Goal: Task Accomplishment & Management: Complete application form

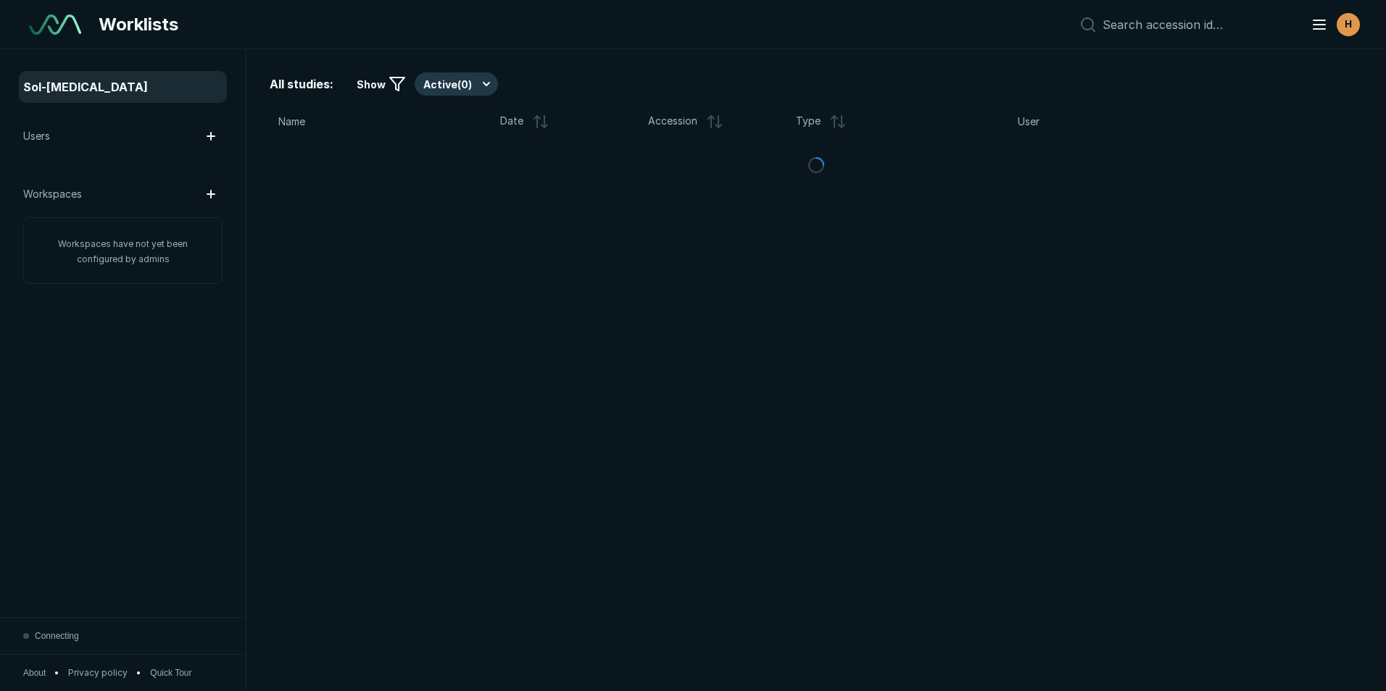
scroll to position [4721, 8098]
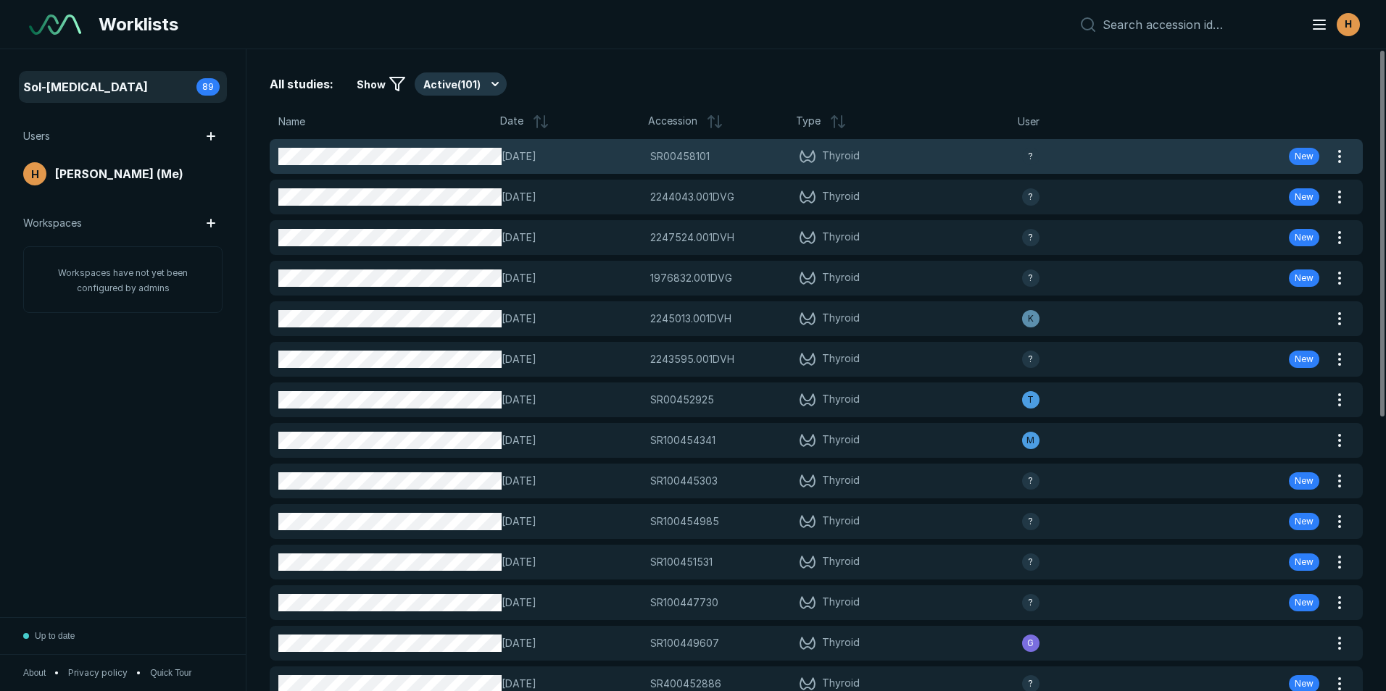
click at [803, 159] on icon at bounding box center [807, 156] width 17 height 17
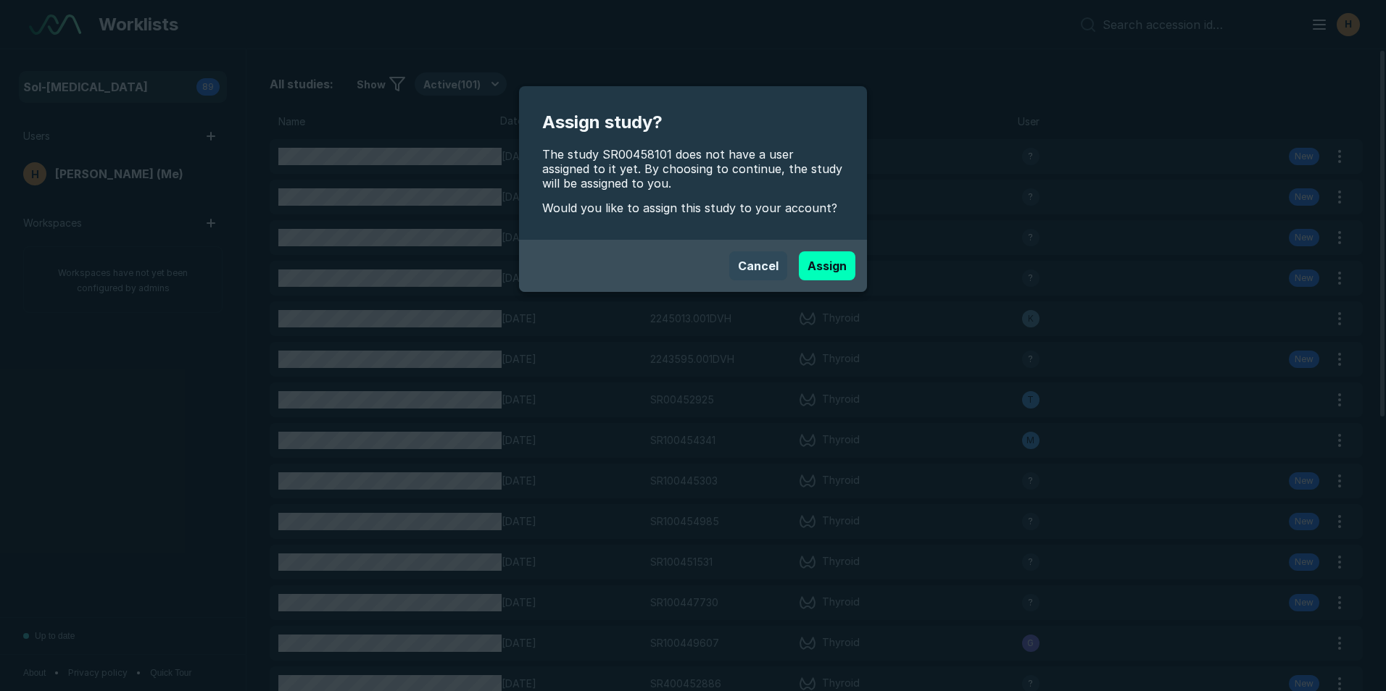
click at [748, 262] on button "Cancel" at bounding box center [758, 265] width 58 height 29
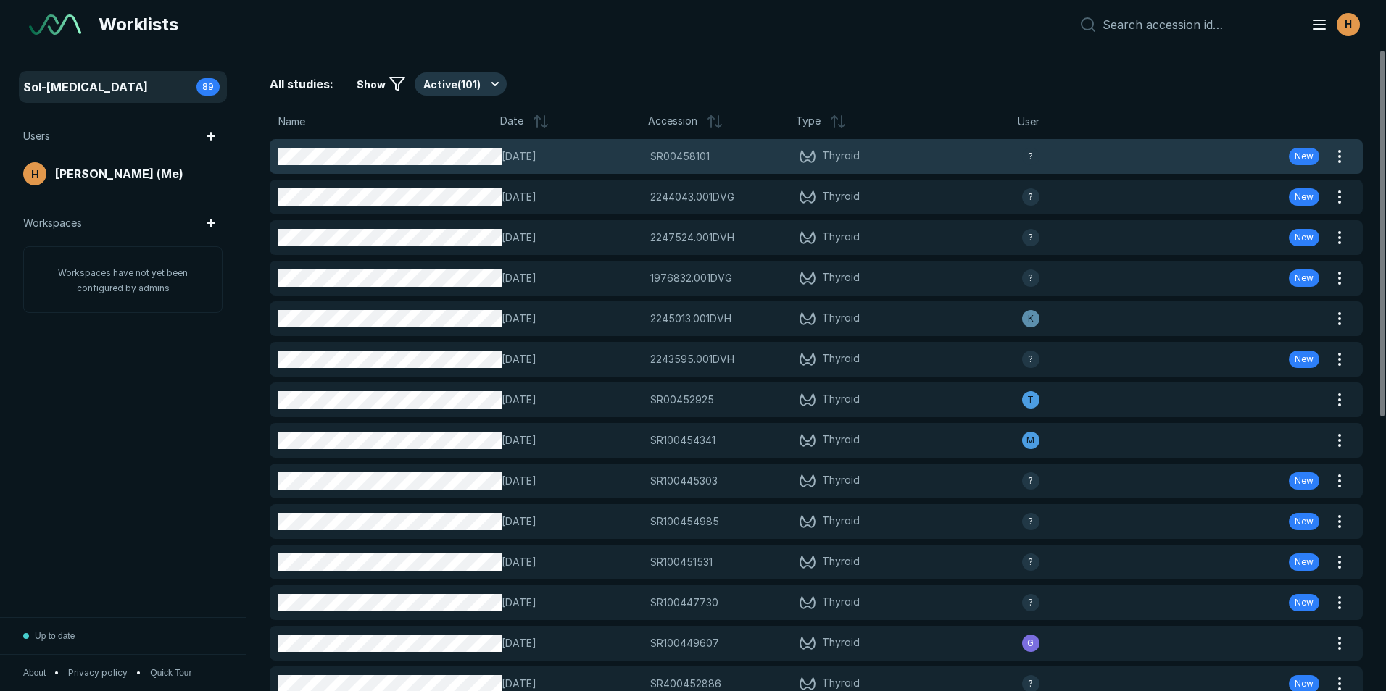
click at [1304, 156] on span "New" at bounding box center [1303, 156] width 19 height 13
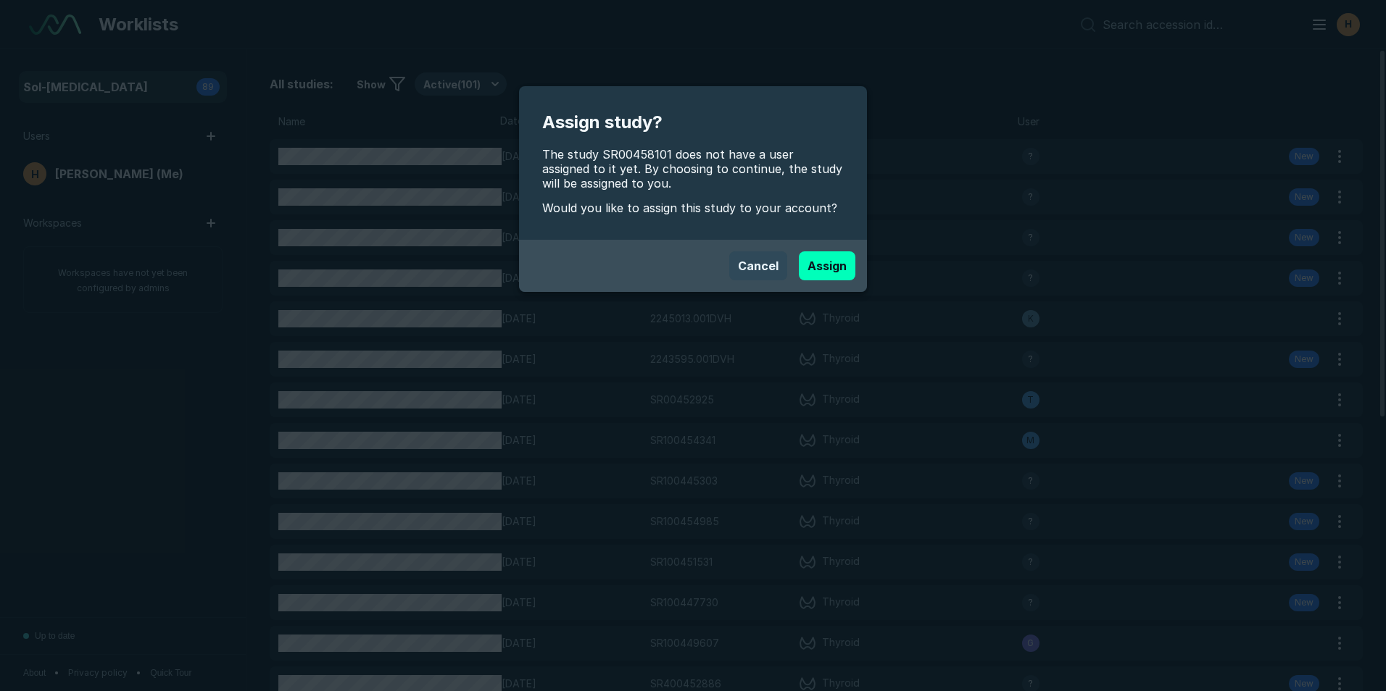
click at [761, 262] on button "Cancel" at bounding box center [758, 265] width 58 height 29
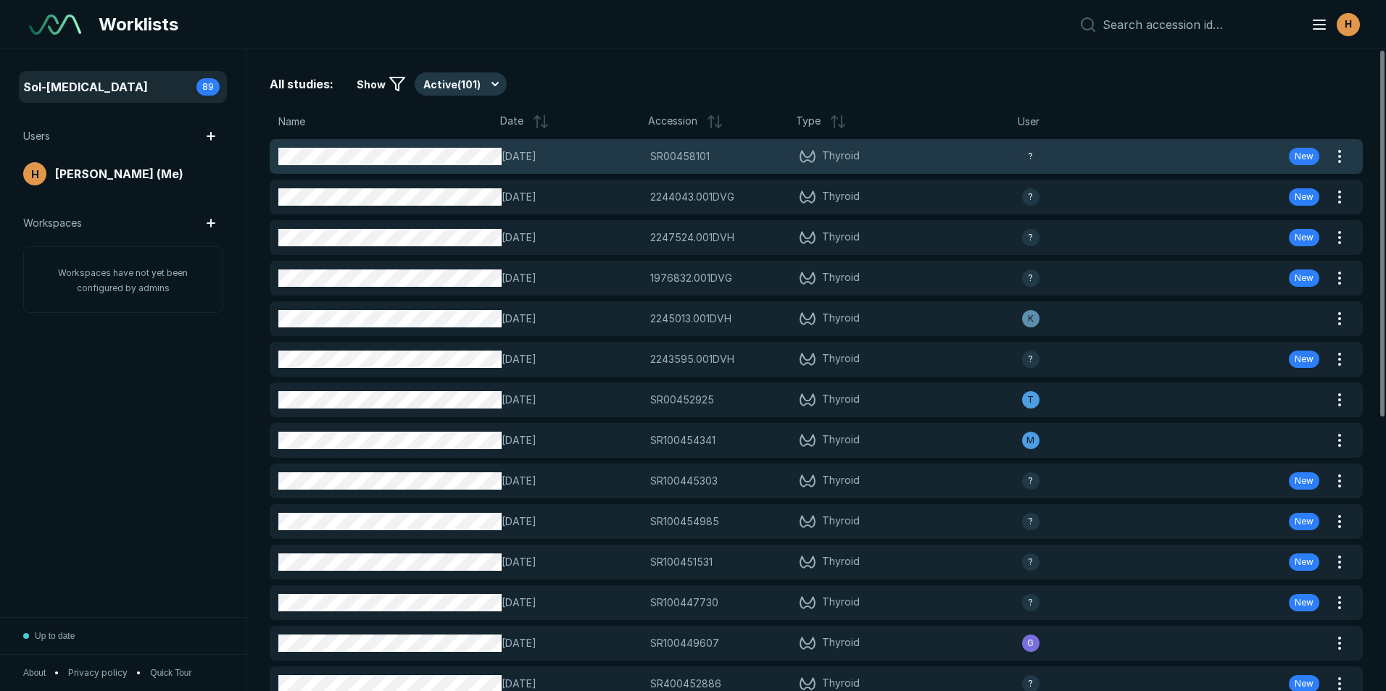
click at [597, 155] on span "[DATE]" at bounding box center [572, 157] width 140 height 16
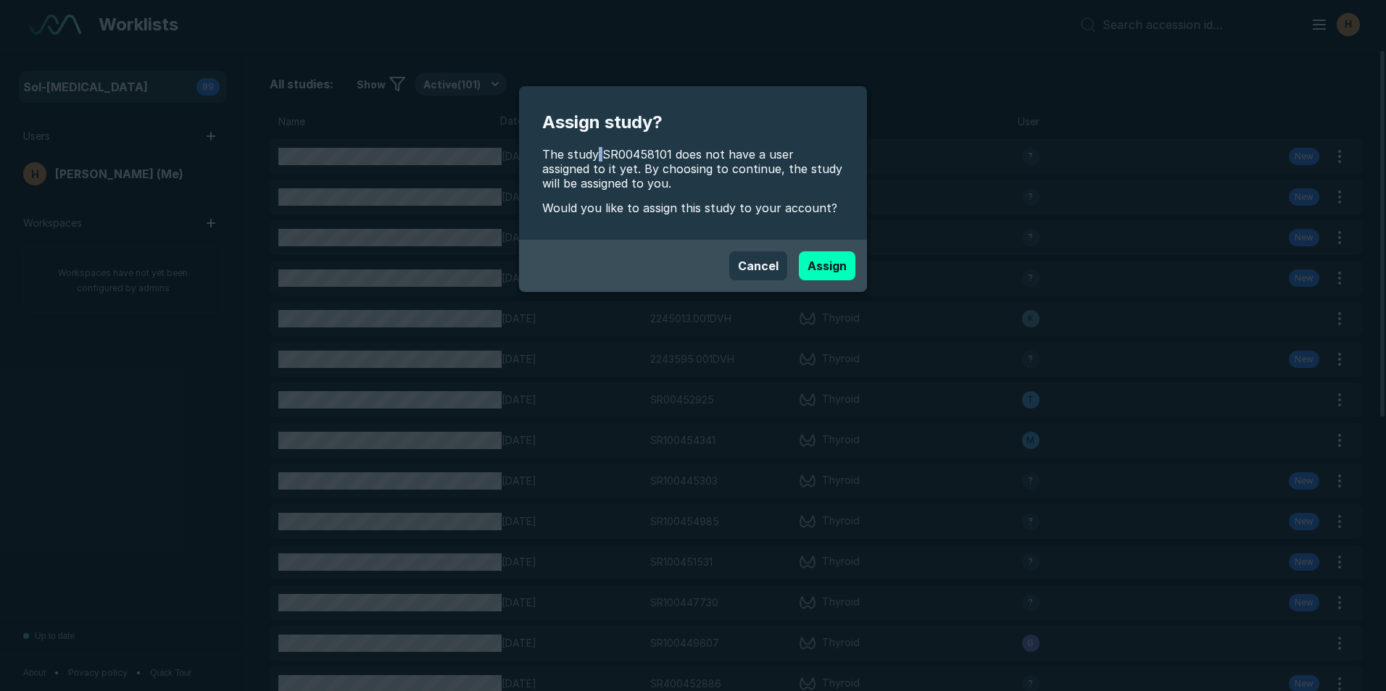
click at [596, 155] on span "The study SR00458101 does not have a user assigned to it yet. By choosing to co…" at bounding box center [692, 168] width 301 height 43
click at [766, 261] on button "Cancel" at bounding box center [758, 265] width 58 height 29
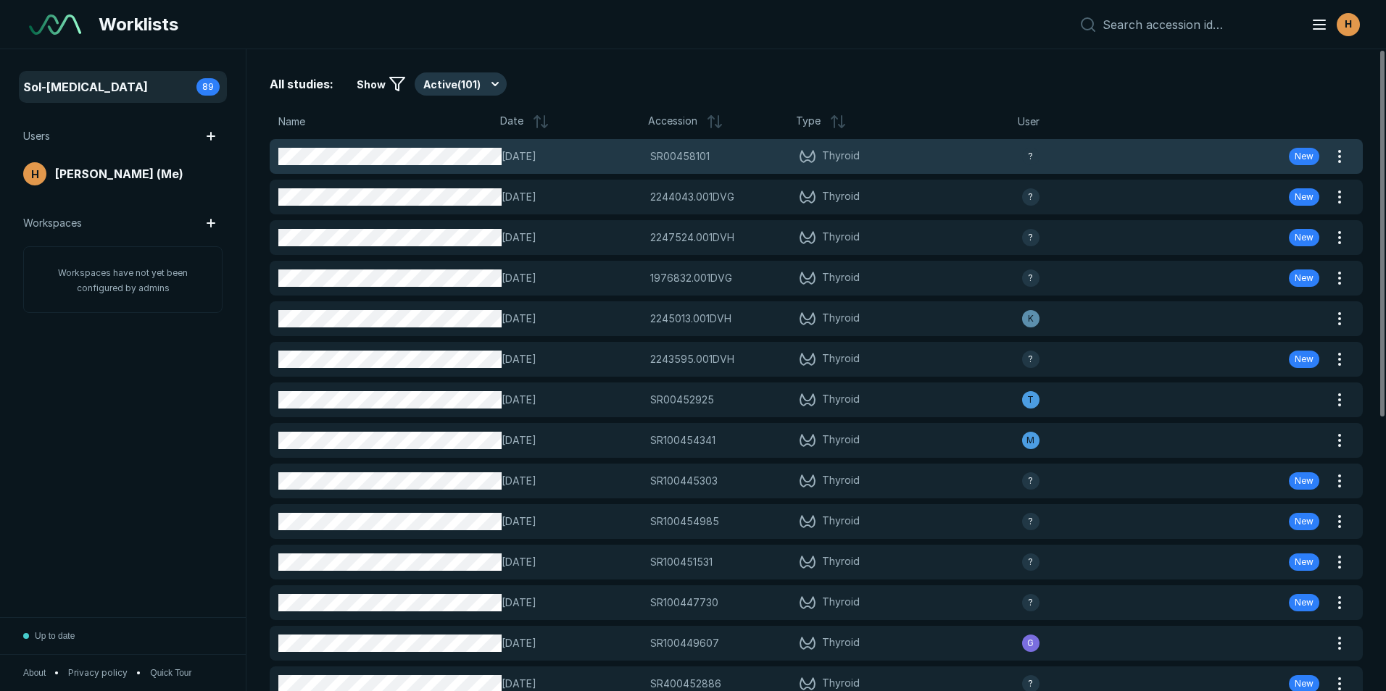
click at [860, 156] on span "Thyroid" at bounding box center [910, 156] width 223 height 17
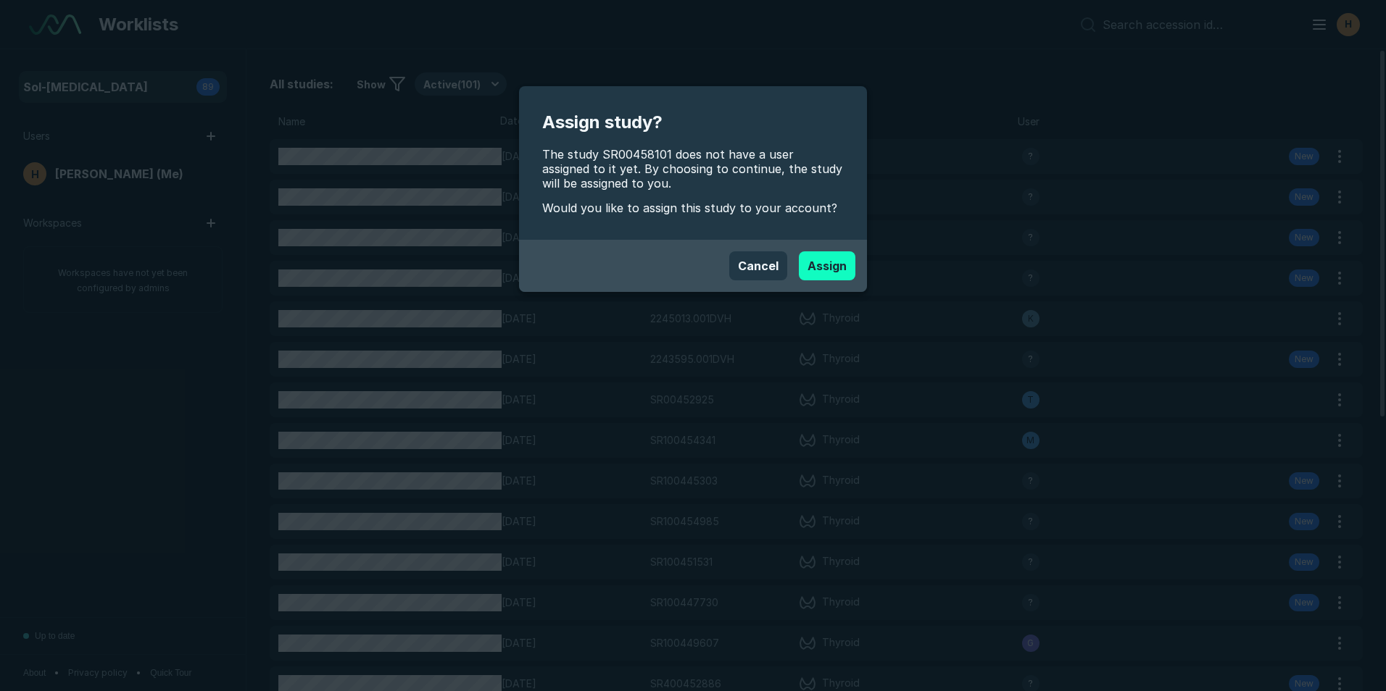
click at [823, 252] on button "Assign" at bounding box center [827, 265] width 57 height 29
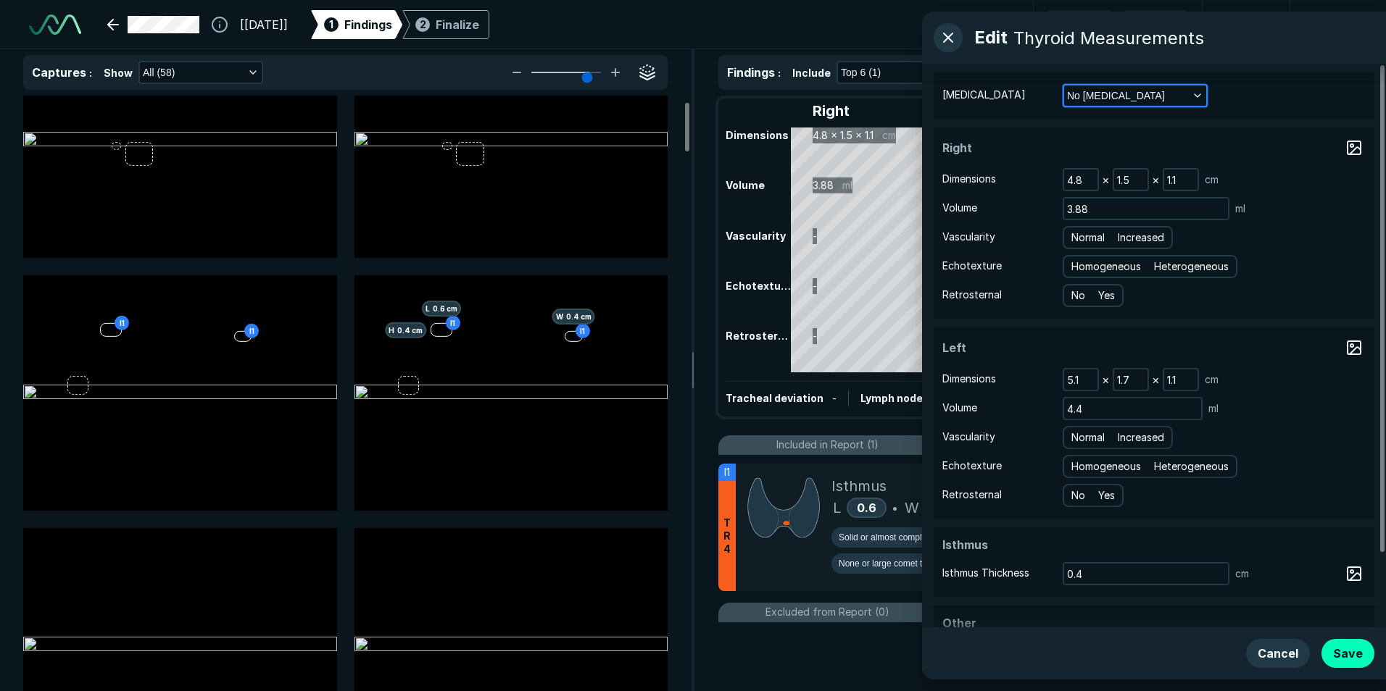
click at [1172, 93] on button "No [MEDICAL_DATA]" at bounding box center [1135, 96] width 142 height 20
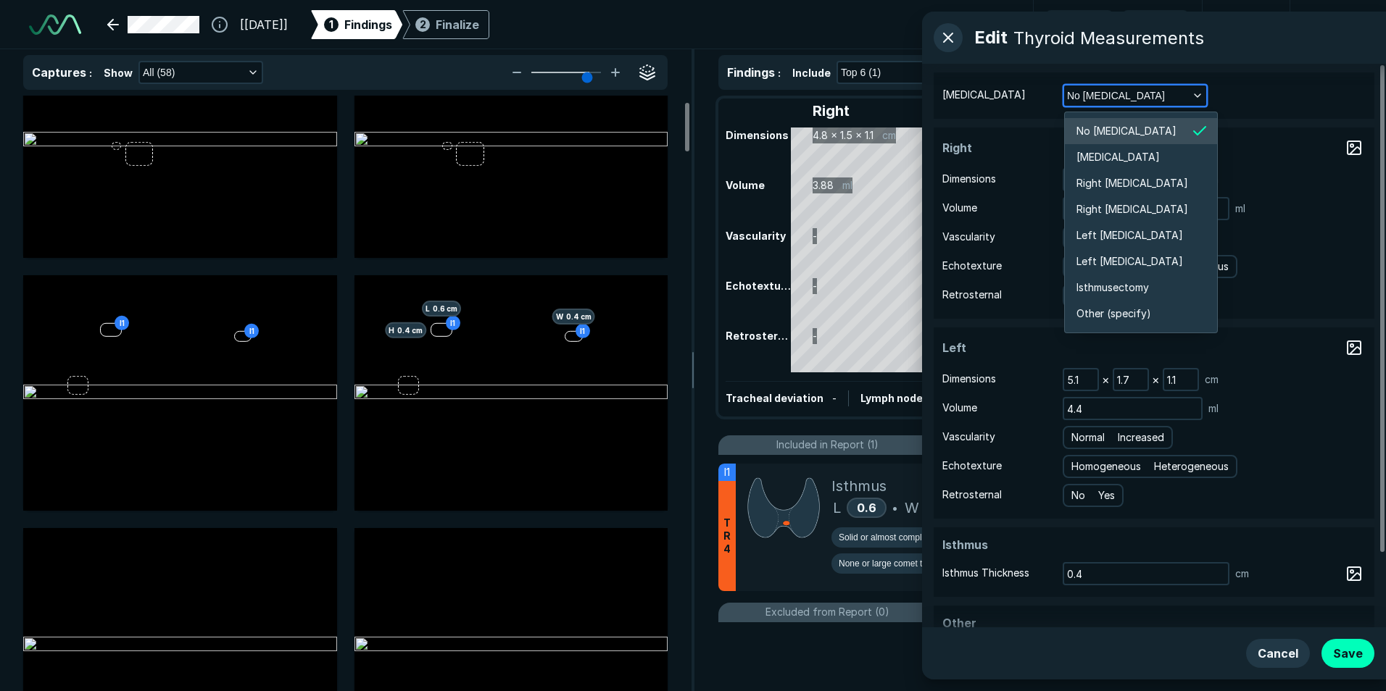
scroll to position [2771, 2625]
click at [1172, 93] on button "No [MEDICAL_DATA]" at bounding box center [1135, 96] width 142 height 20
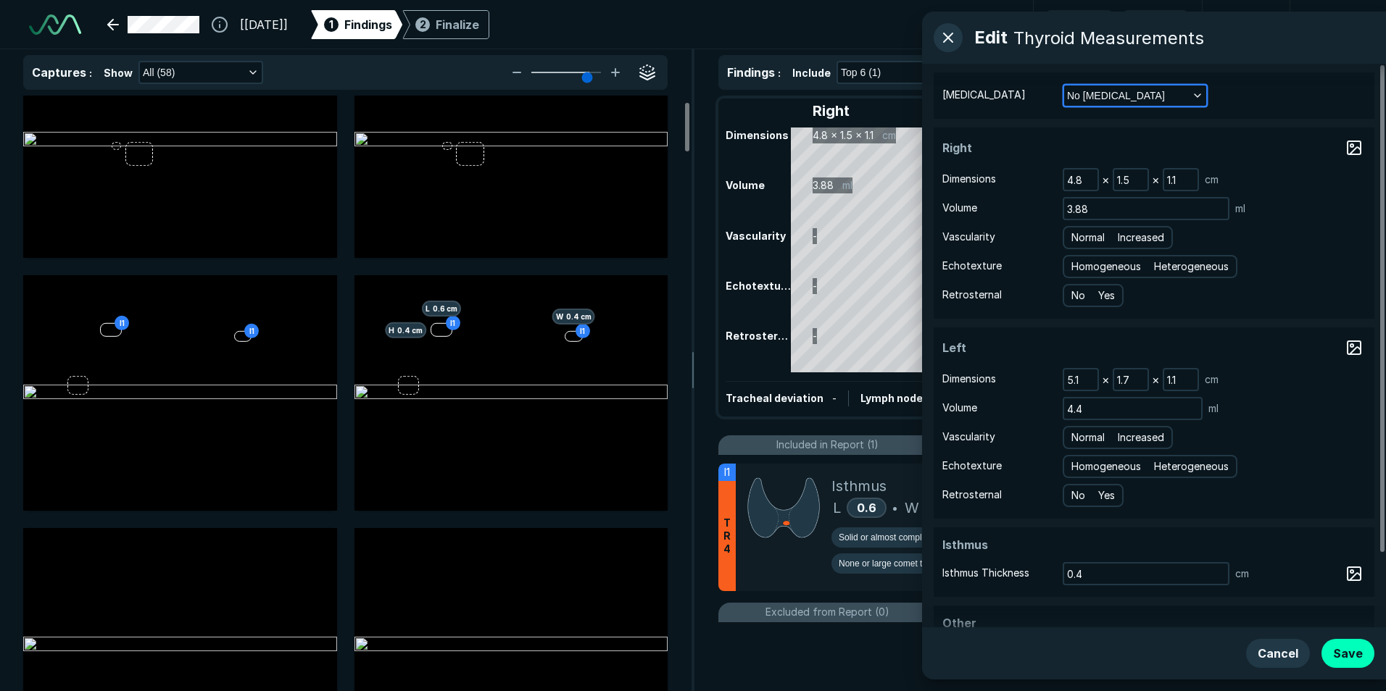
click at [1172, 93] on button "No [MEDICAL_DATA]" at bounding box center [1135, 96] width 142 height 20
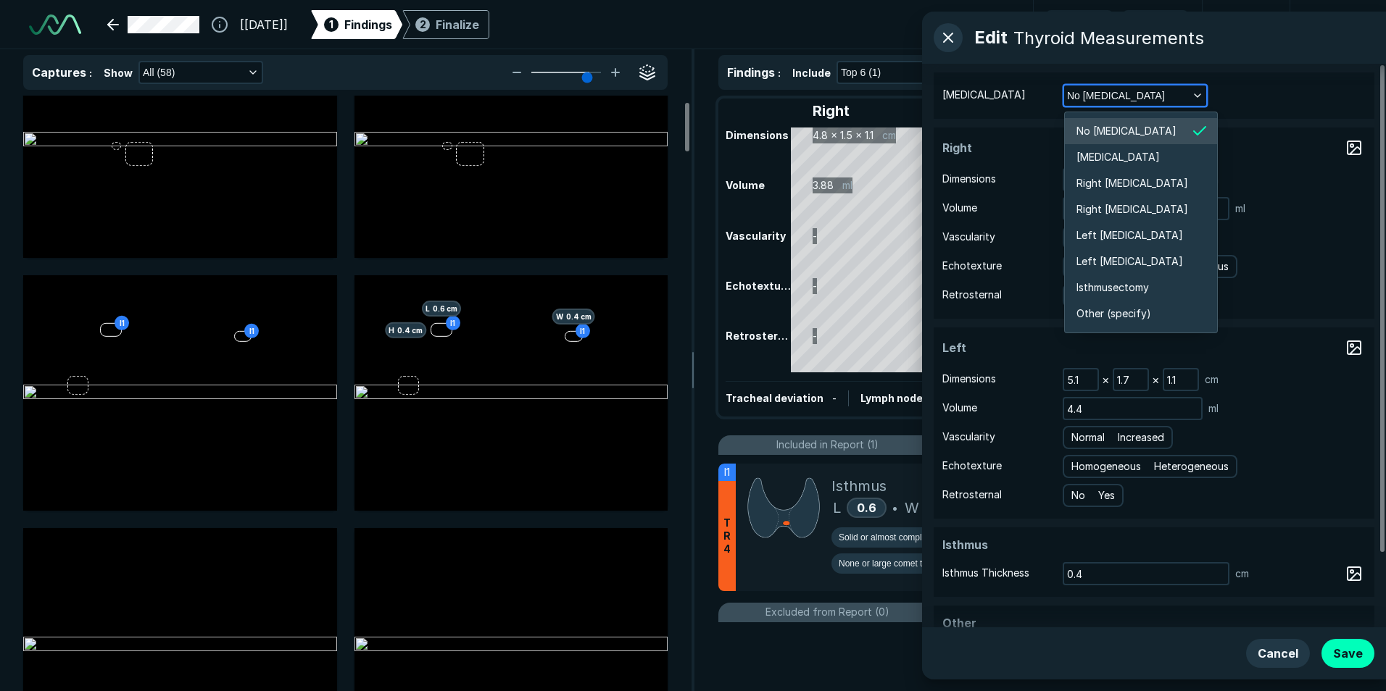
click at [1172, 93] on button "No [MEDICAL_DATA]" at bounding box center [1135, 96] width 142 height 20
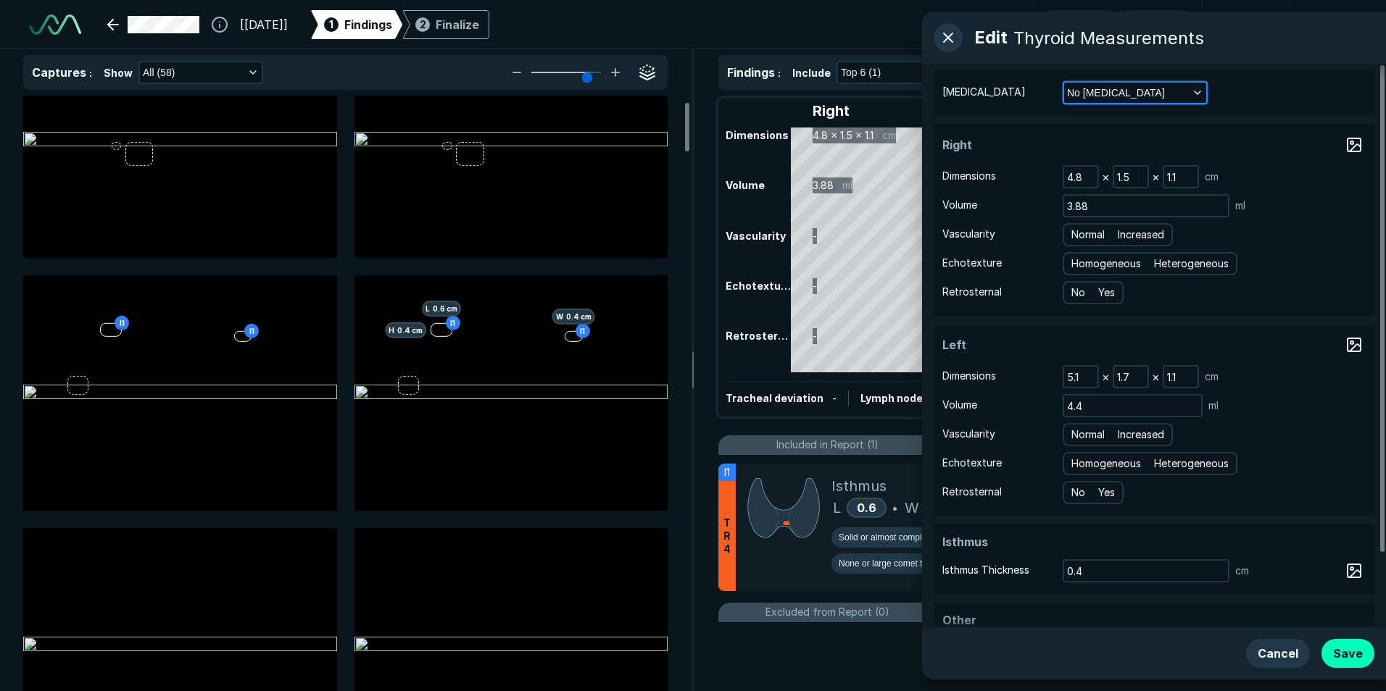
scroll to position [0, 0]
click at [954, 41] on button "button" at bounding box center [947, 37] width 29 height 29
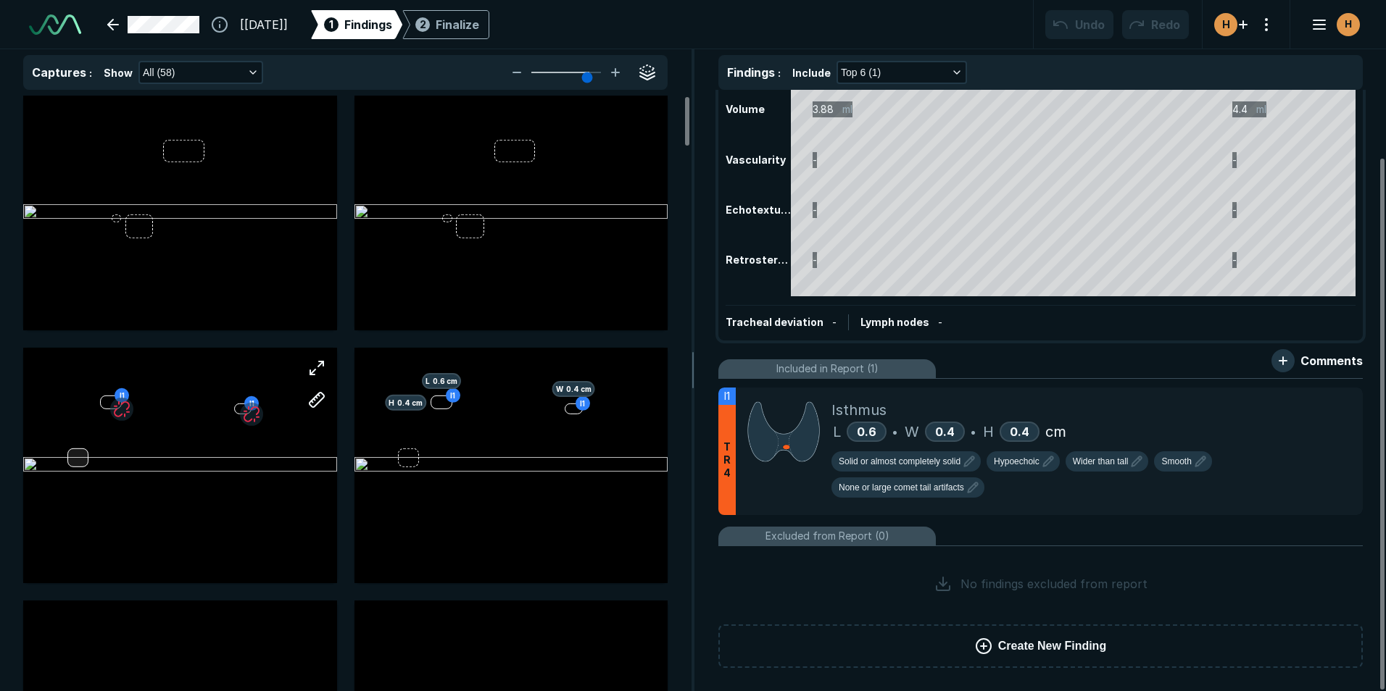
click at [76, 460] on div "I1 I1" at bounding box center [180, 465] width 314 height 235
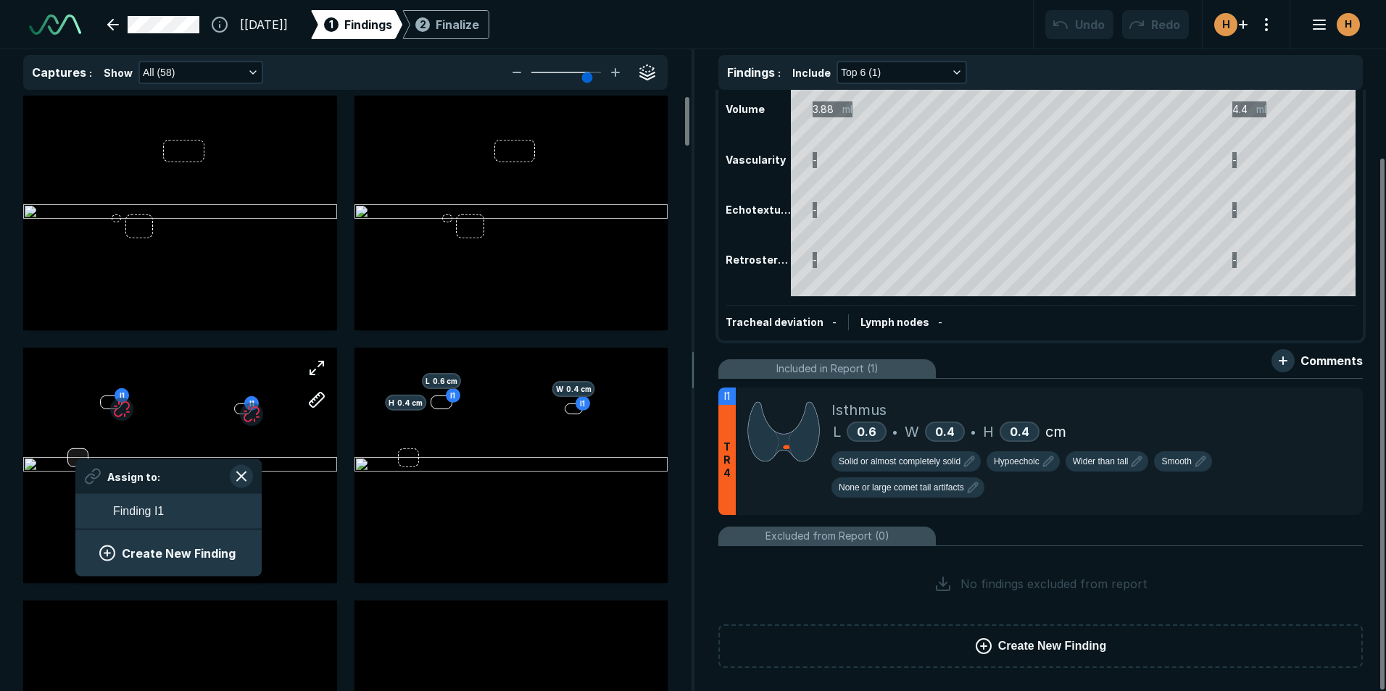
scroll to position [1988, 2688]
click at [237, 476] on button "button" at bounding box center [241, 476] width 23 height 23
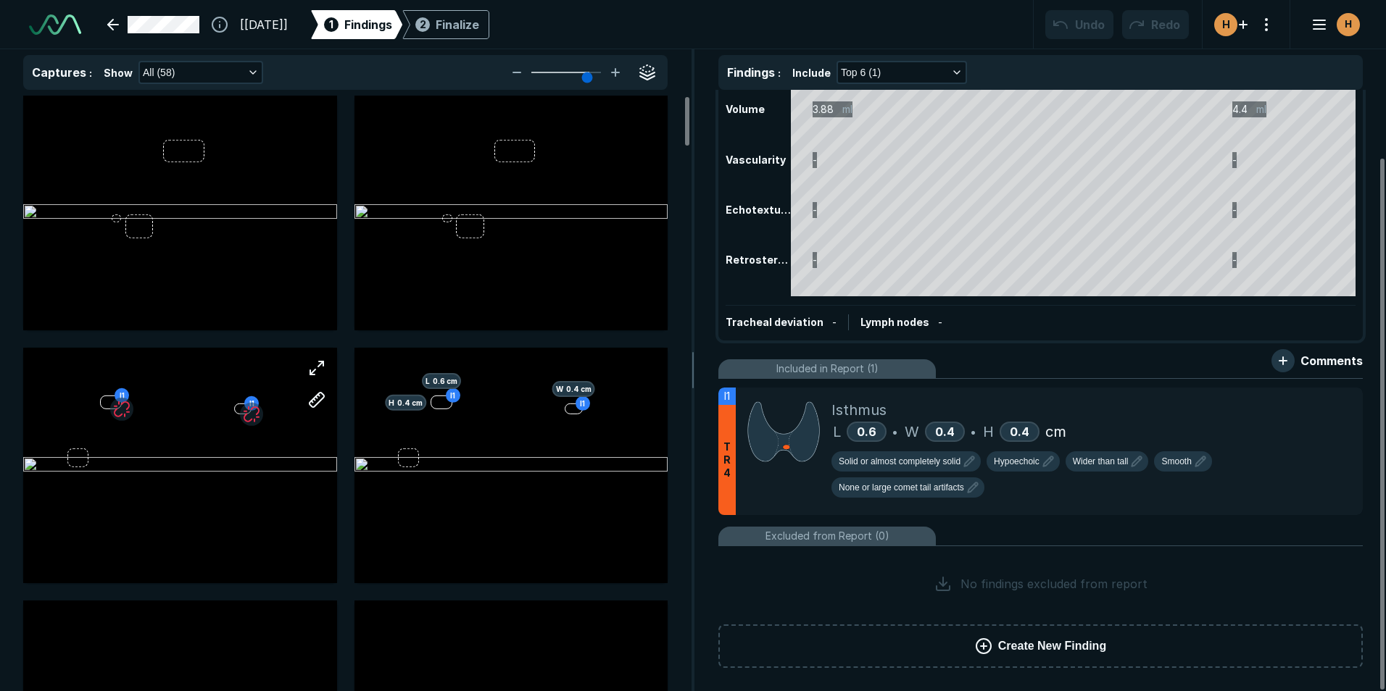
click at [986, 646] on icon at bounding box center [983, 646] width 17 height 17
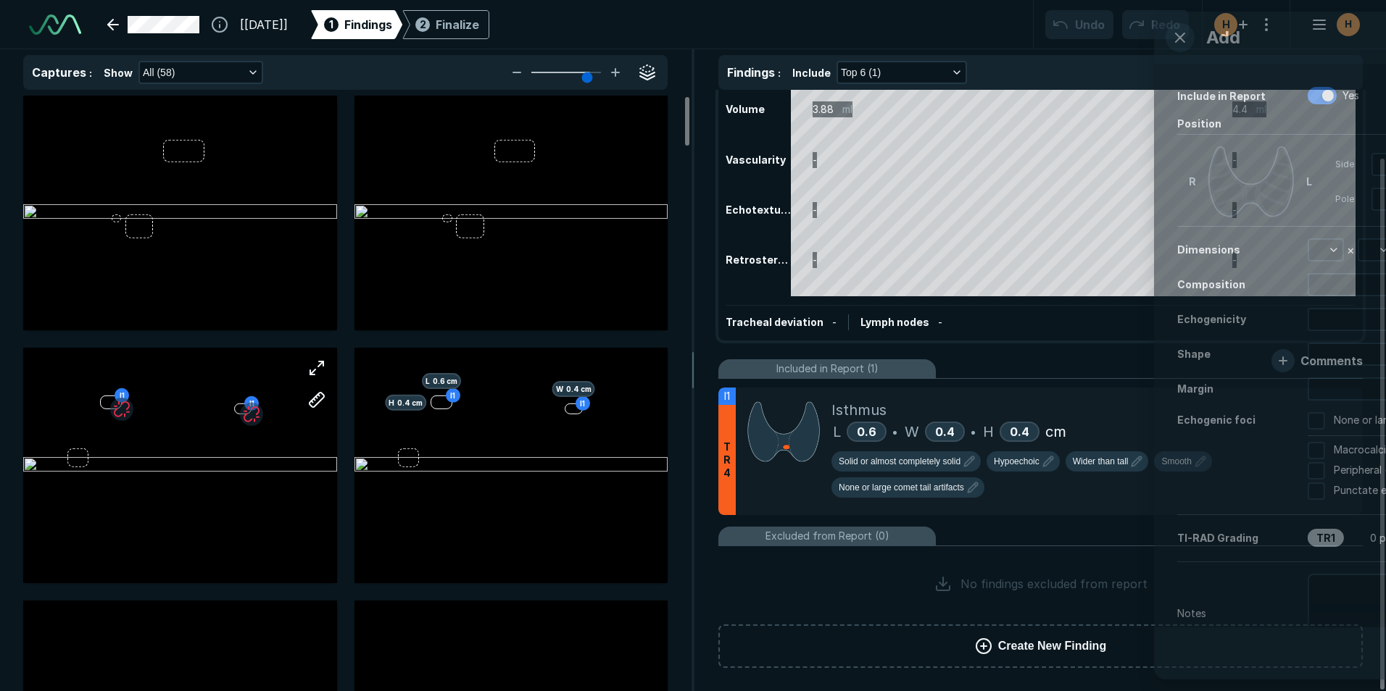
scroll to position [4137, 3718]
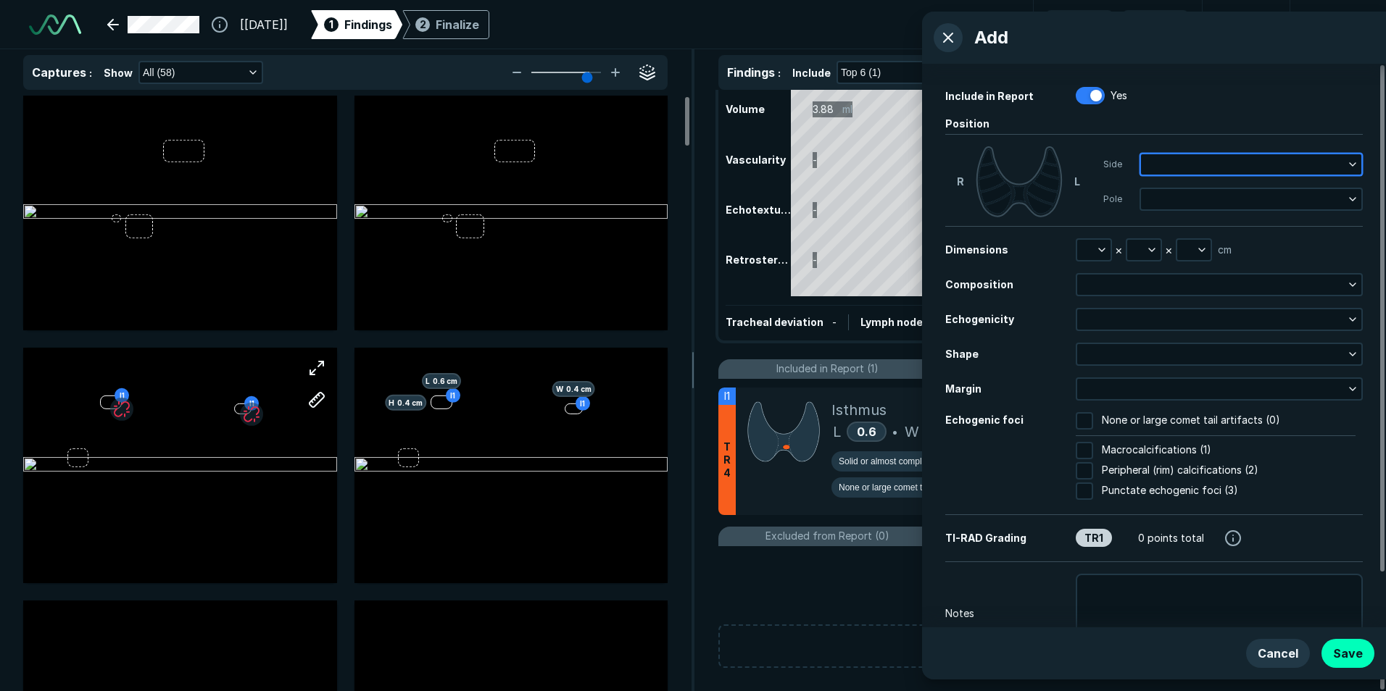
click at [1185, 157] on button "button" at bounding box center [1251, 164] width 220 height 20
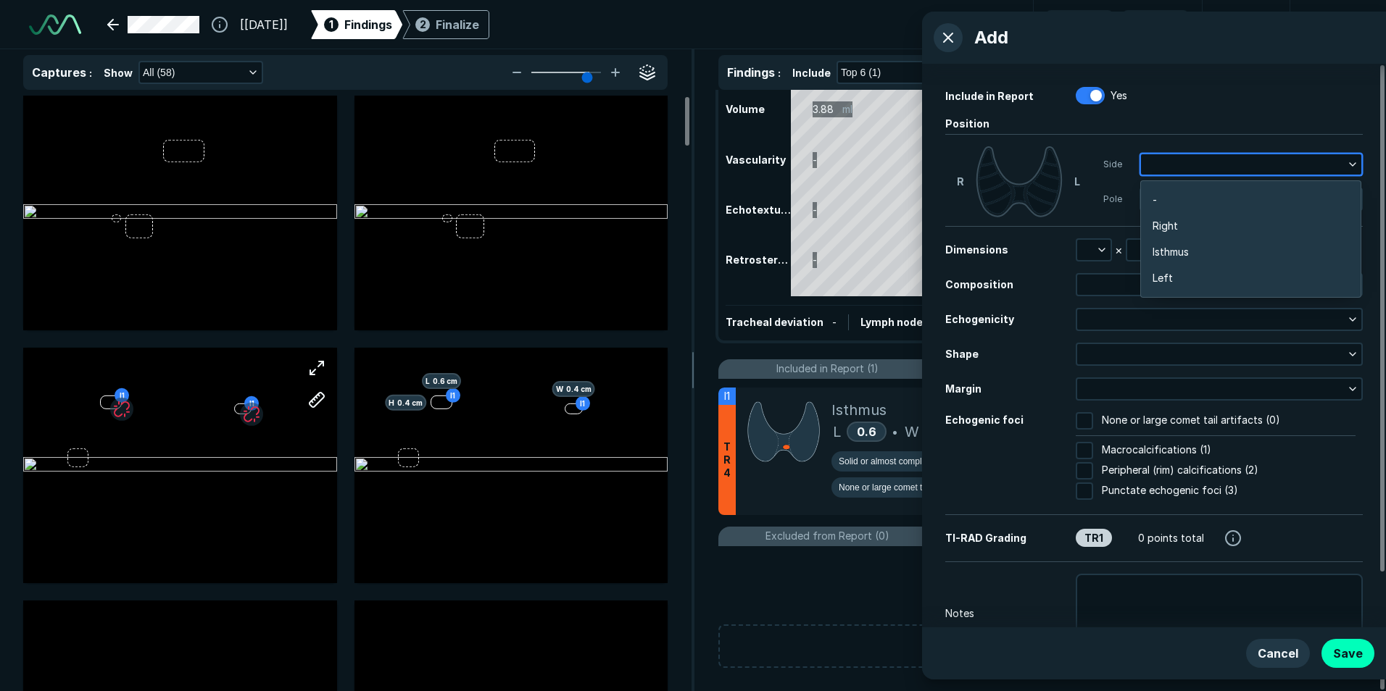
scroll to position [2301, 2851]
click at [1183, 228] on li "Right" at bounding box center [1251, 226] width 220 height 26
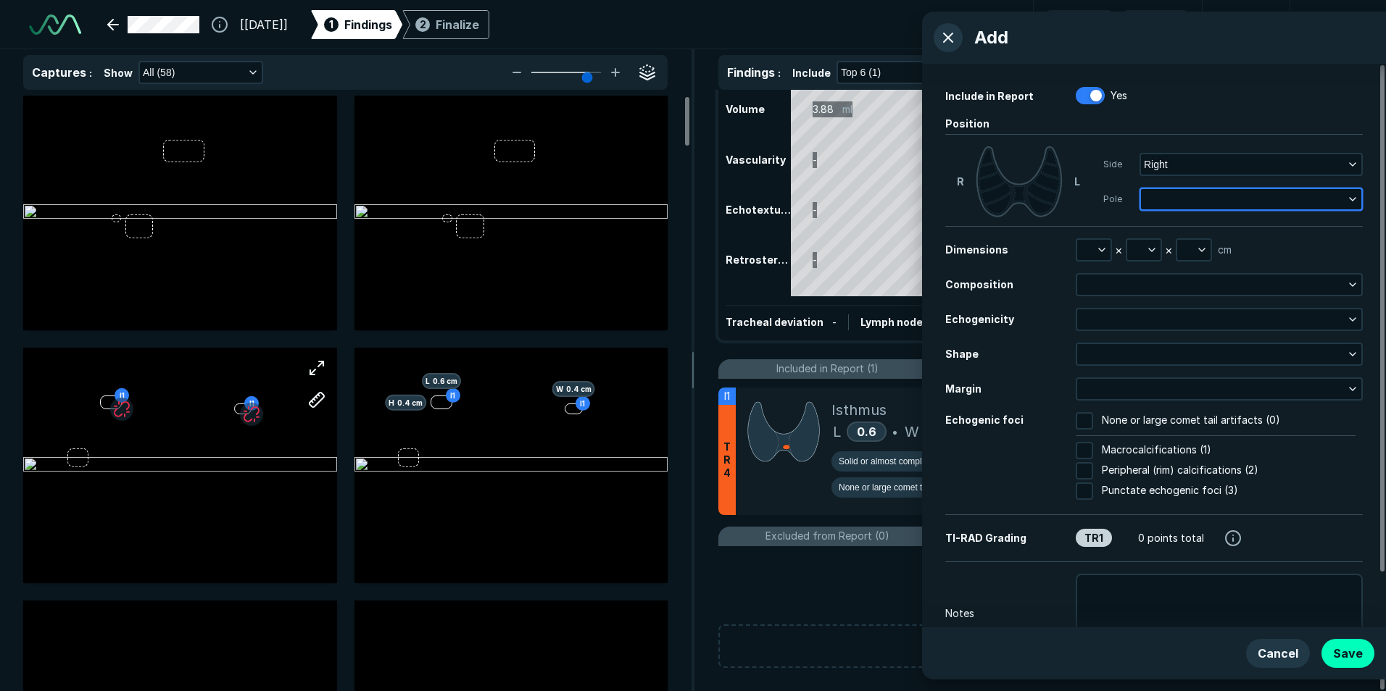
click at [1181, 195] on button "button" at bounding box center [1251, 199] width 220 height 20
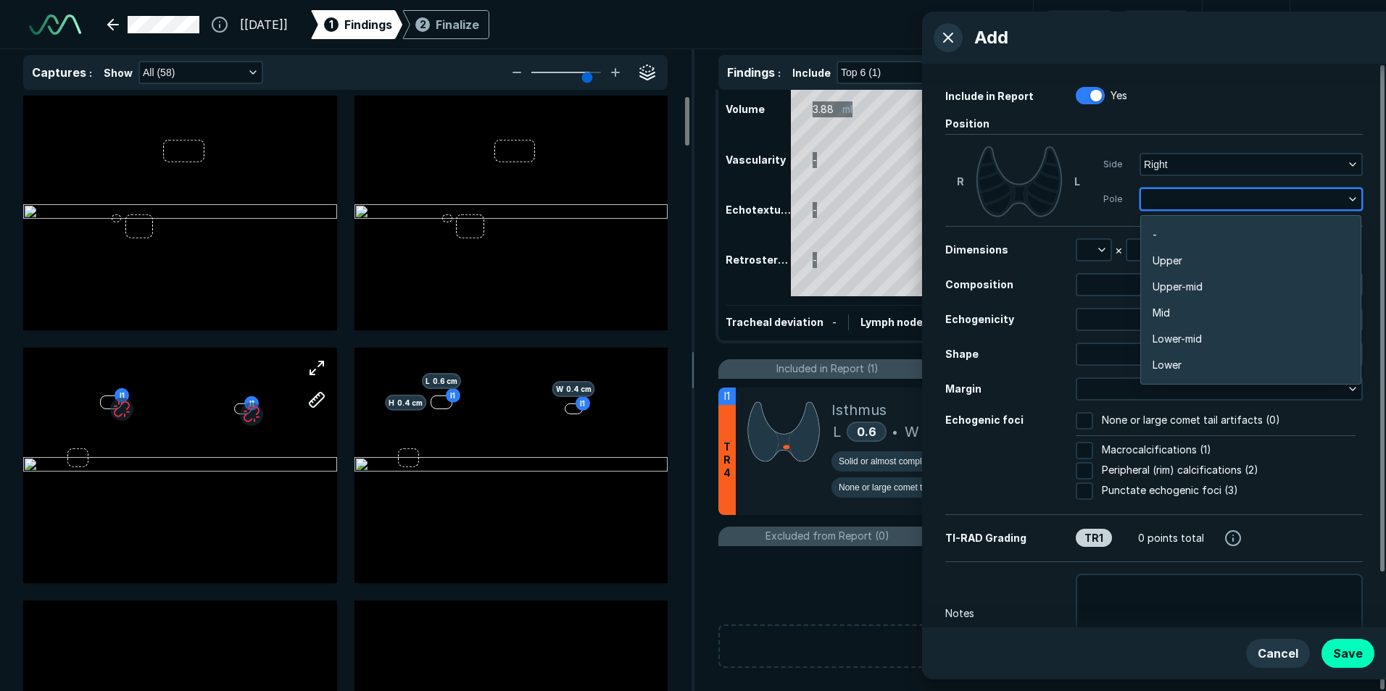
scroll to position [2536, 2852]
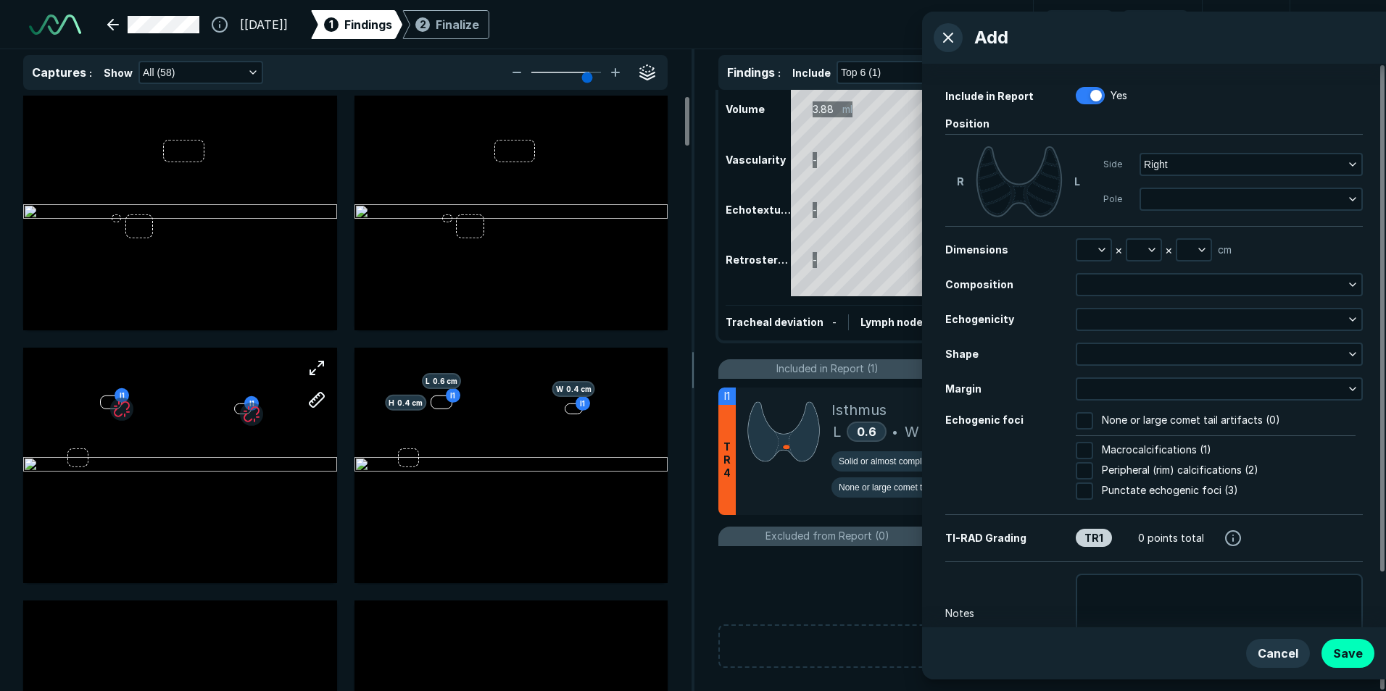
click at [1171, 79] on div "Include in Report Yes Position [PERSON_NAME] Side Right Pole Dimensions × × cm …" at bounding box center [1154, 346] width 464 height 564
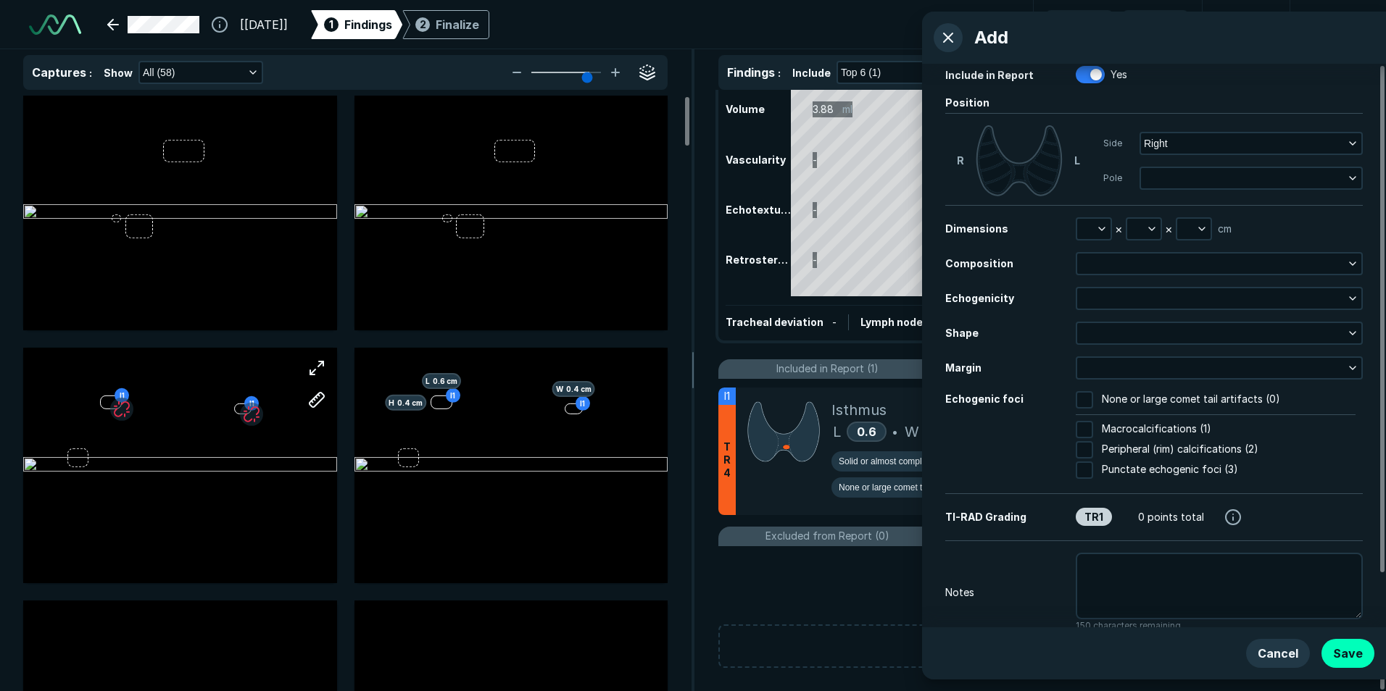
scroll to position [0, 0]
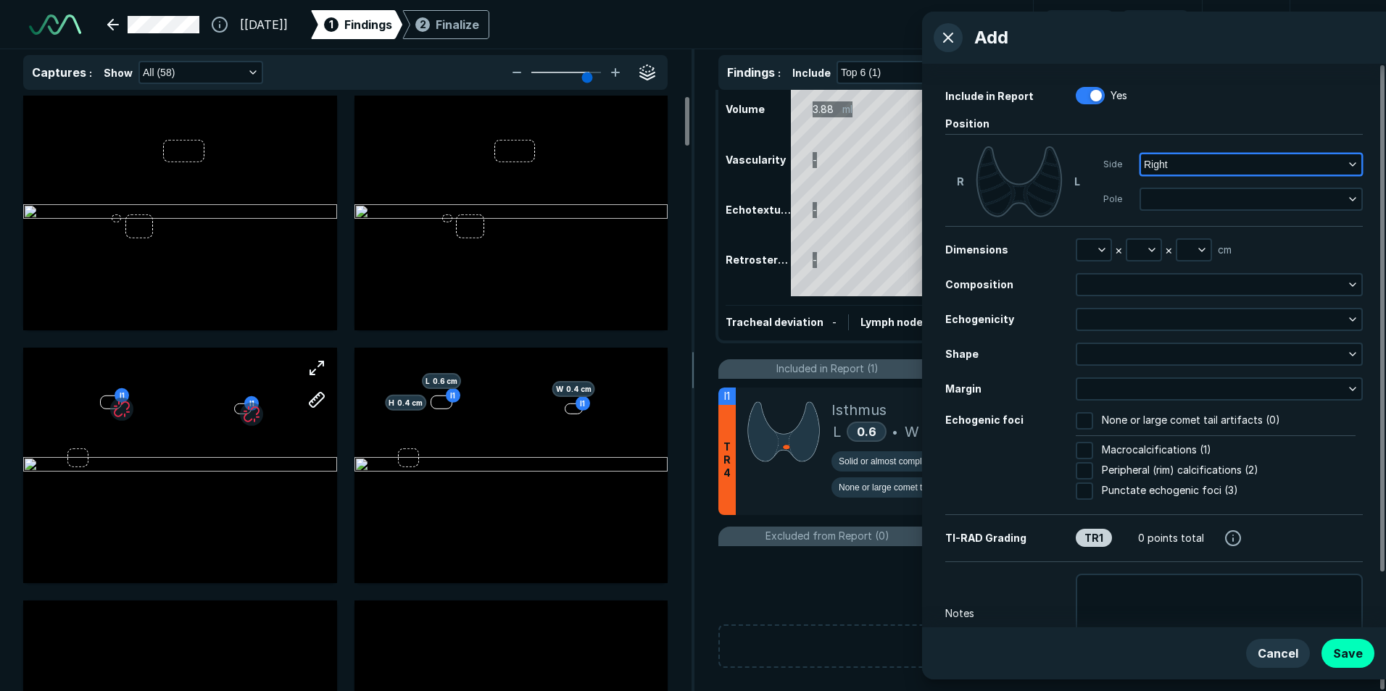
click at [1213, 162] on button "Right" at bounding box center [1251, 164] width 220 height 20
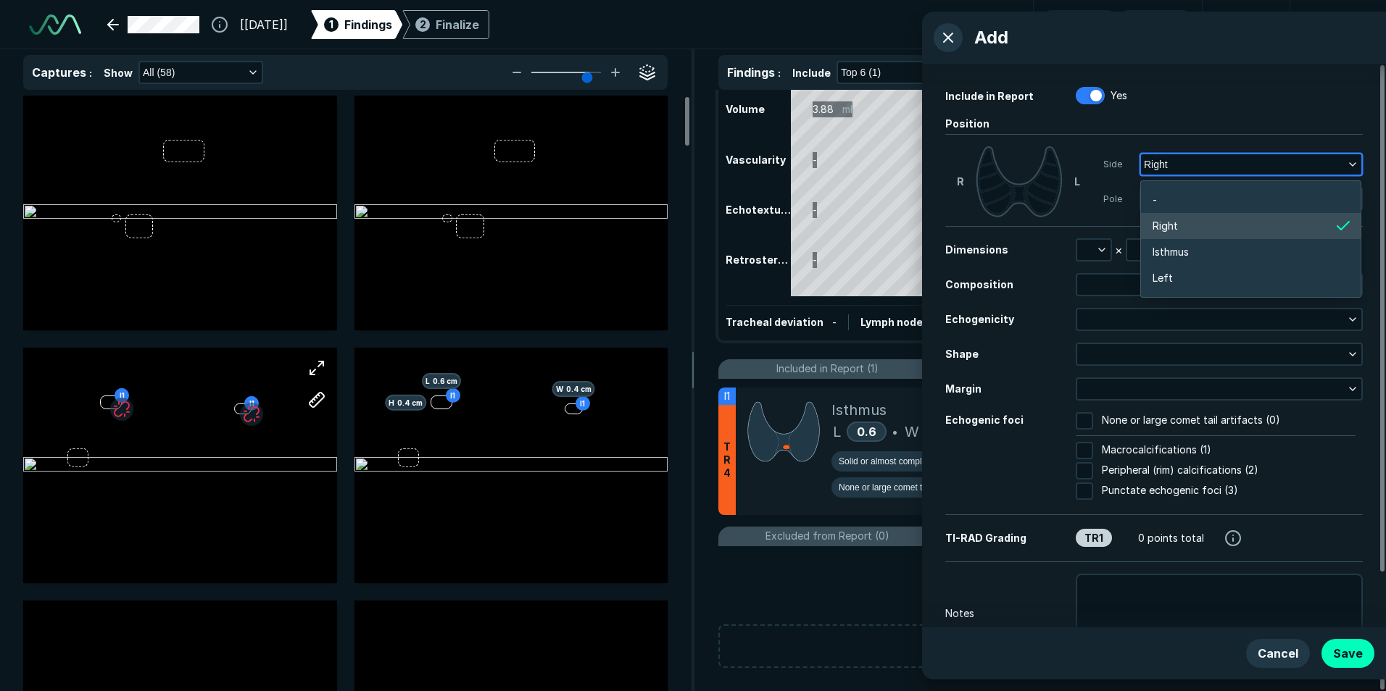
scroll to position [2301, 2851]
click at [1213, 162] on button "Right" at bounding box center [1251, 164] width 220 height 20
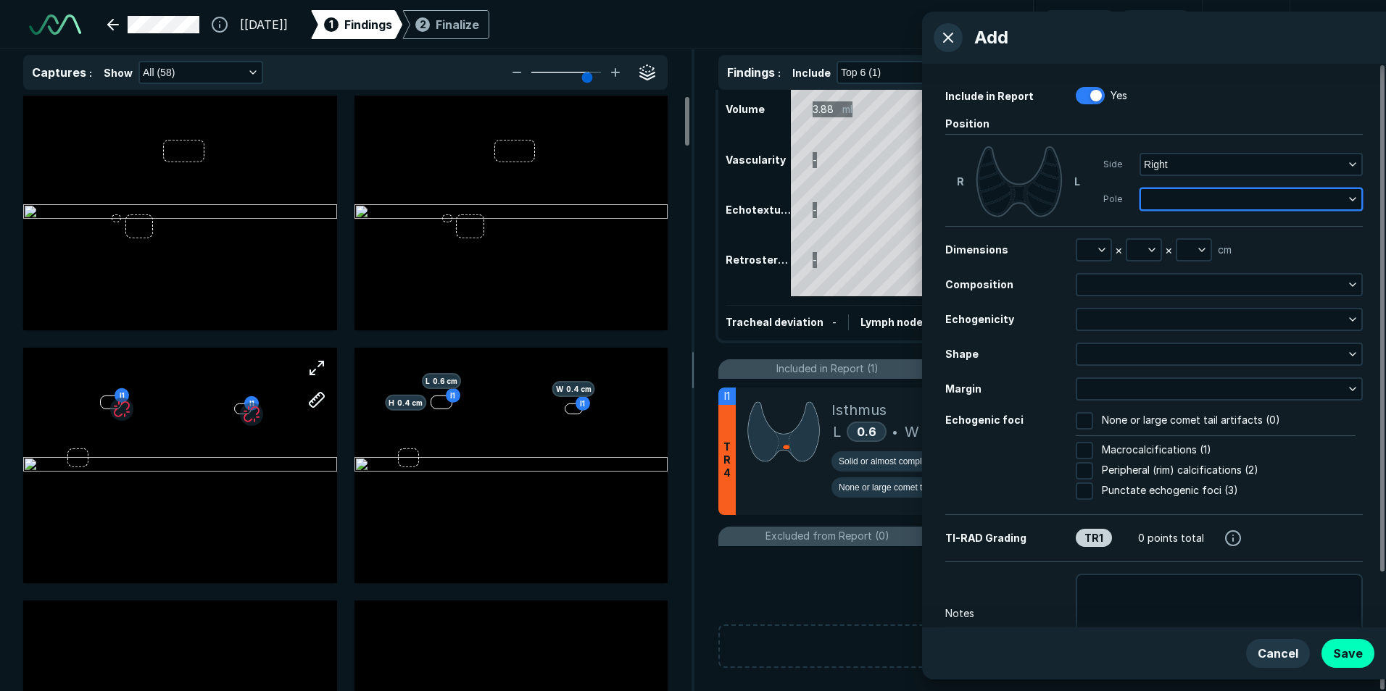
click at [1197, 198] on button "button" at bounding box center [1251, 199] width 220 height 20
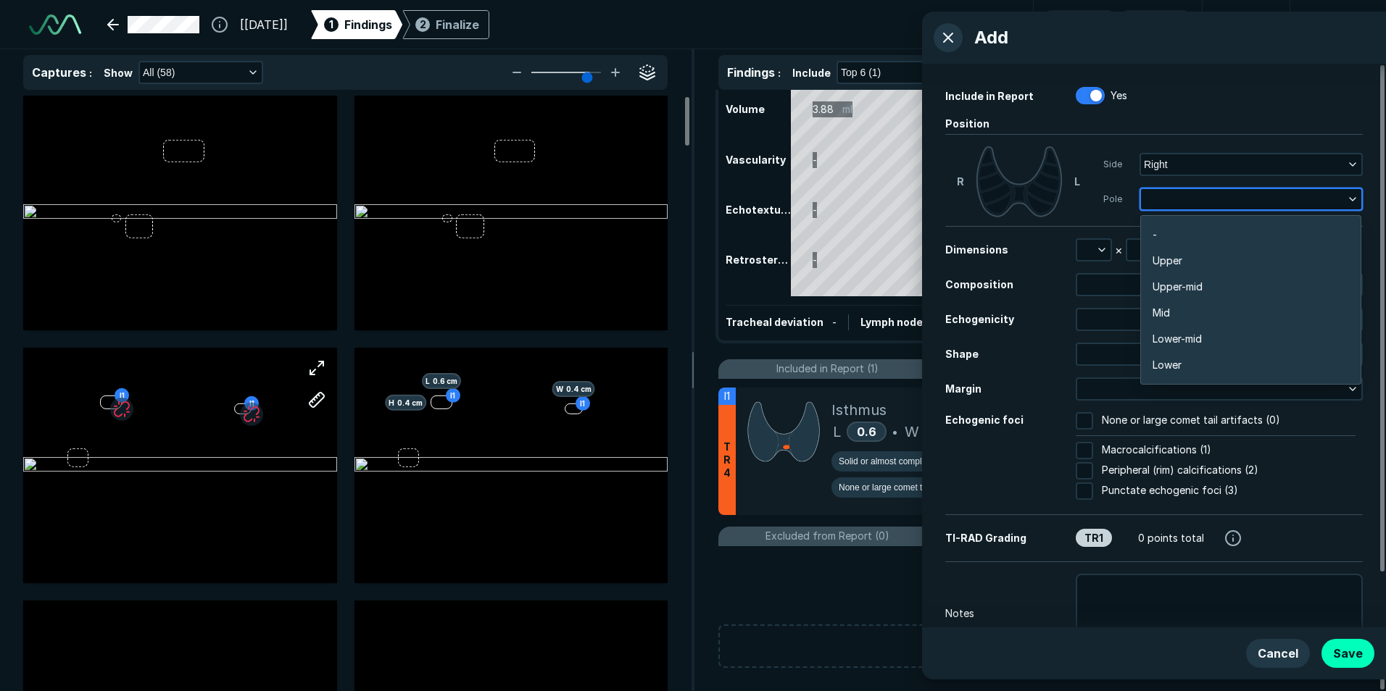
scroll to position [2536, 2852]
click at [1197, 198] on button "button" at bounding box center [1251, 199] width 220 height 20
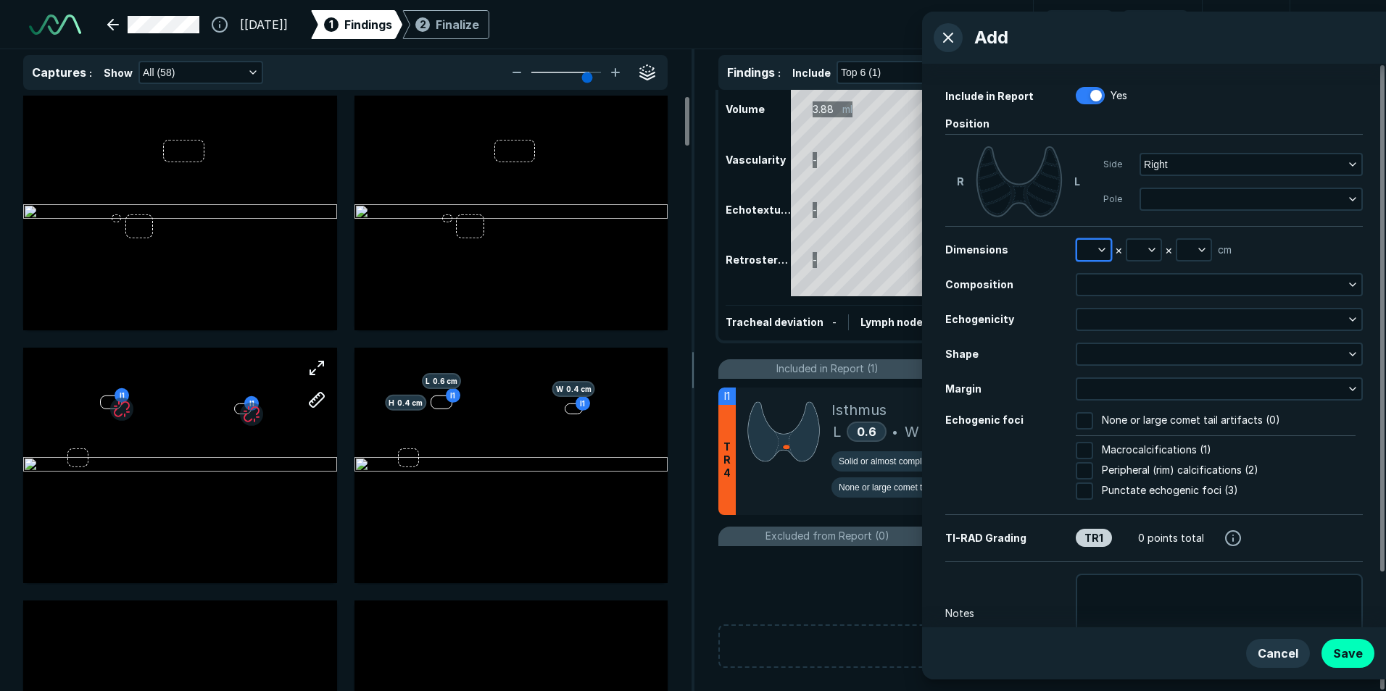
click at [1100, 248] on icon "button" at bounding box center [1102, 250] width 12 height 12
click at [1110, 318] on input "text" at bounding box center [1113, 317] width 57 height 20
type input "0.9"
click at [1120, 351] on button "Done" at bounding box center [1112, 348] width 59 height 23
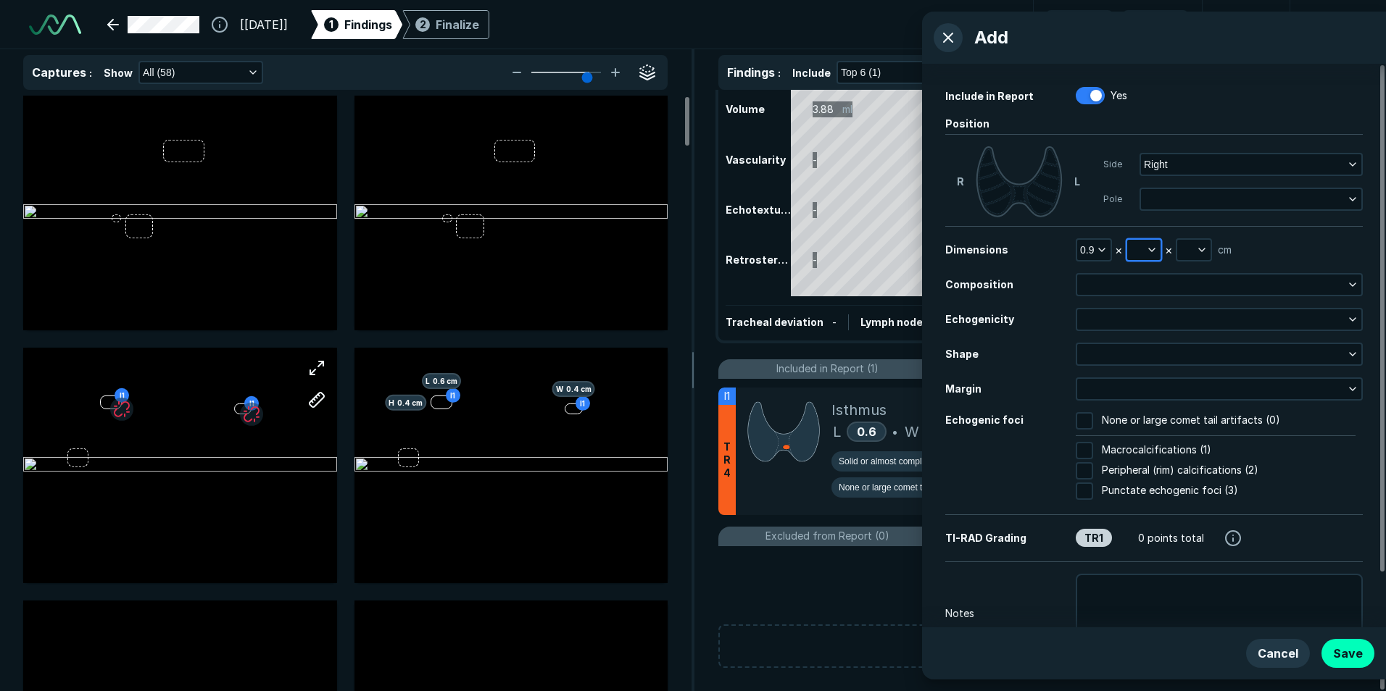
click at [1150, 247] on icon "button" at bounding box center [1152, 250] width 12 height 12
click at [1154, 316] on input "text" at bounding box center [1163, 317] width 57 height 20
type input "0.7"
click at [1173, 349] on button "Done" at bounding box center [1162, 348] width 59 height 23
click at [1205, 244] on icon "button" at bounding box center [1202, 250] width 12 height 12
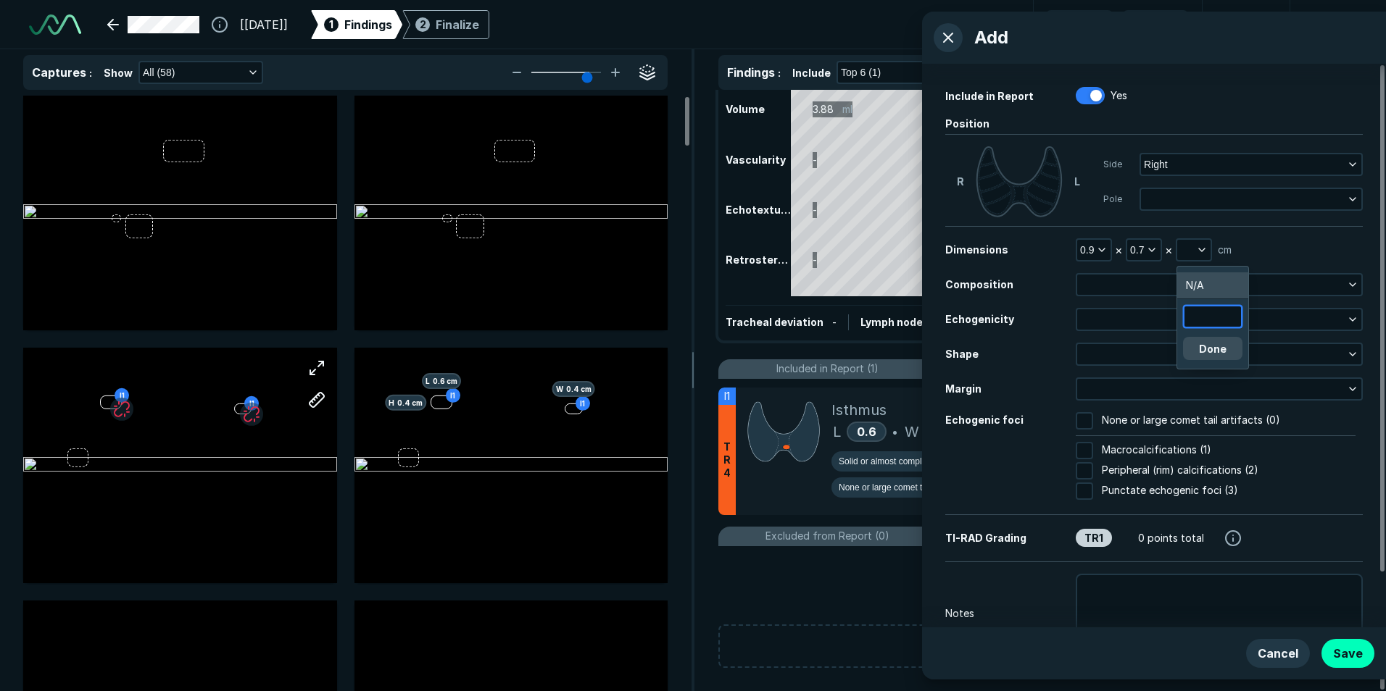
click at [1205, 315] on input "text" at bounding box center [1212, 317] width 57 height 20
type input "0.4"
click at [1219, 352] on button "Done" at bounding box center [1212, 348] width 59 height 23
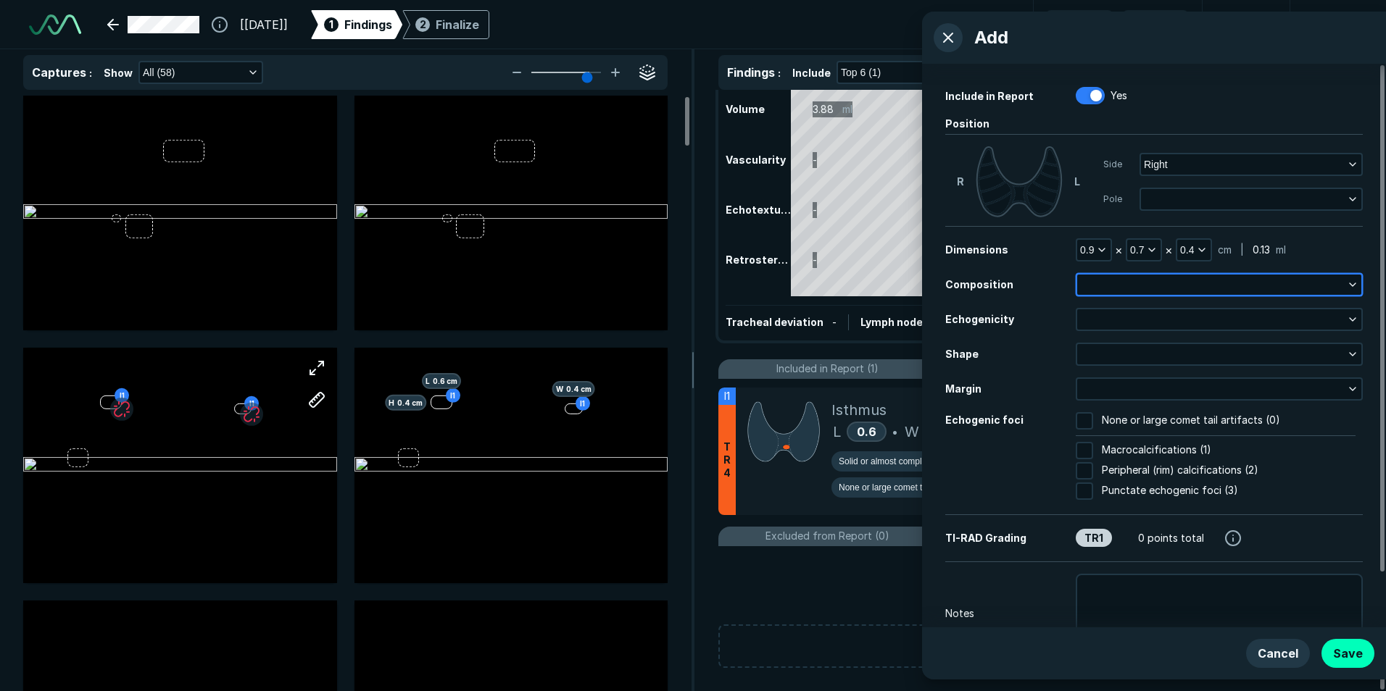
click at [1217, 286] on button "button" at bounding box center [1219, 285] width 284 height 20
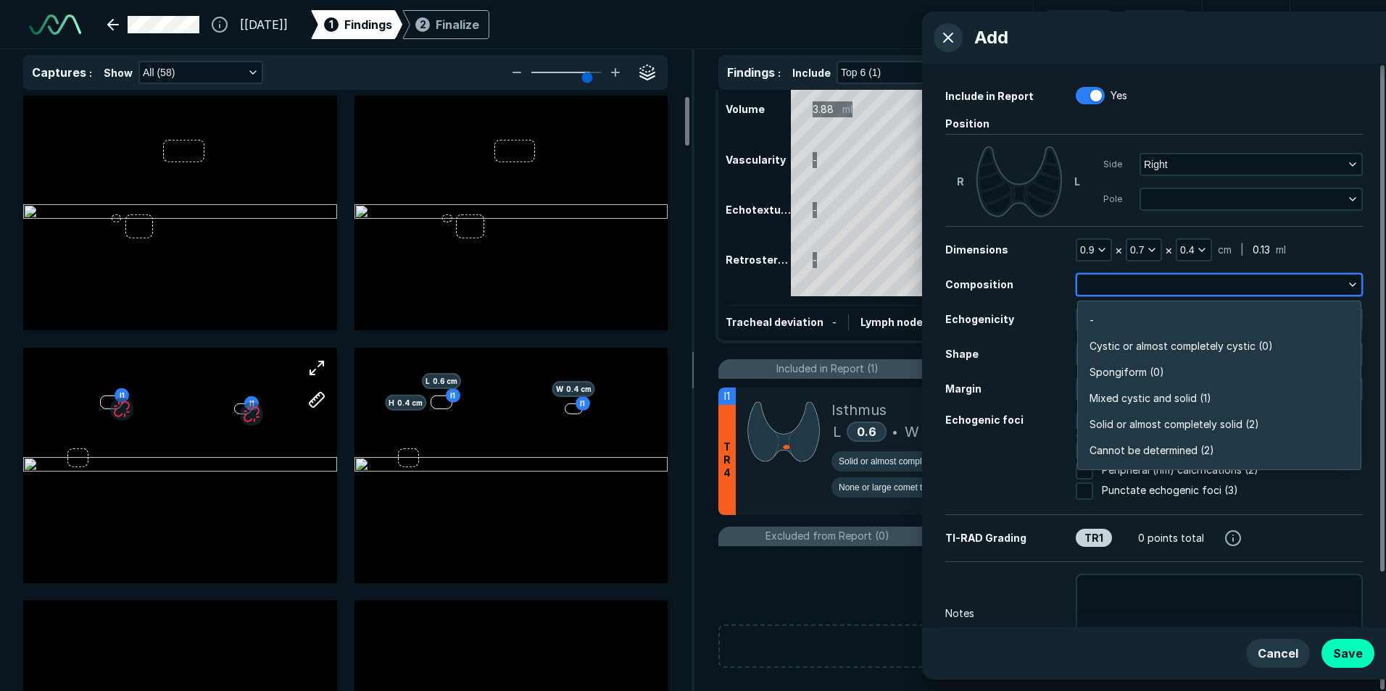
scroll to position [2536, 3134]
click at [1197, 425] on span "Solid or almost completely solid (2)" at bounding box center [1174, 425] width 170 height 16
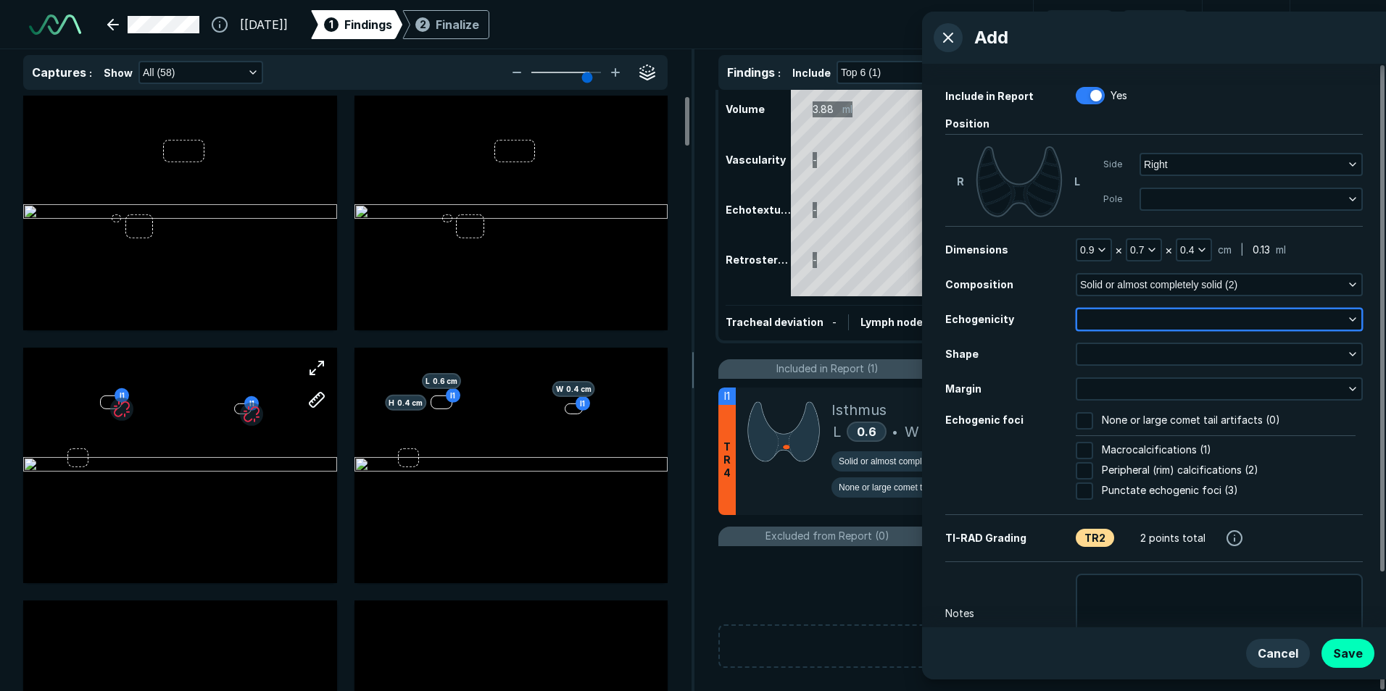
click at [1168, 316] on button "button" at bounding box center [1219, 319] width 284 height 20
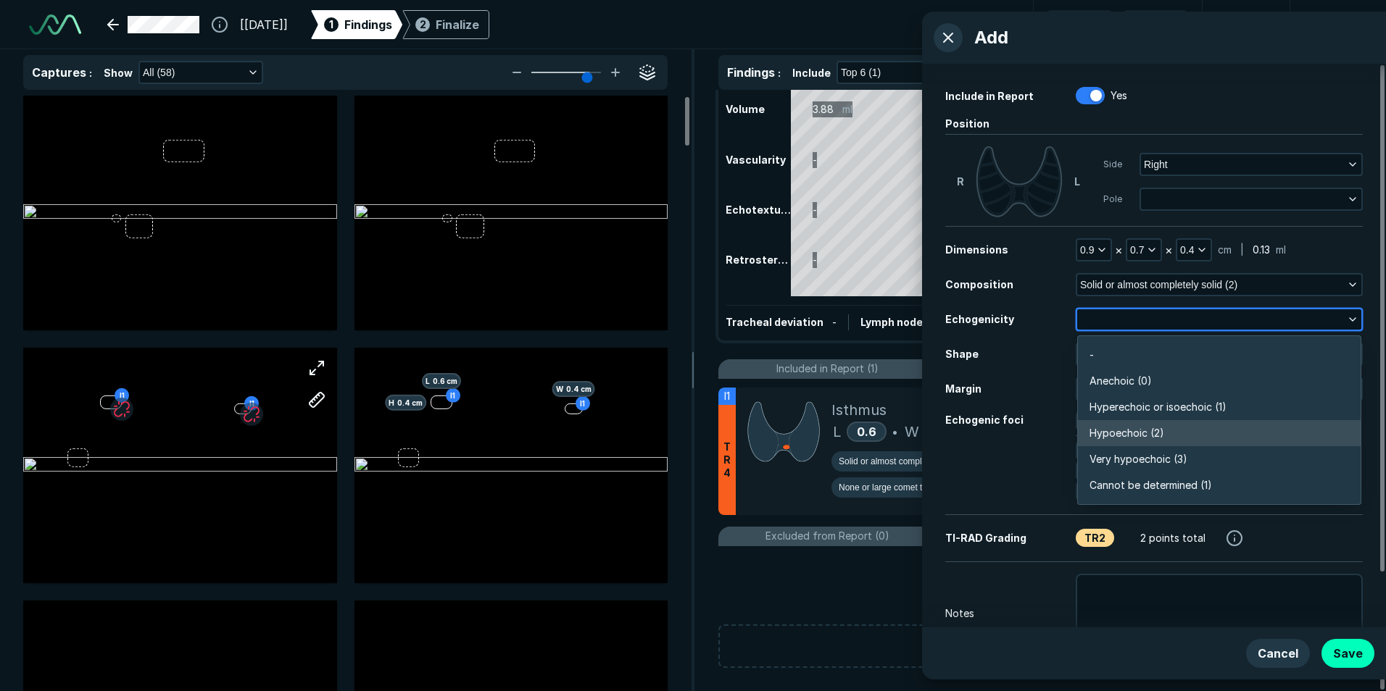
click at [1143, 427] on span "Hypoechoic (2)" at bounding box center [1126, 433] width 75 height 16
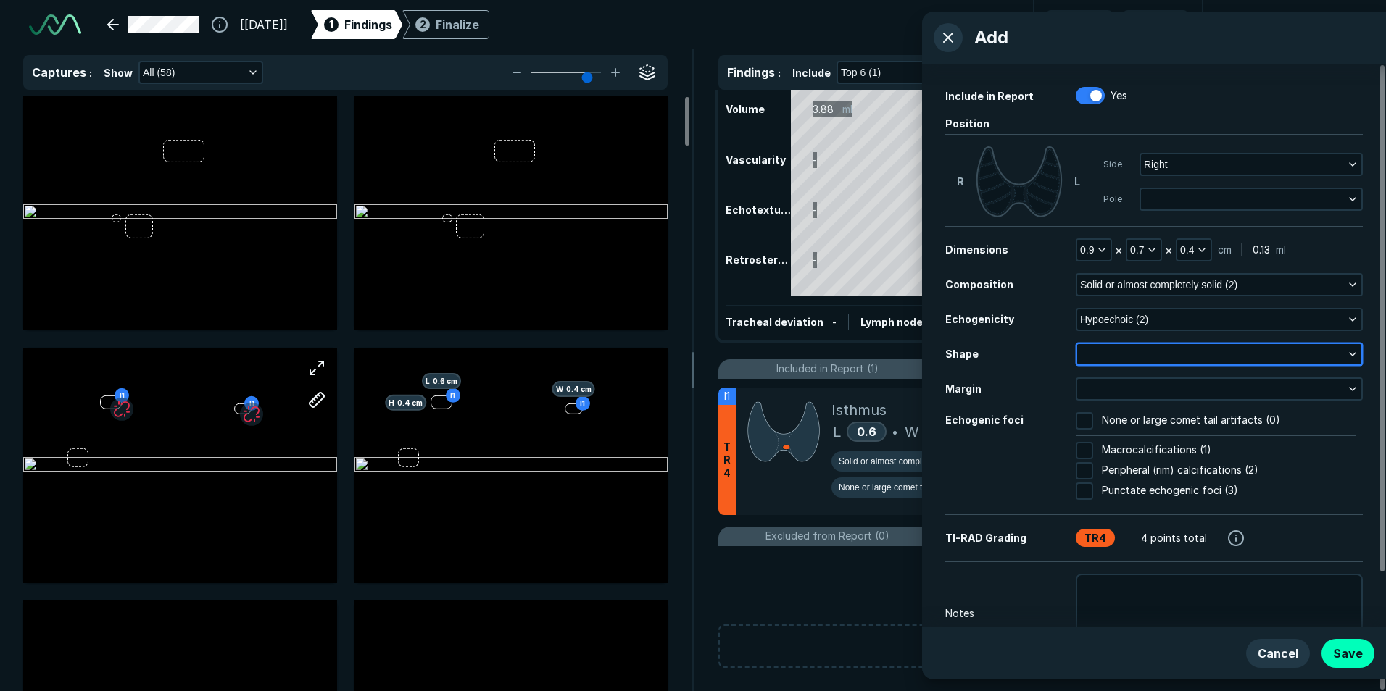
click at [1147, 355] on button "button" at bounding box center [1219, 354] width 284 height 20
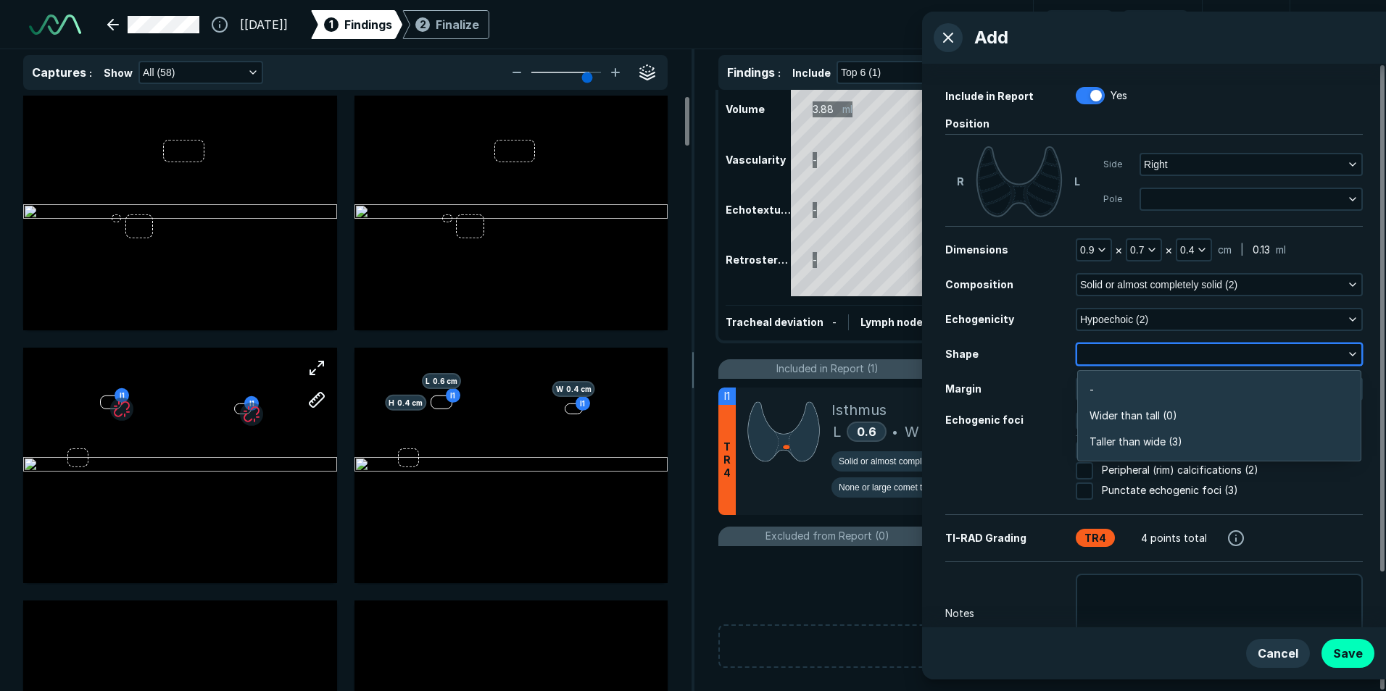
scroll to position [2184, 3134]
click at [1148, 410] on span "Wider than tall (0)" at bounding box center [1133, 416] width 88 height 16
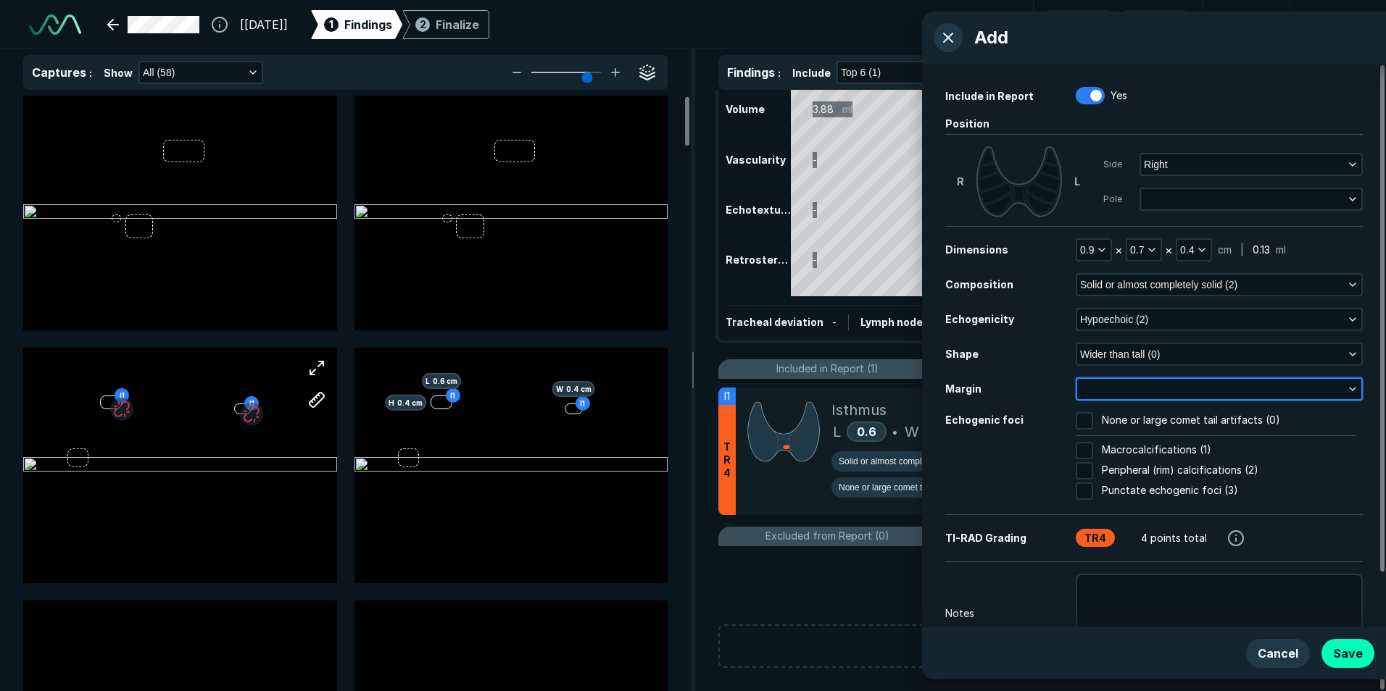
click at [1143, 384] on button "button" at bounding box center [1219, 389] width 284 height 20
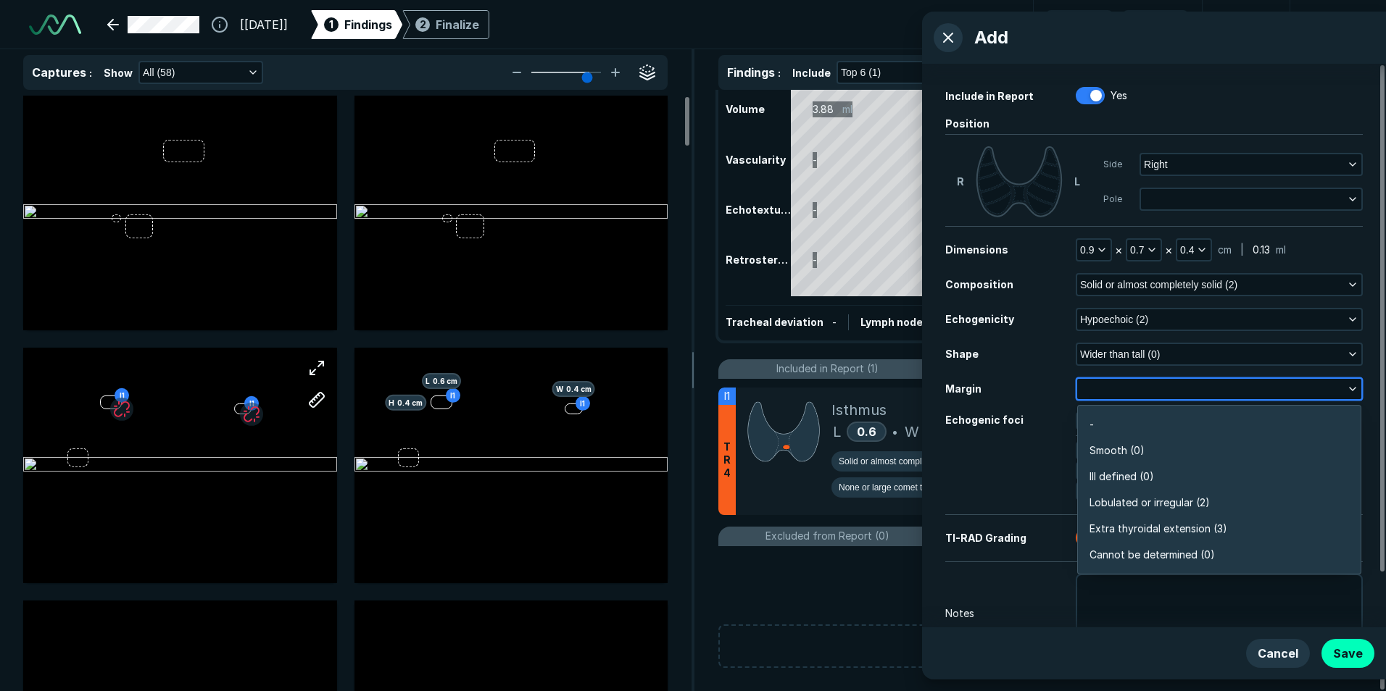
scroll to position [2536, 3134]
click at [1139, 447] on span "Smooth (0)" at bounding box center [1116, 451] width 55 height 16
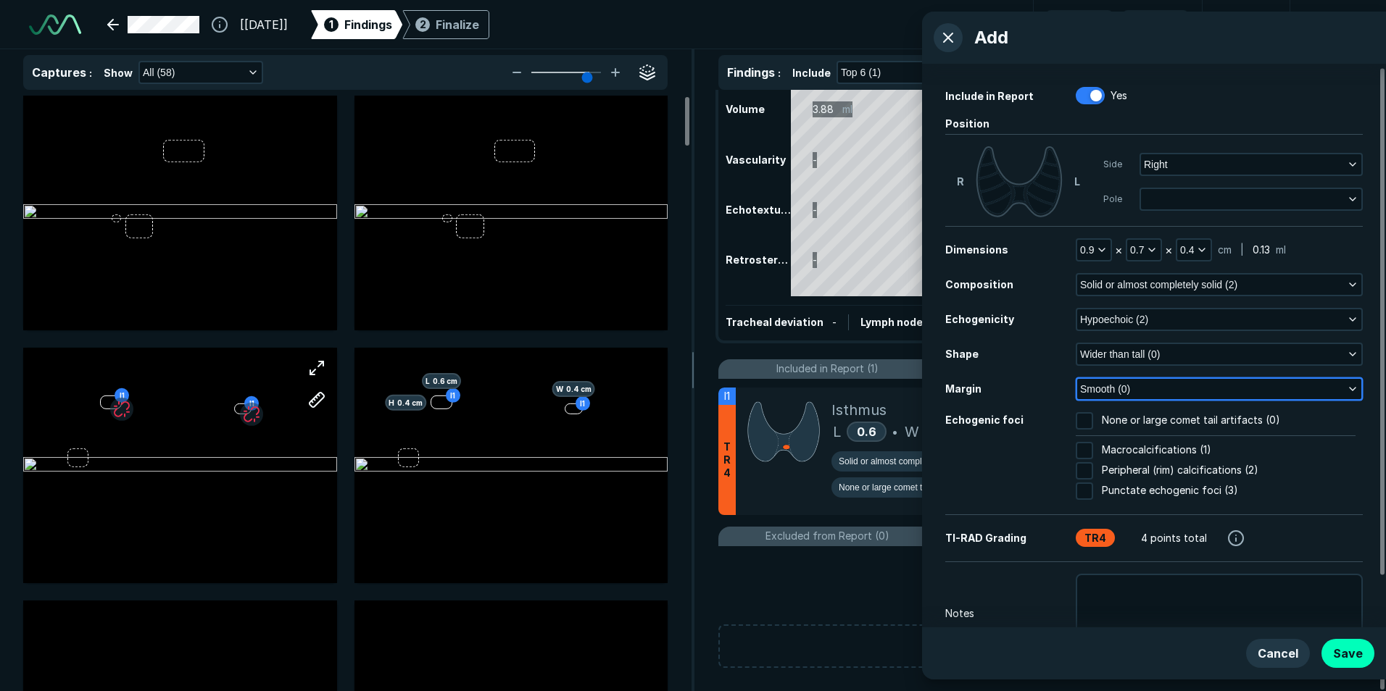
scroll to position [61, 0]
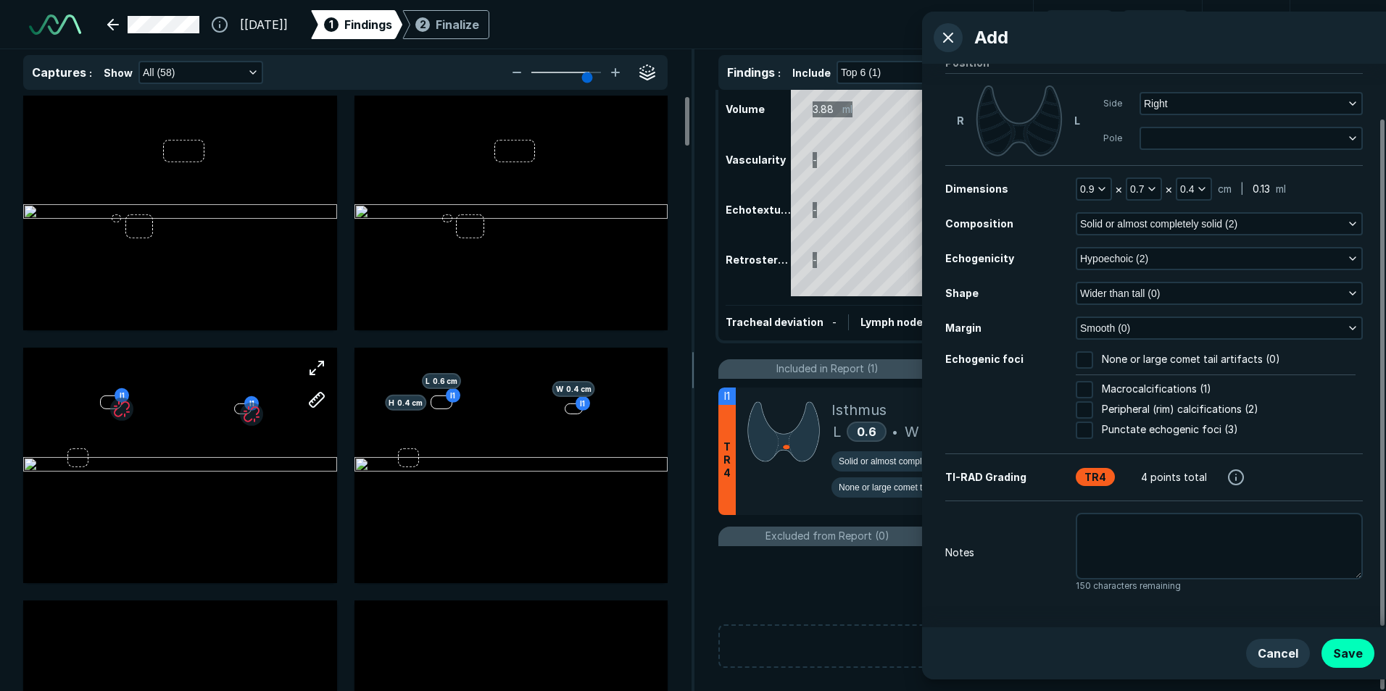
click at [1088, 359] on input "None or large comet tail artifacts (0)" at bounding box center [1083, 359] width 17 height 17
checkbox input "true"
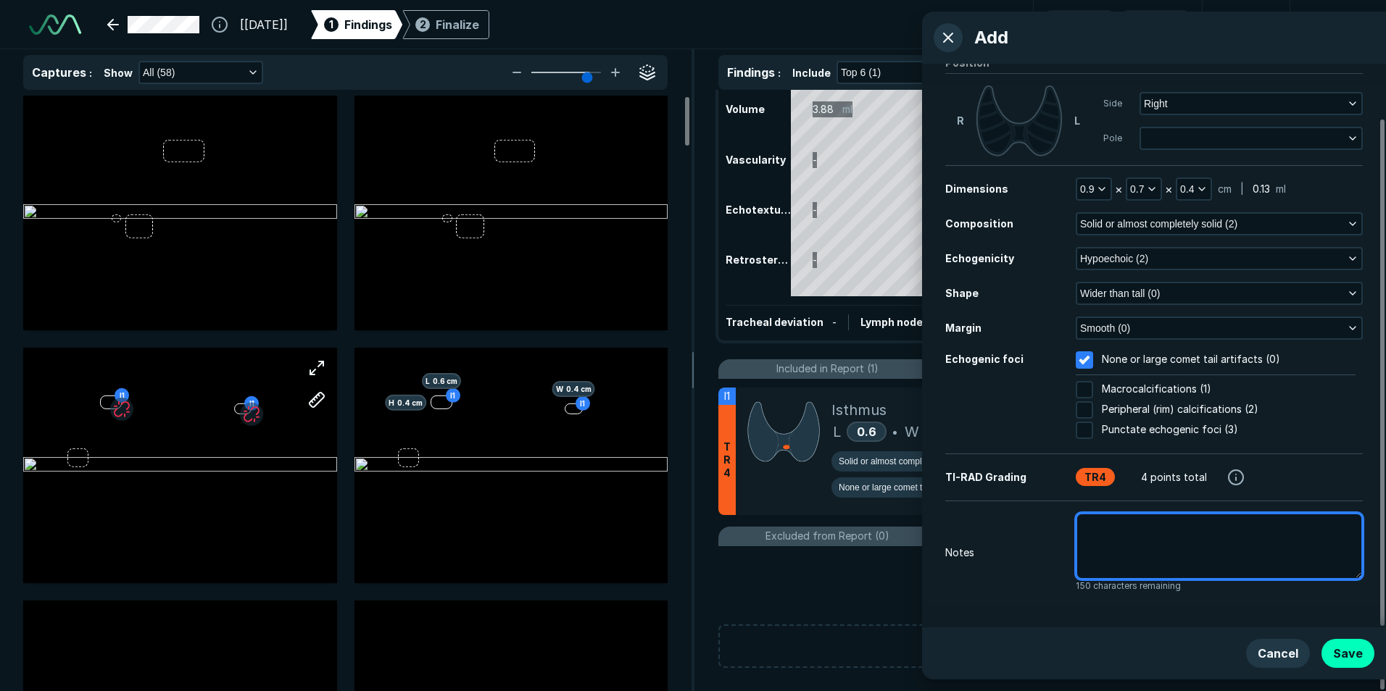
click at [1110, 517] on textarea at bounding box center [1218, 546] width 287 height 67
type textarea "x"
type textarea "R"
type textarea "x"
type textarea "RT"
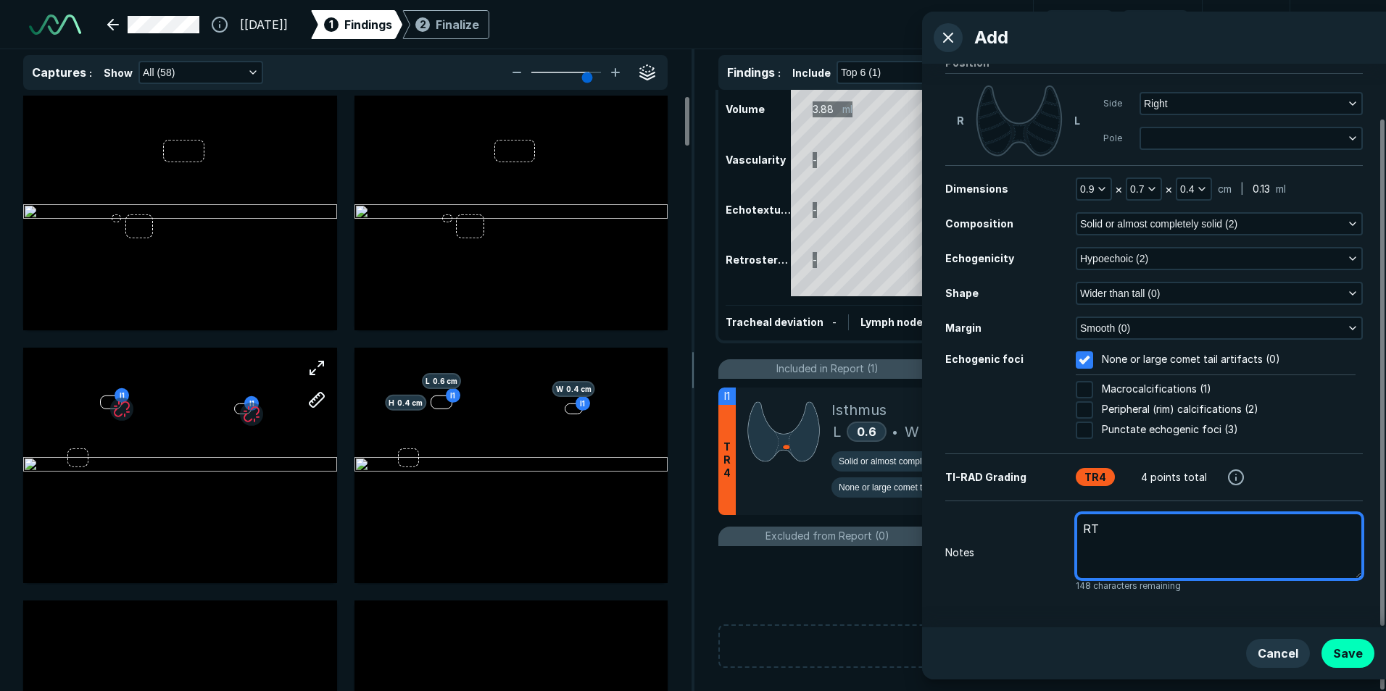
type textarea "x"
type textarea "RT"
type textarea "x"
type textarea "RT P"
type textarea "x"
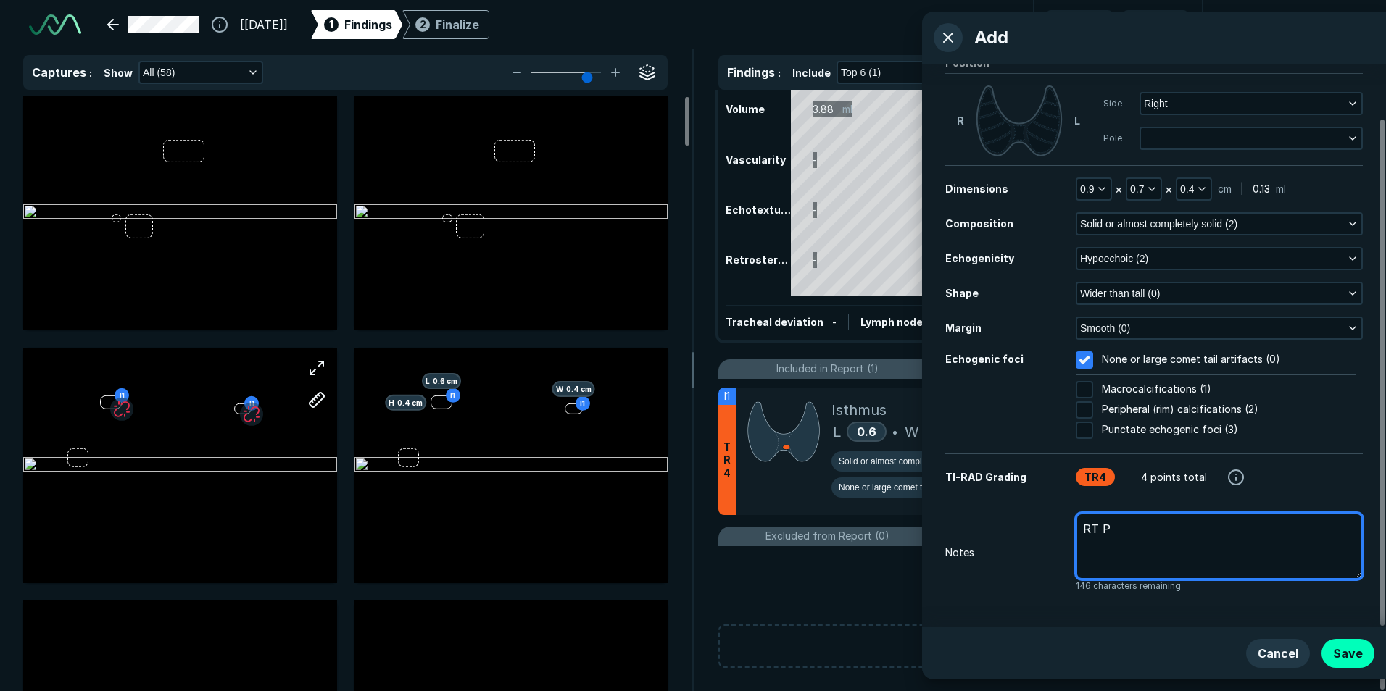
type textarea "RT PA"
type textarea "x"
type textarea "RT PAR"
type textarea "x"
type textarea "RT PARA"
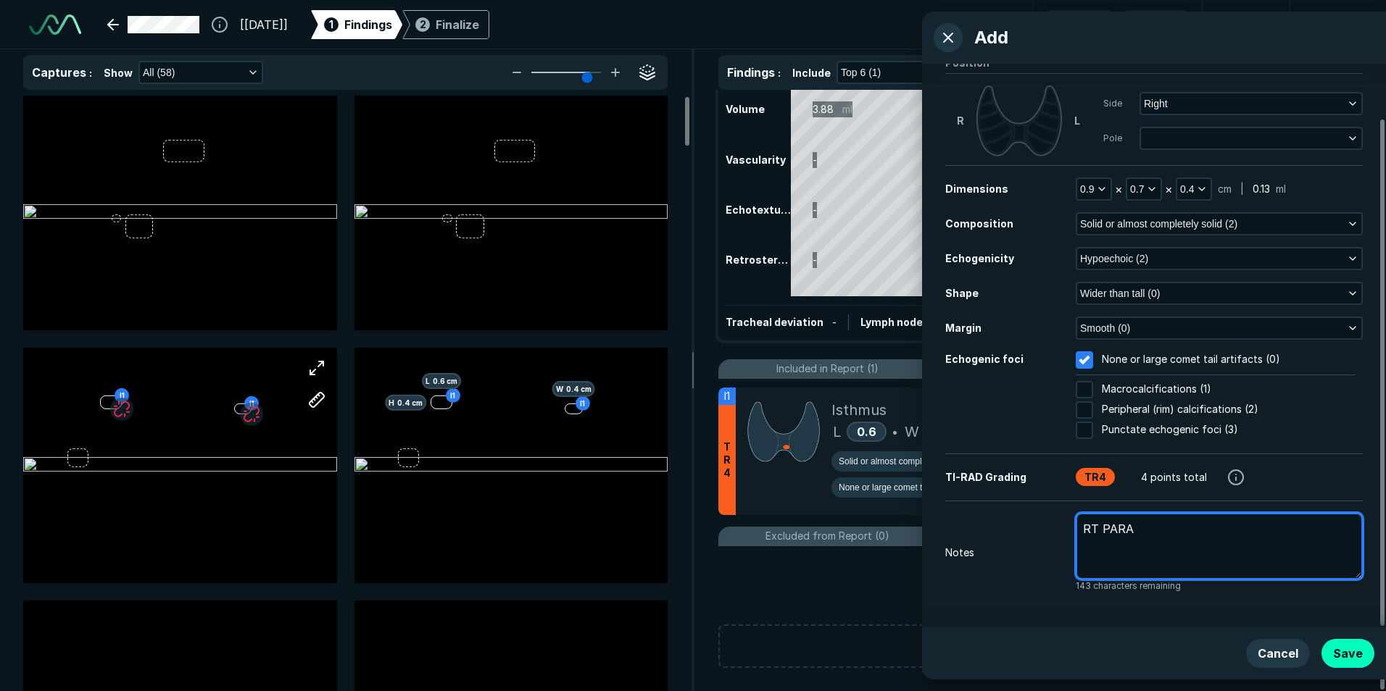
type textarea "x"
type textarea "[PERSON_NAME]"
type textarea "x"
type textarea "[PERSON_NAME]"
type textarea "x"
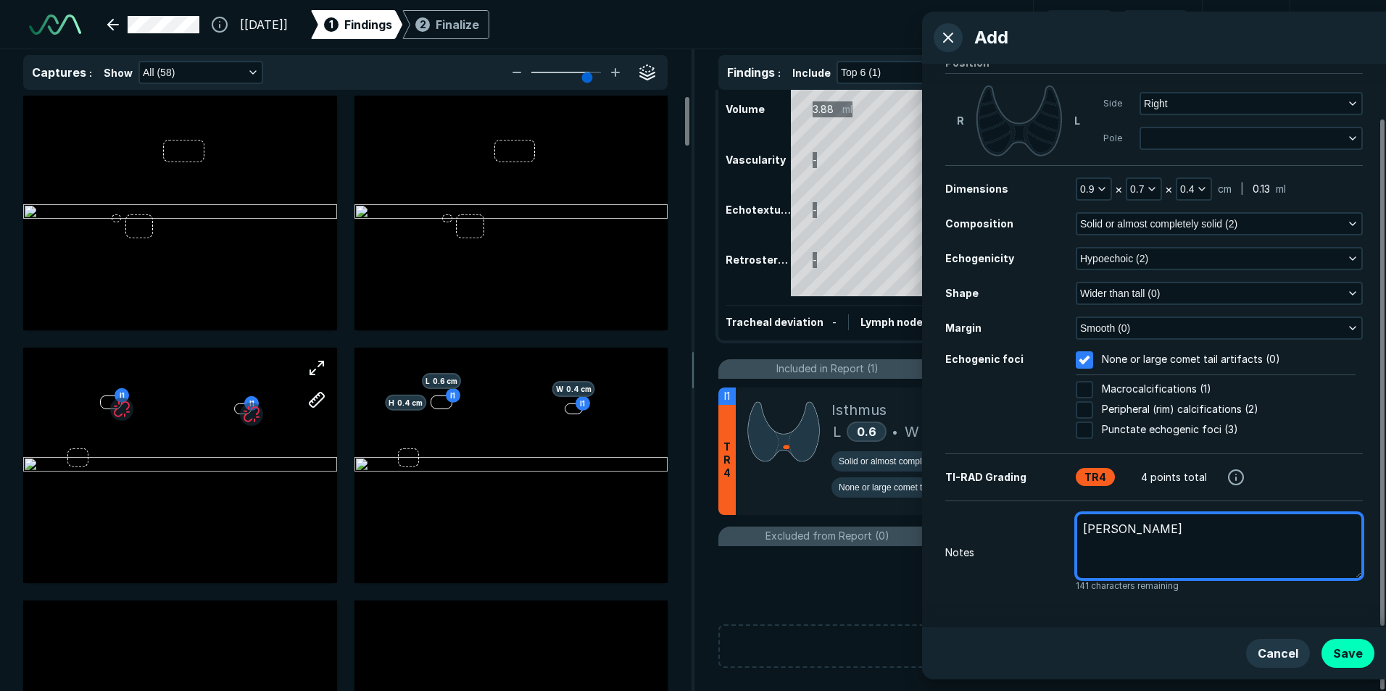
type textarea "RT PARATHY"
type textarea "x"
type textarea "RT PARATHYR"
type textarea "x"
type textarea "RT PARATHYRO"
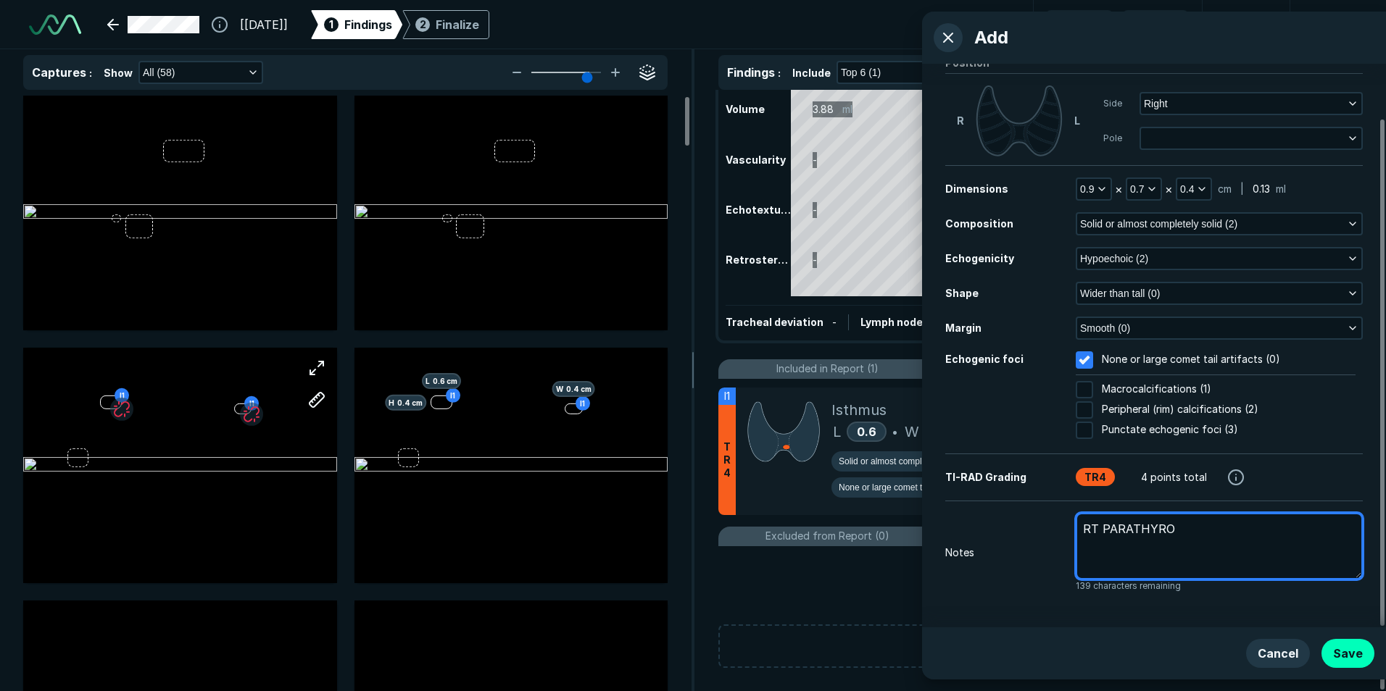
type textarea "x"
type textarea "RT PARATHYROI"
type textarea "x"
type textarea "RT PARATHYROIO"
type textarea "x"
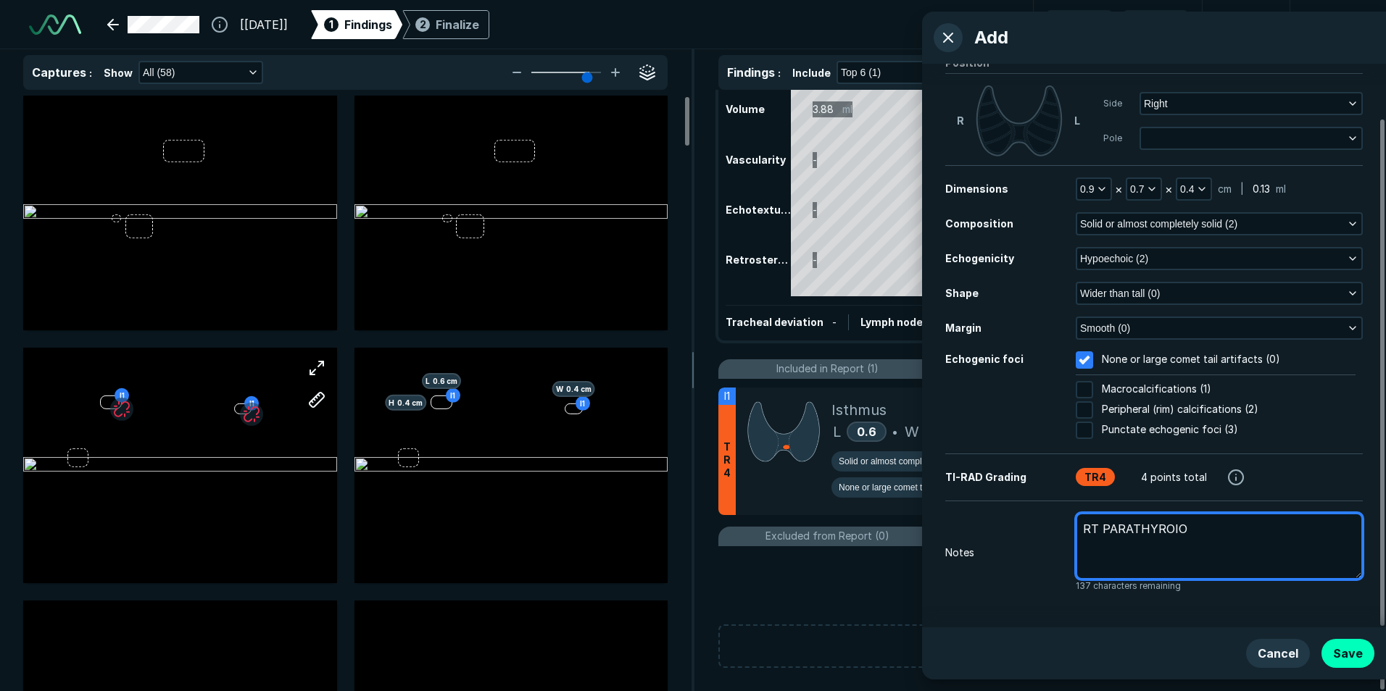
type textarea "RT PARATHYROIOD"
type textarea "x"
type textarea "RT PARATHYROIOD"
type textarea "x"
type textarea "RT PARATHYROIOD"
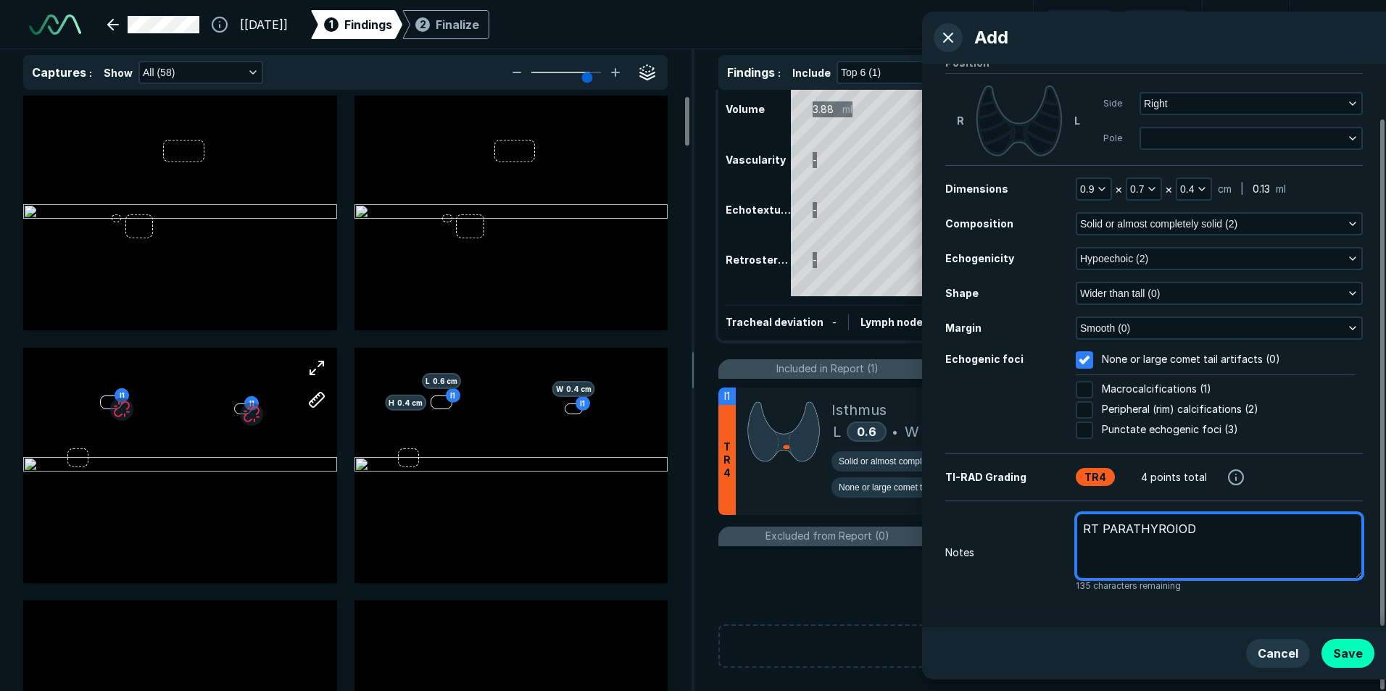
type textarea "x"
type textarea "RT PARATHYROIO"
type textarea "x"
type textarea "RT PARATHYROI"
type textarea "x"
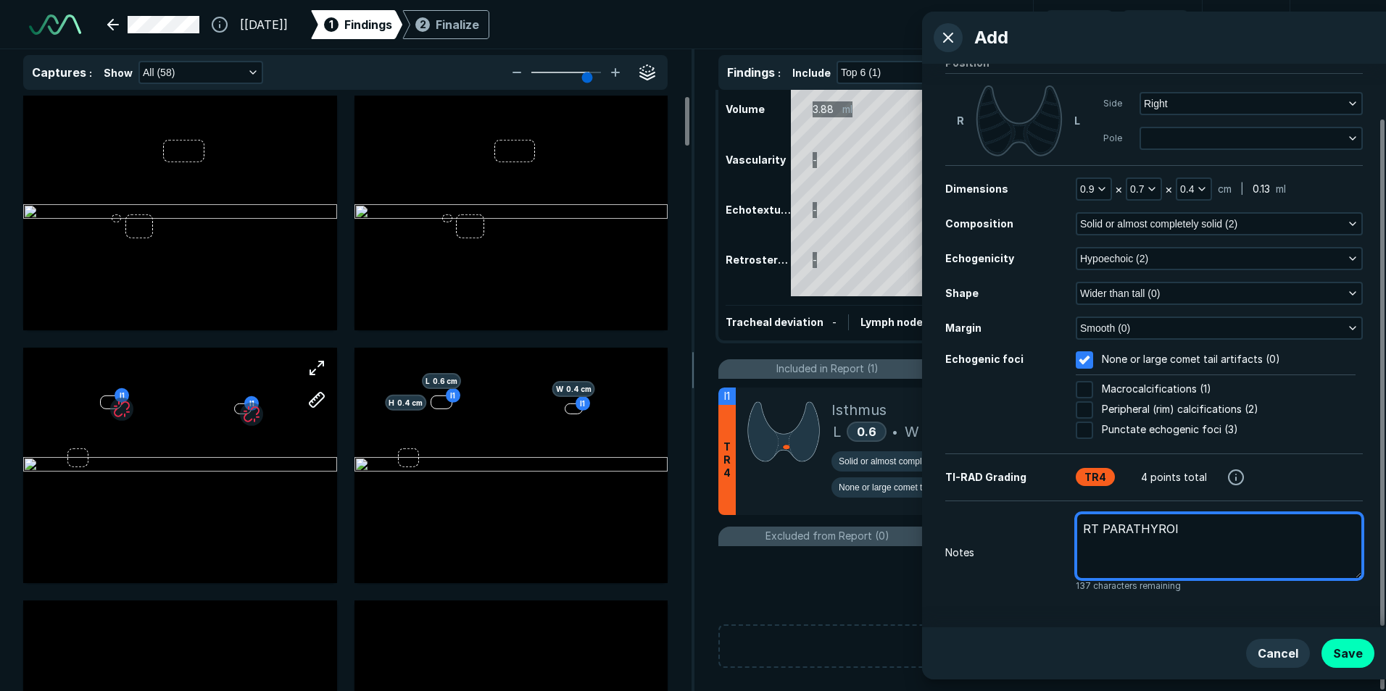
type textarea "RT [MEDICAL_DATA]"
type textarea "x"
type textarea "RT [MEDICAL_DATA]"
type textarea "x"
type textarea "RT [MEDICAL_DATA] N"
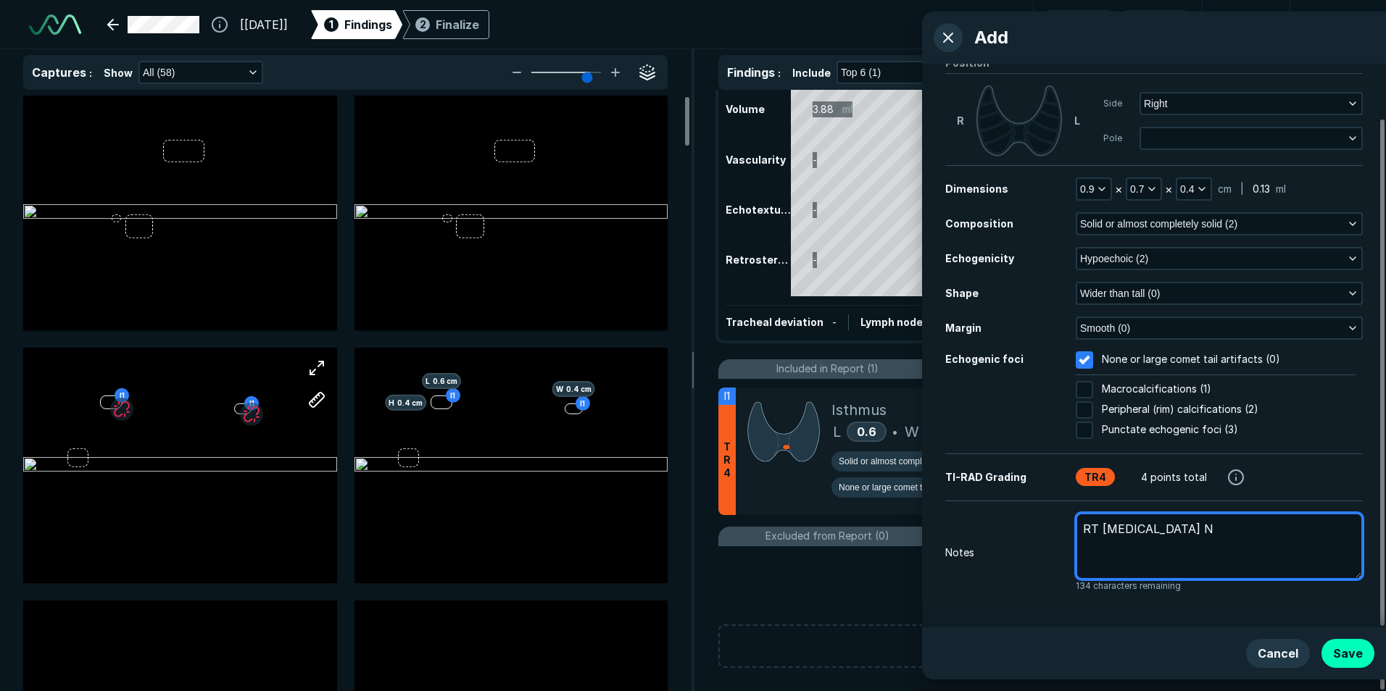
type textarea "x"
type textarea "RT [MEDICAL_DATA] NO"
type textarea "x"
type textarea "RT [MEDICAL_DATA] NOD"
type textarea "x"
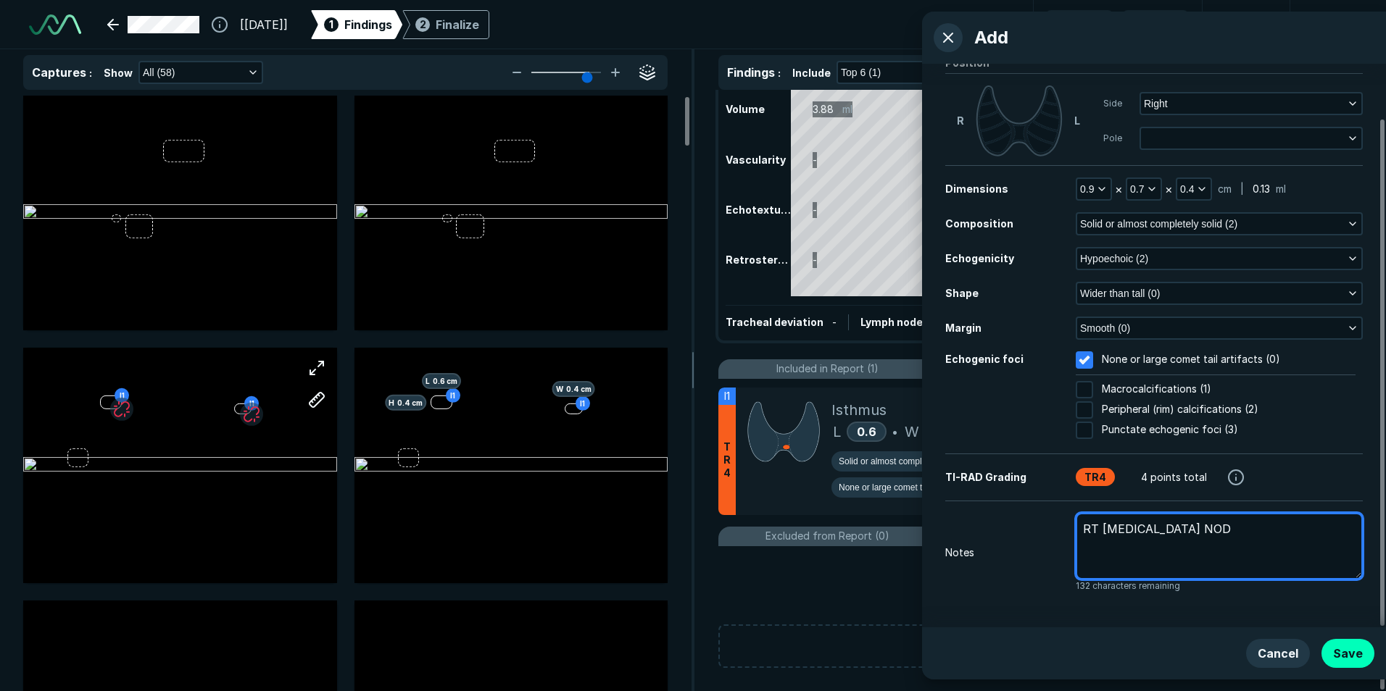
type textarea "RT [MEDICAL_DATA] NODU"
type textarea "x"
type textarea "RT [MEDICAL_DATA] NODUL"
type textarea "x"
type textarea "RT [MEDICAL_DATA] [MEDICAL_DATA]"
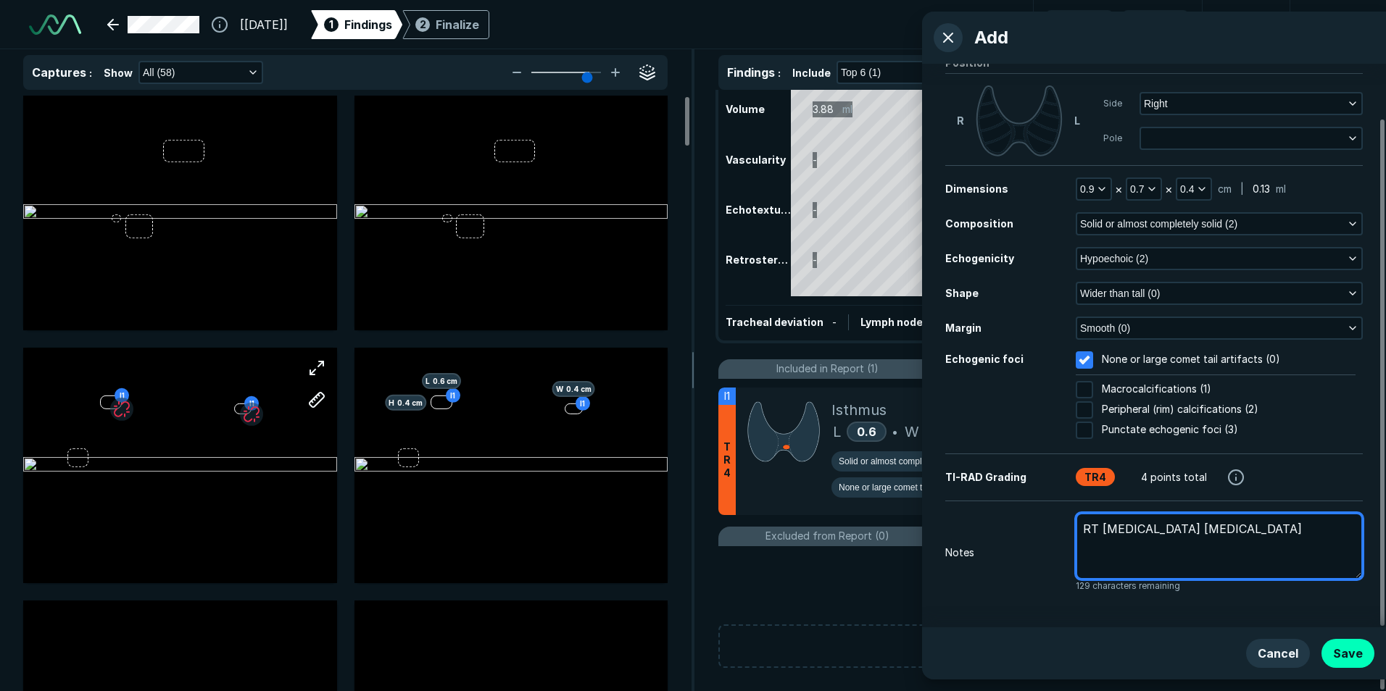
type textarea "x"
type textarea "RT [MEDICAL_DATA] [MEDICAL_DATA]"
type textarea "x"
type textarea "RT [MEDICAL_DATA] [MEDICAL_DATA]"
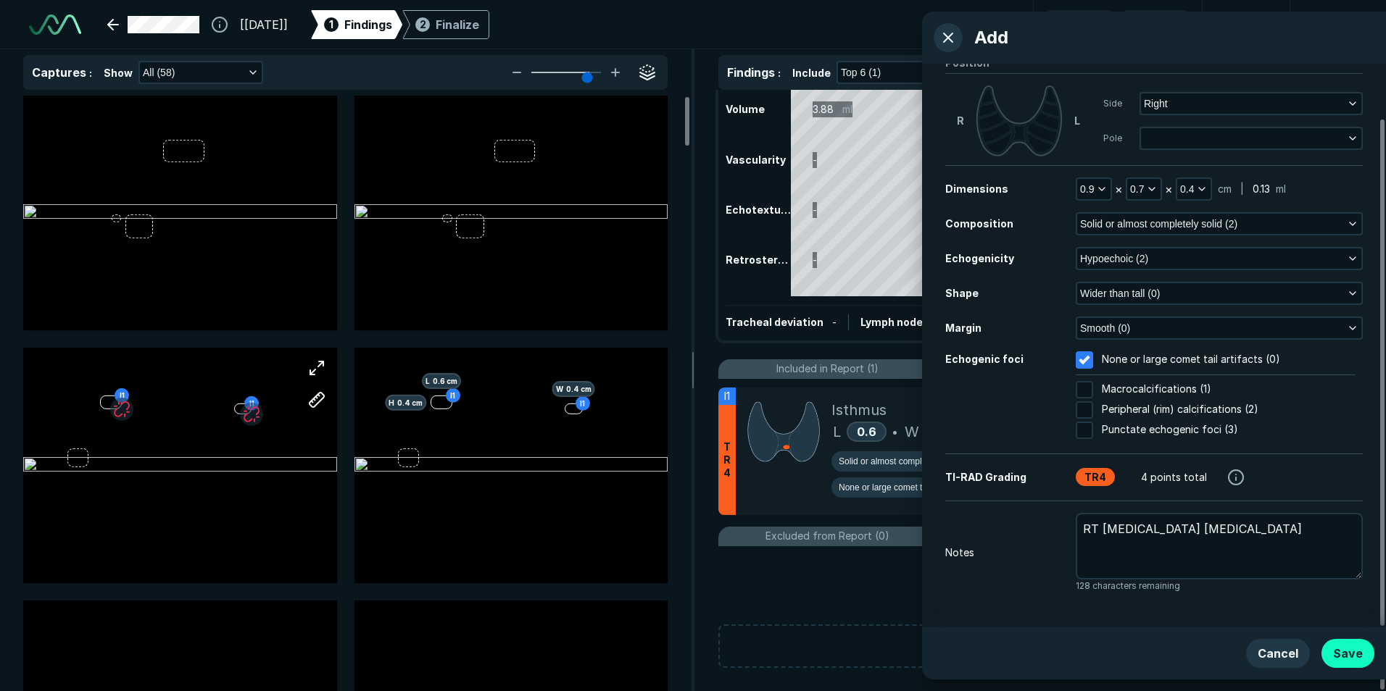
click at [1346, 657] on button "Save" at bounding box center [1347, 653] width 53 height 29
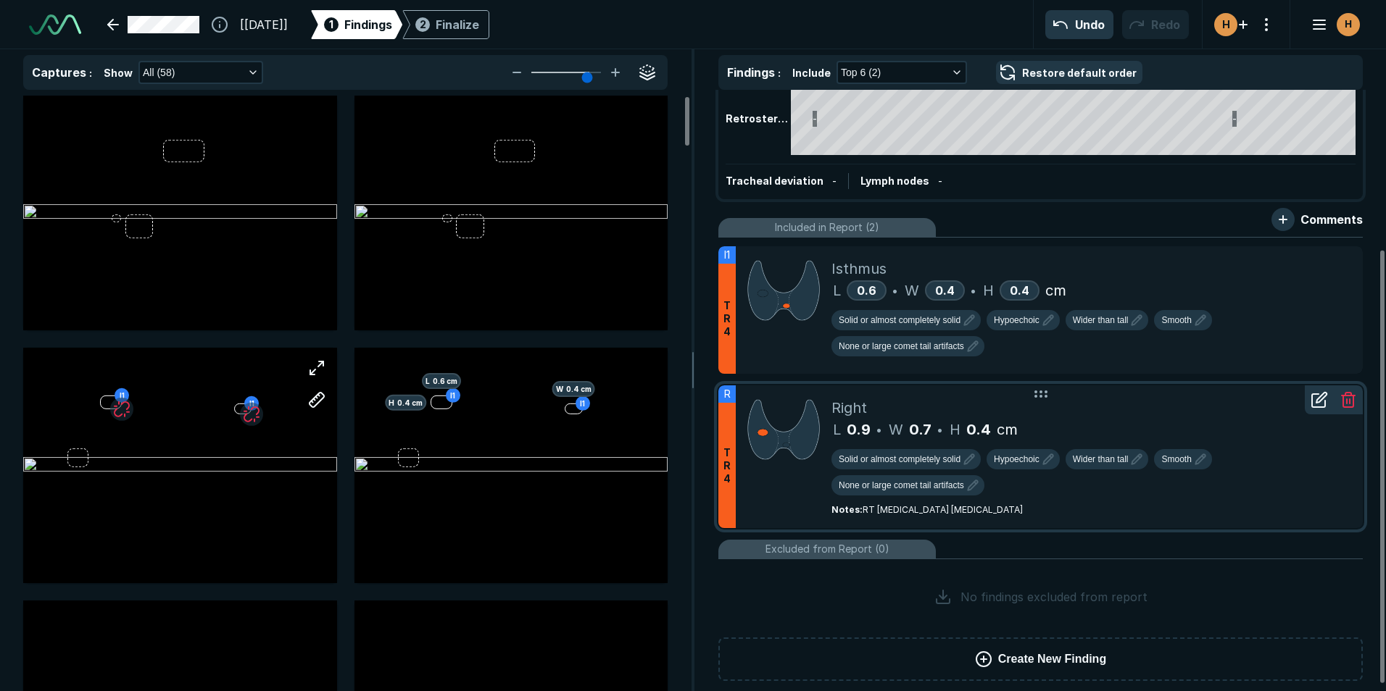
scroll to position [221, 0]
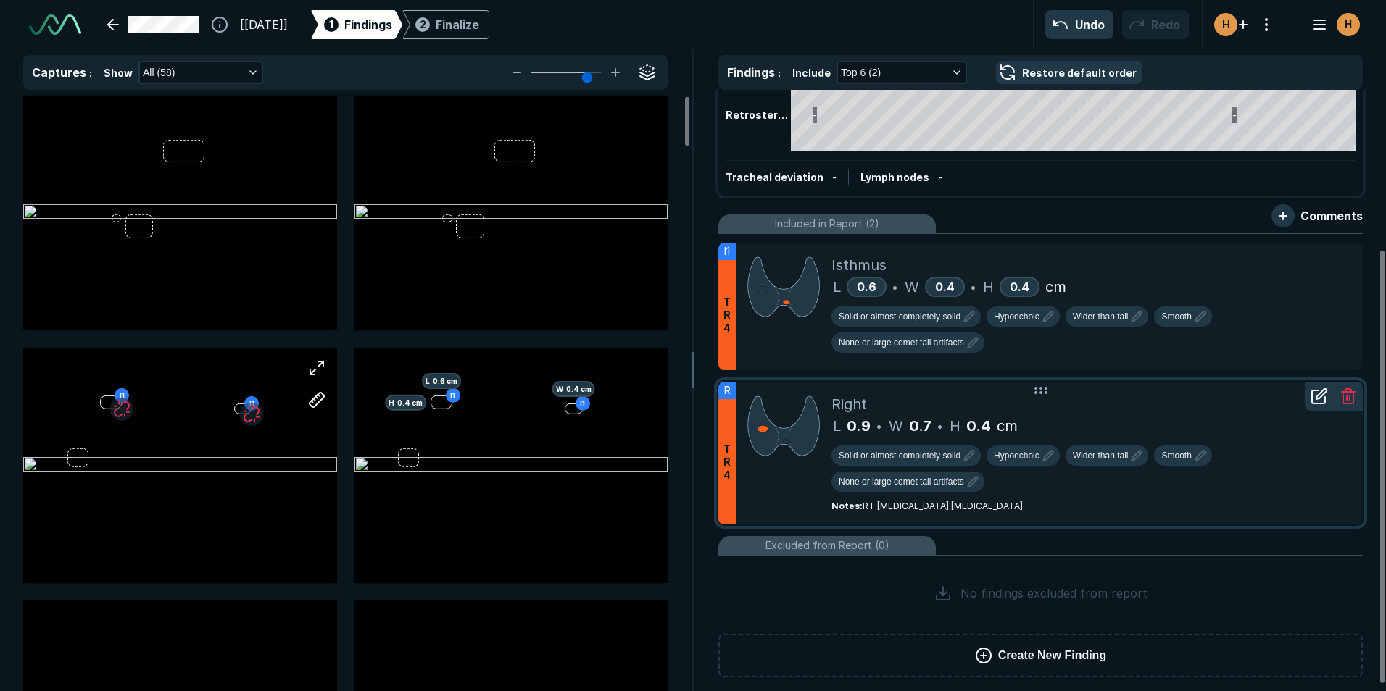
drag, startPoint x: 765, startPoint y: 433, endPoint x: 773, endPoint y: 432, distance: 8.1
click at [773, 432] on img at bounding box center [783, 426] width 72 height 65
click at [1320, 404] on icon at bounding box center [1318, 397] width 13 height 13
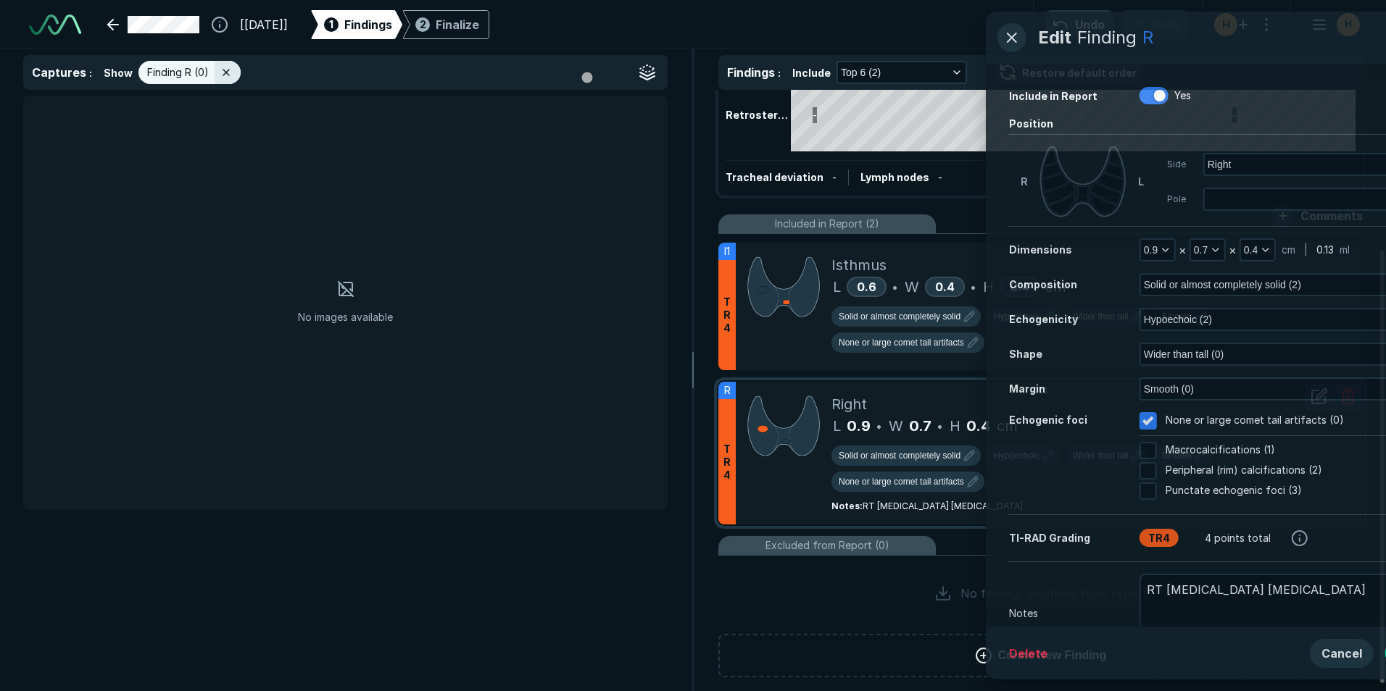
scroll to position [4385, 4739]
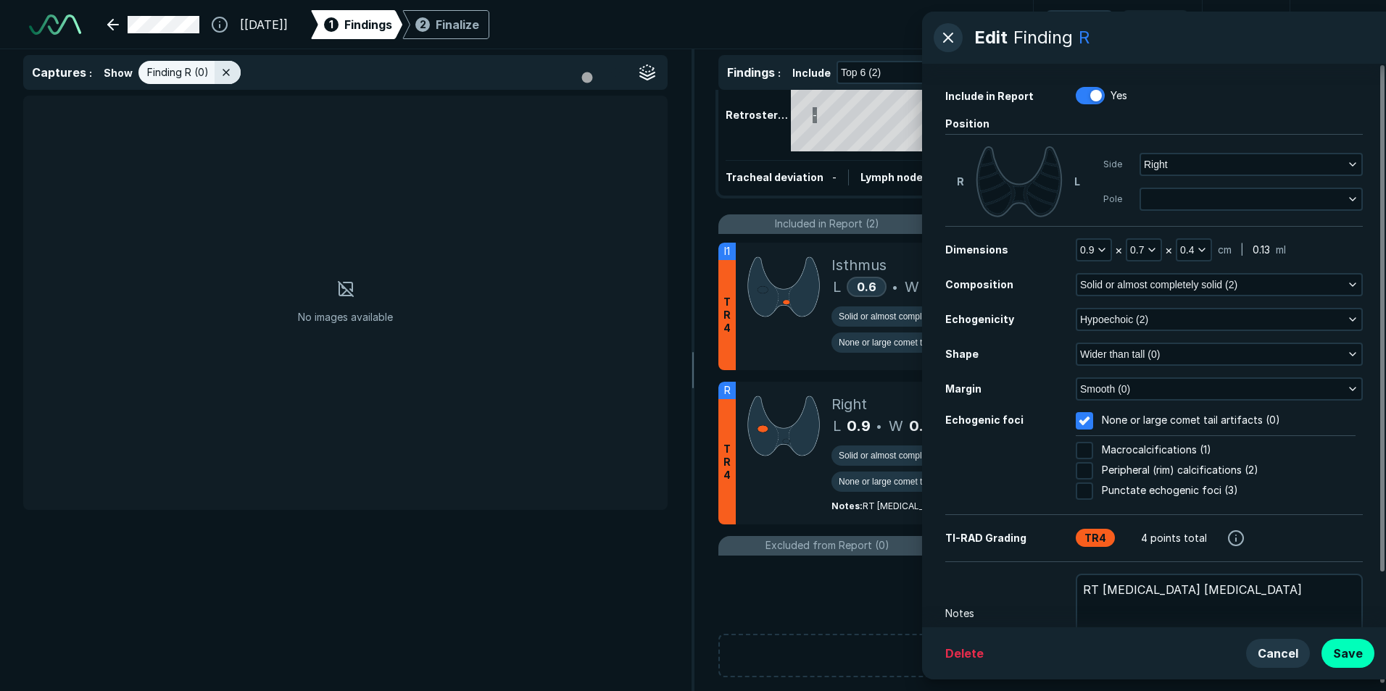
click at [1001, 217] on icon at bounding box center [1018, 181] width 87 height 71
click at [995, 213] on icon at bounding box center [997, 203] width 27 height 22
click at [999, 207] on icon at bounding box center [997, 203] width 27 height 22
click at [990, 159] on icon at bounding box center [987, 157] width 13 height 16
click at [1338, 196] on button "Upper" at bounding box center [1251, 199] width 220 height 20
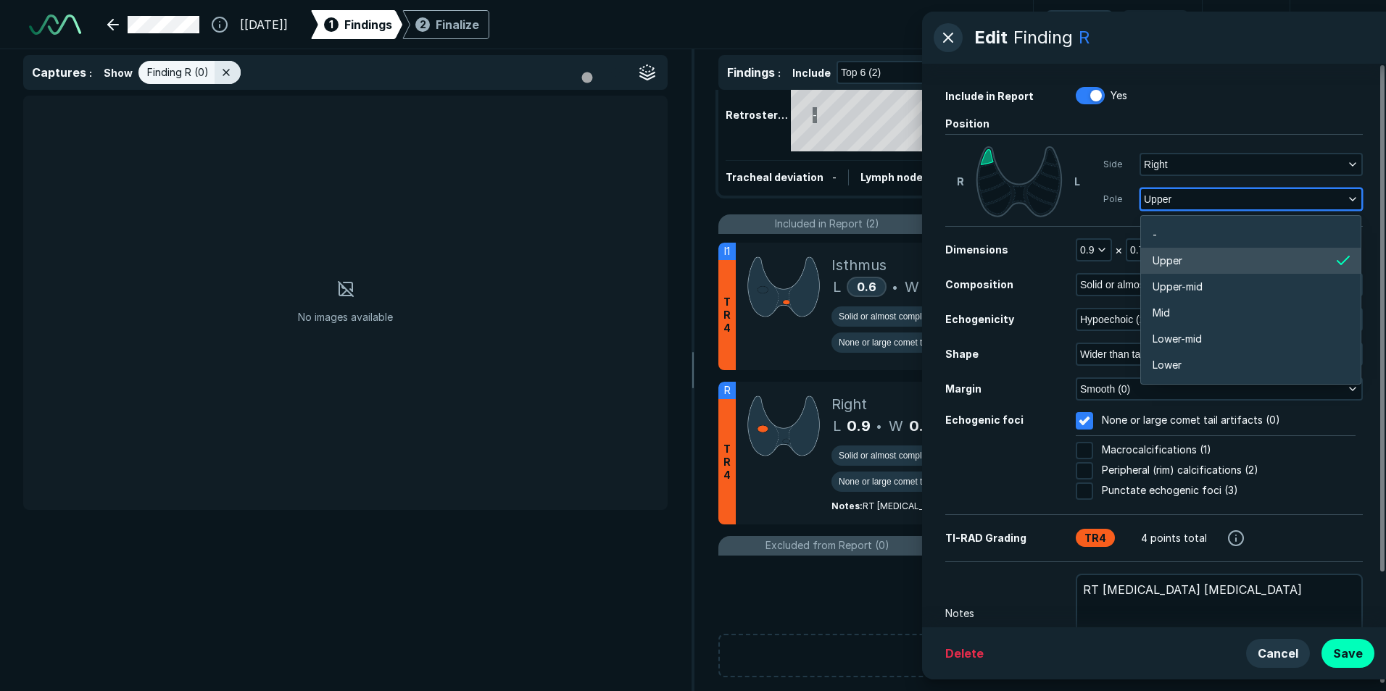
scroll to position [2536, 2852]
click at [1285, 231] on li "-" at bounding box center [1251, 235] width 220 height 26
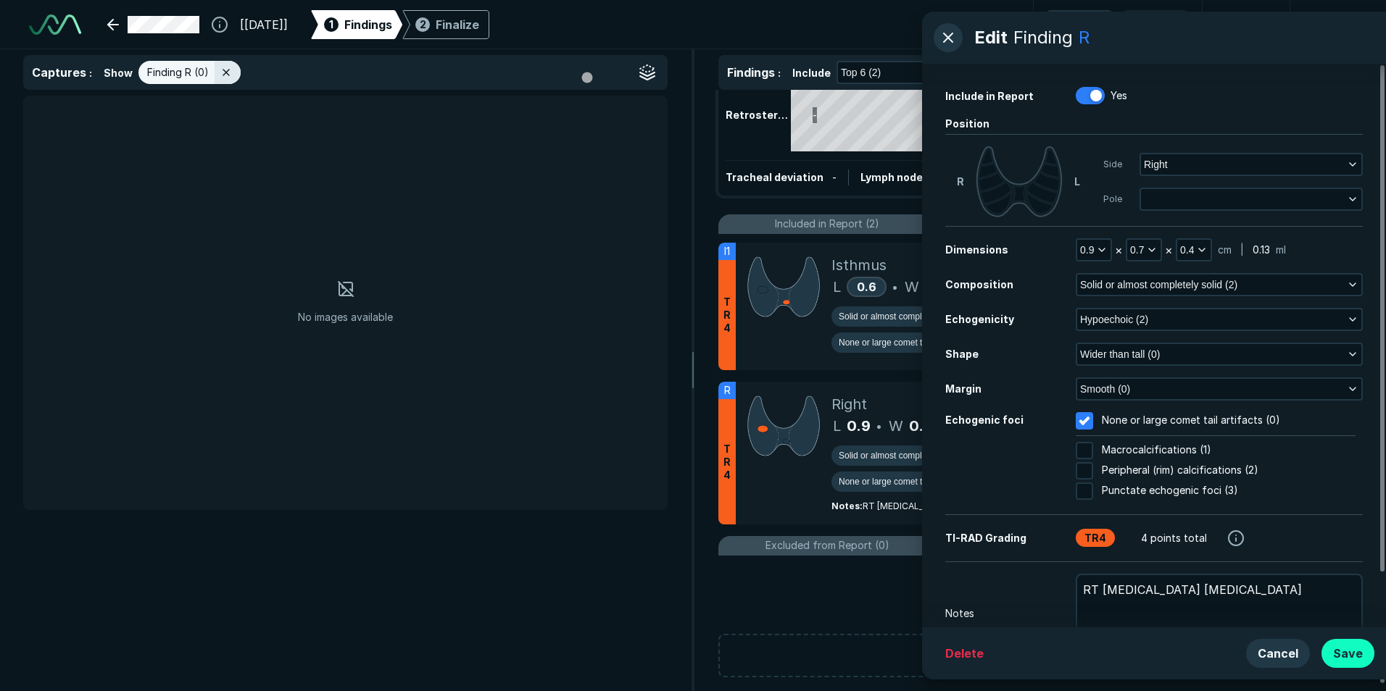
click at [1351, 653] on button "Save" at bounding box center [1347, 653] width 53 height 29
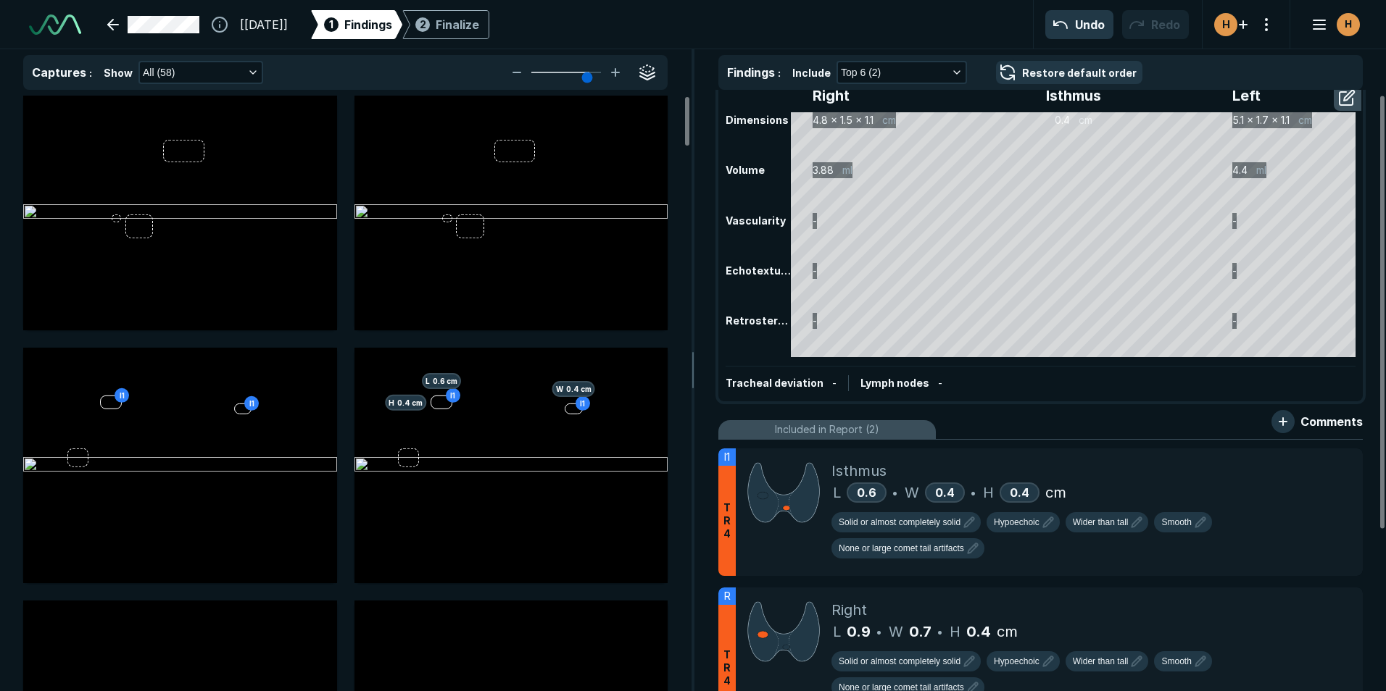
scroll to position [0, 0]
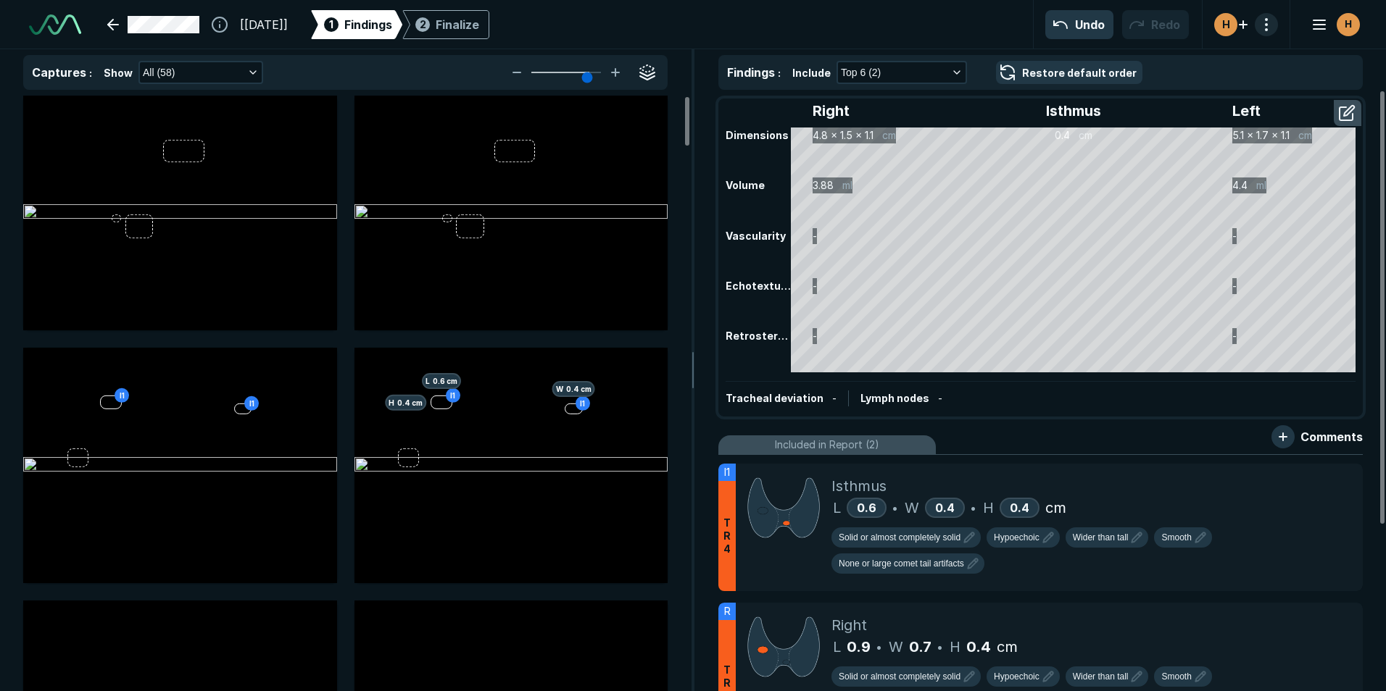
click at [1262, 27] on button "button" at bounding box center [1266, 24] width 23 height 23
click at [1315, 23] on icon "button" at bounding box center [1318, 24] width 17 height 17
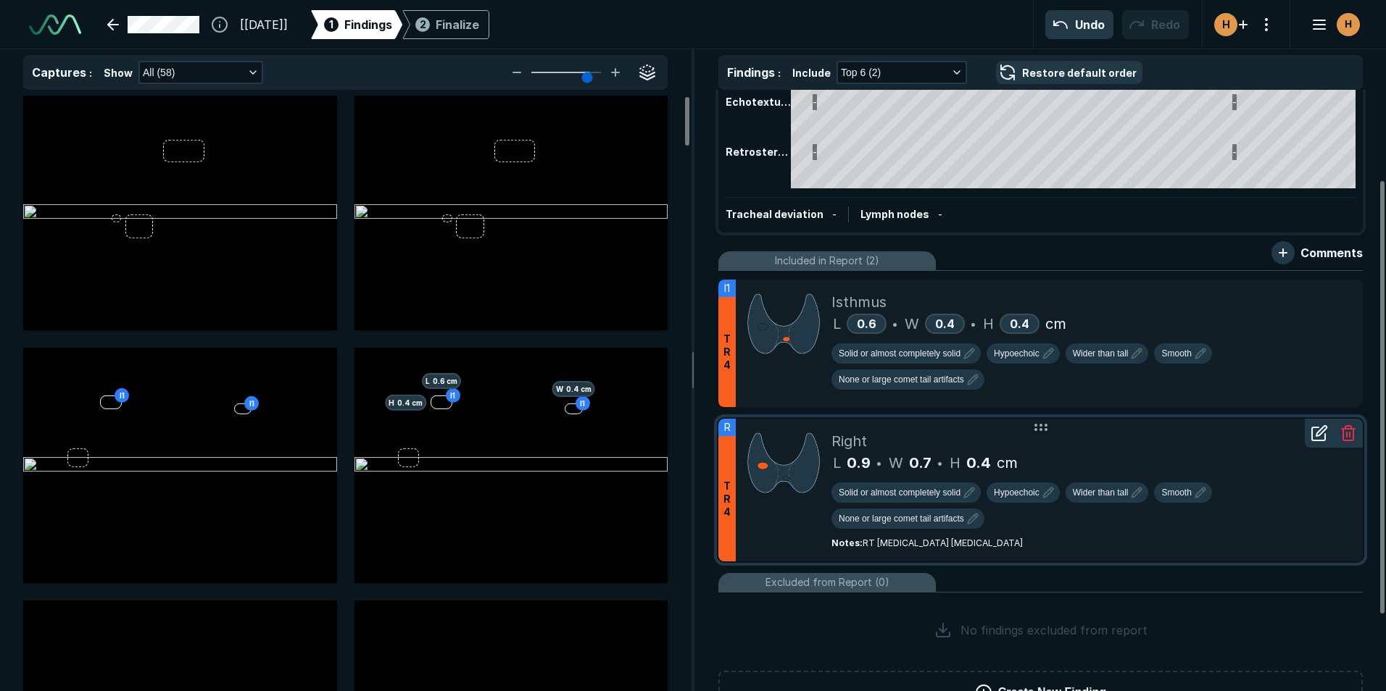
scroll to position [217, 0]
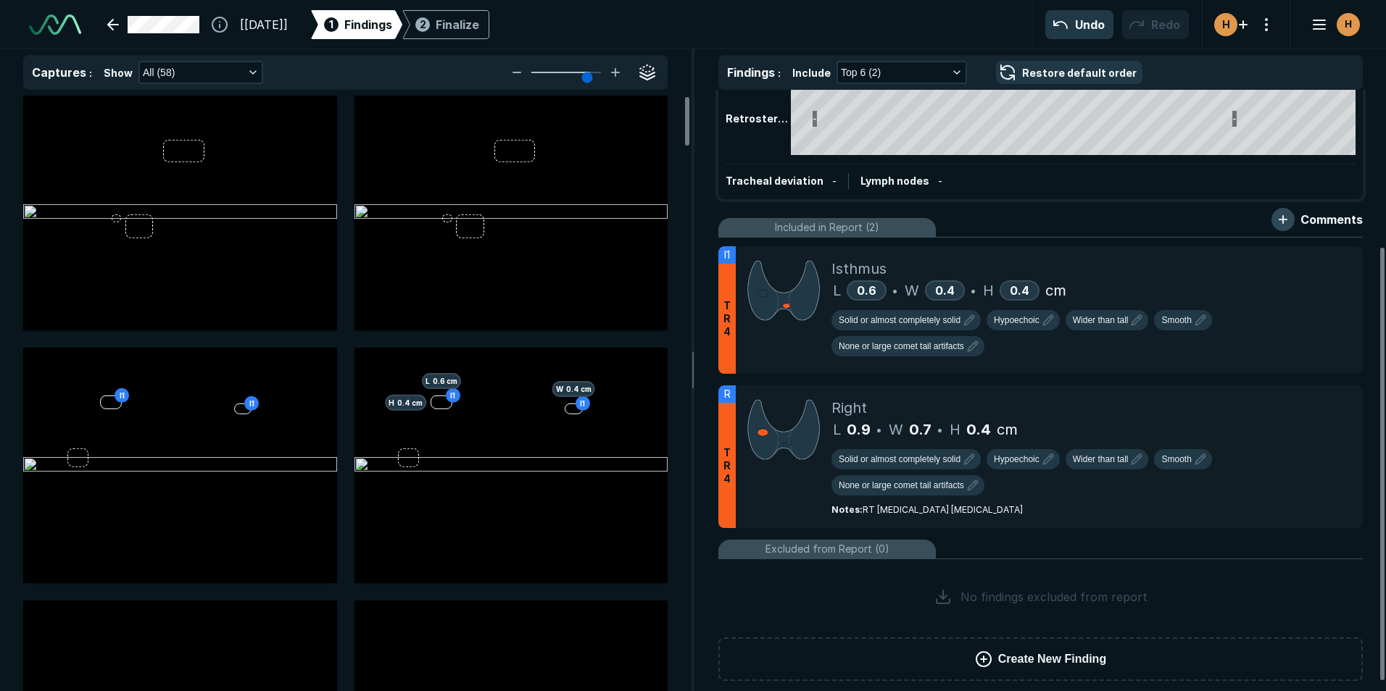
click at [1283, 218] on button "button" at bounding box center [1282, 219] width 23 height 23
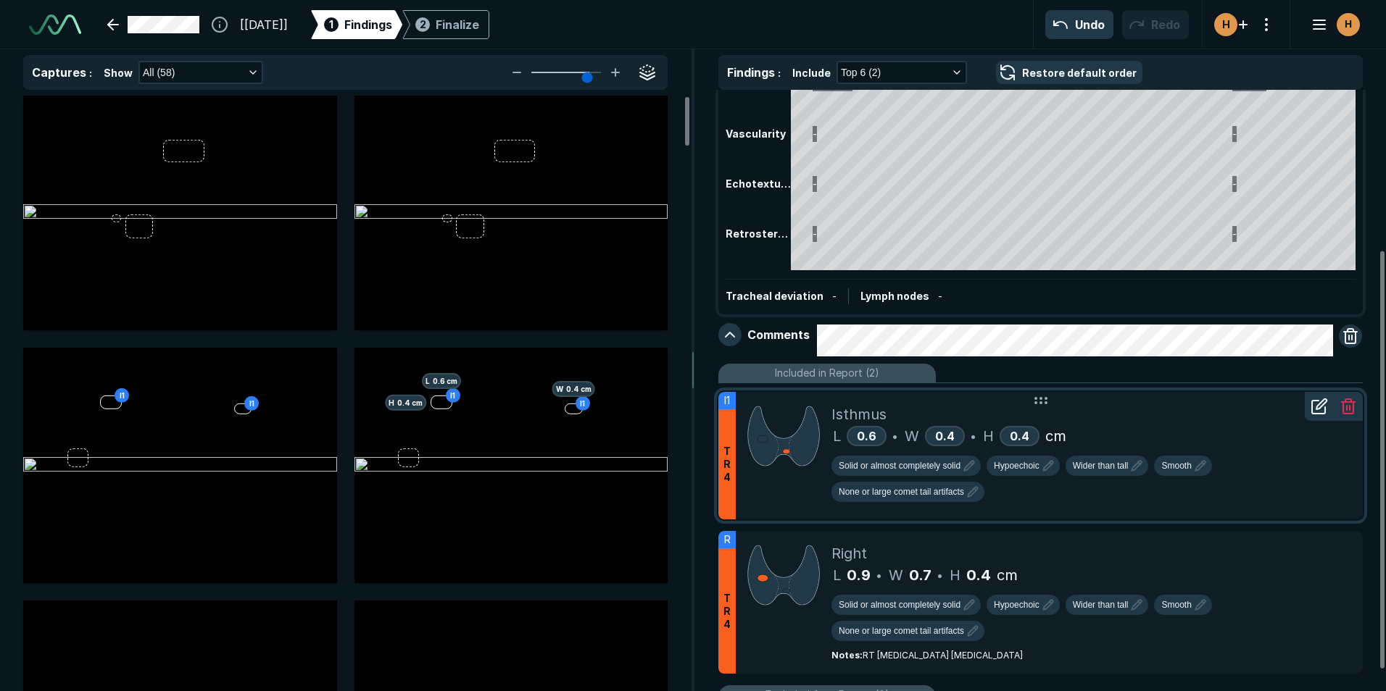
scroll to position [261, 0]
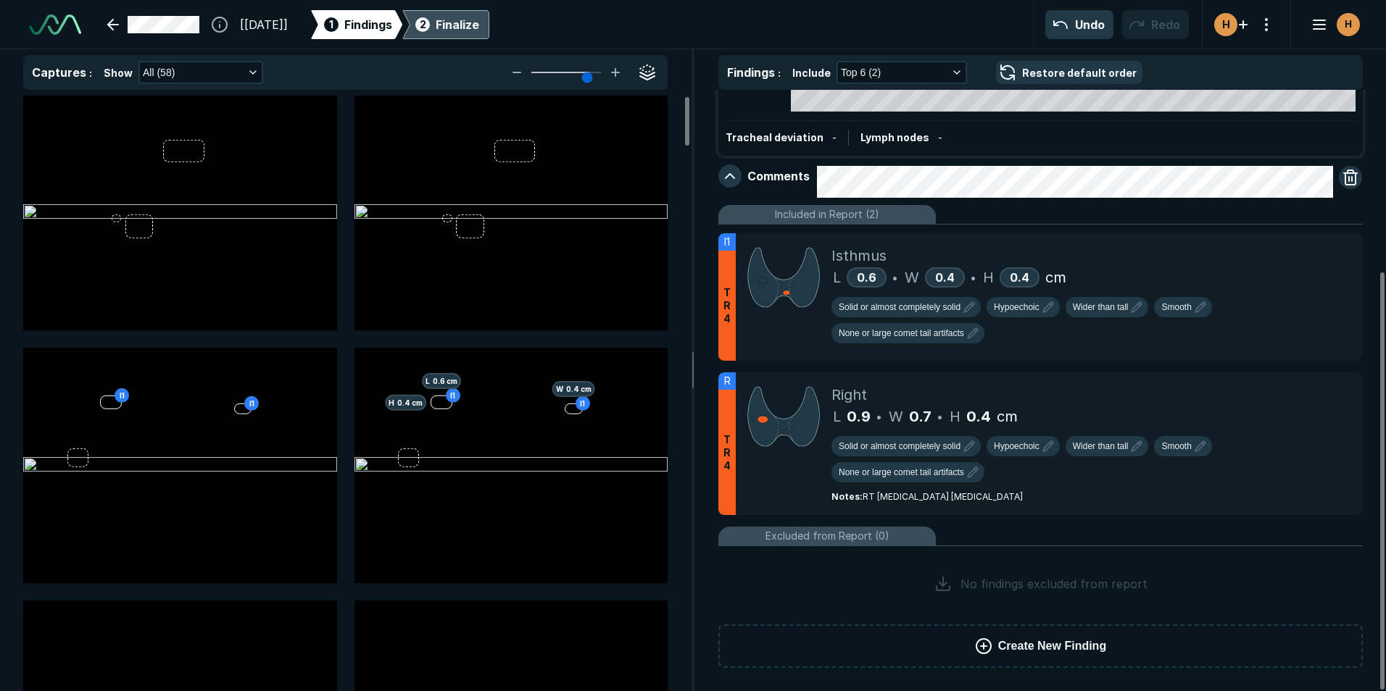
click at [479, 21] on div "Finalize" at bounding box center [457, 24] width 43 height 17
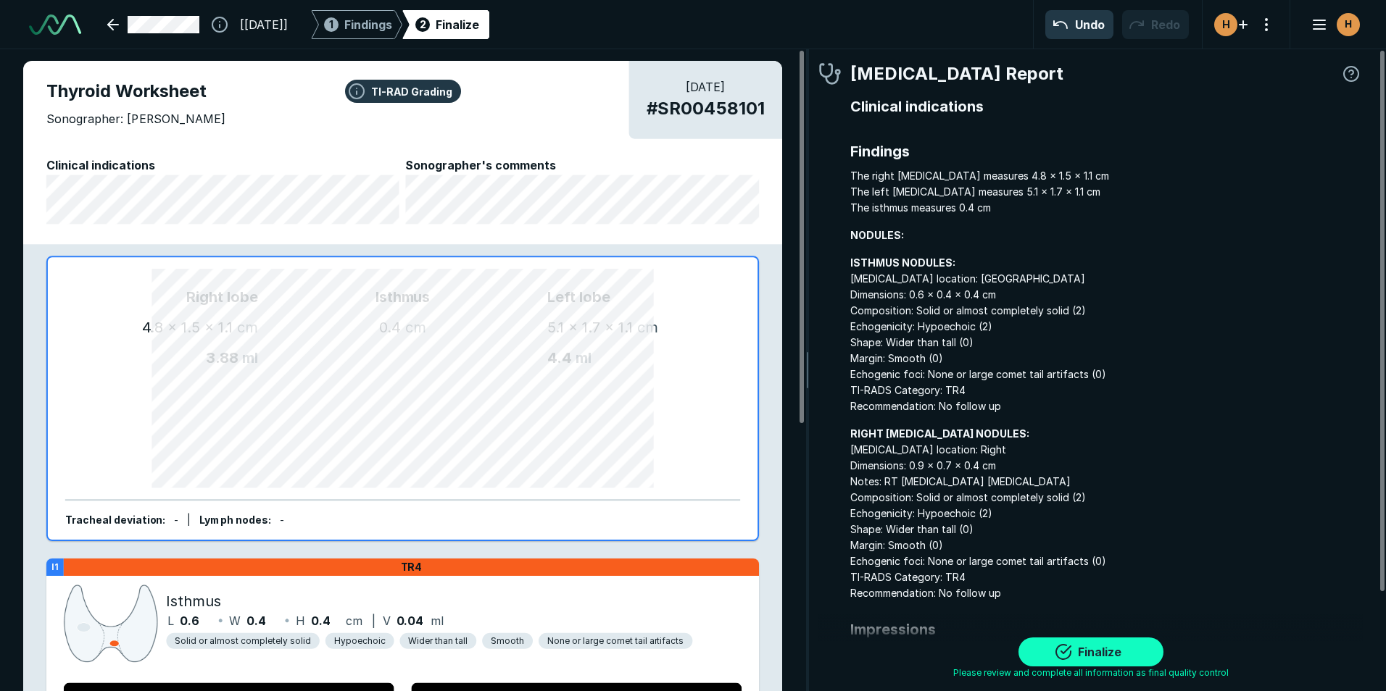
click at [1116, 652] on button "Finalize" at bounding box center [1090, 652] width 145 height 29
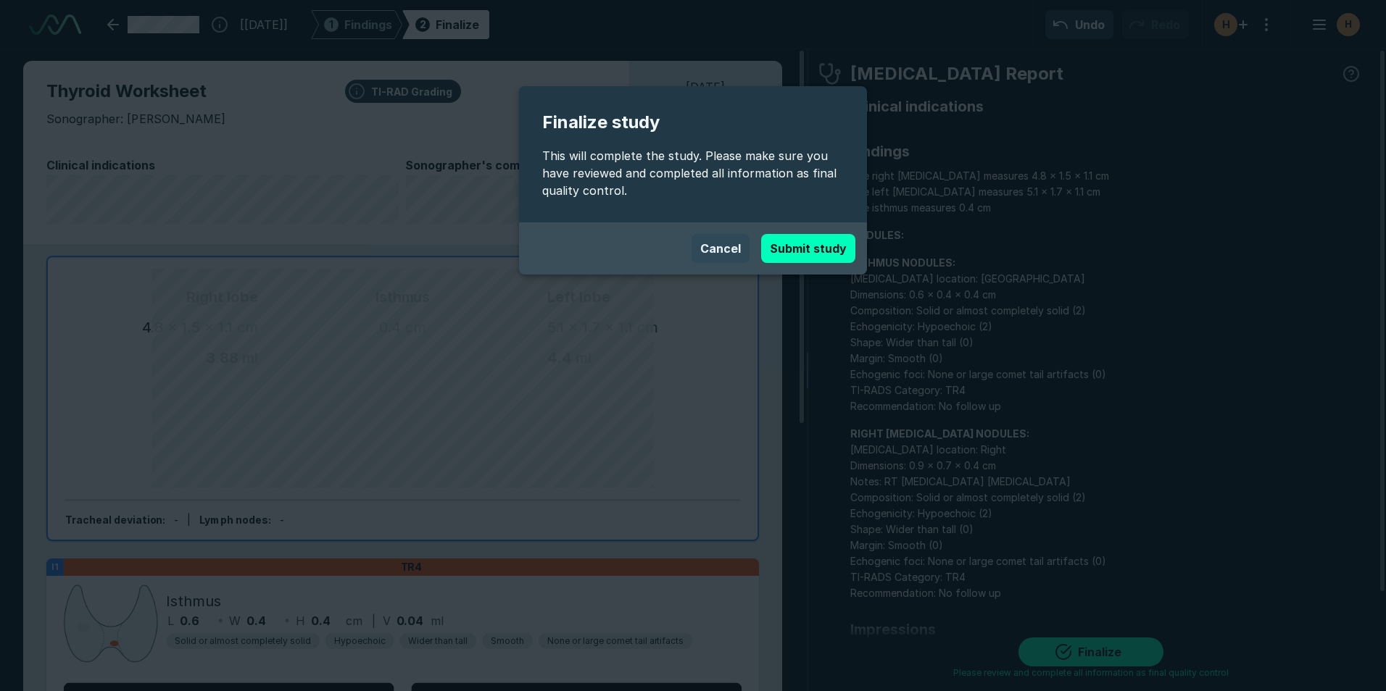
click at [734, 240] on button "Cancel" at bounding box center [720, 248] width 58 height 29
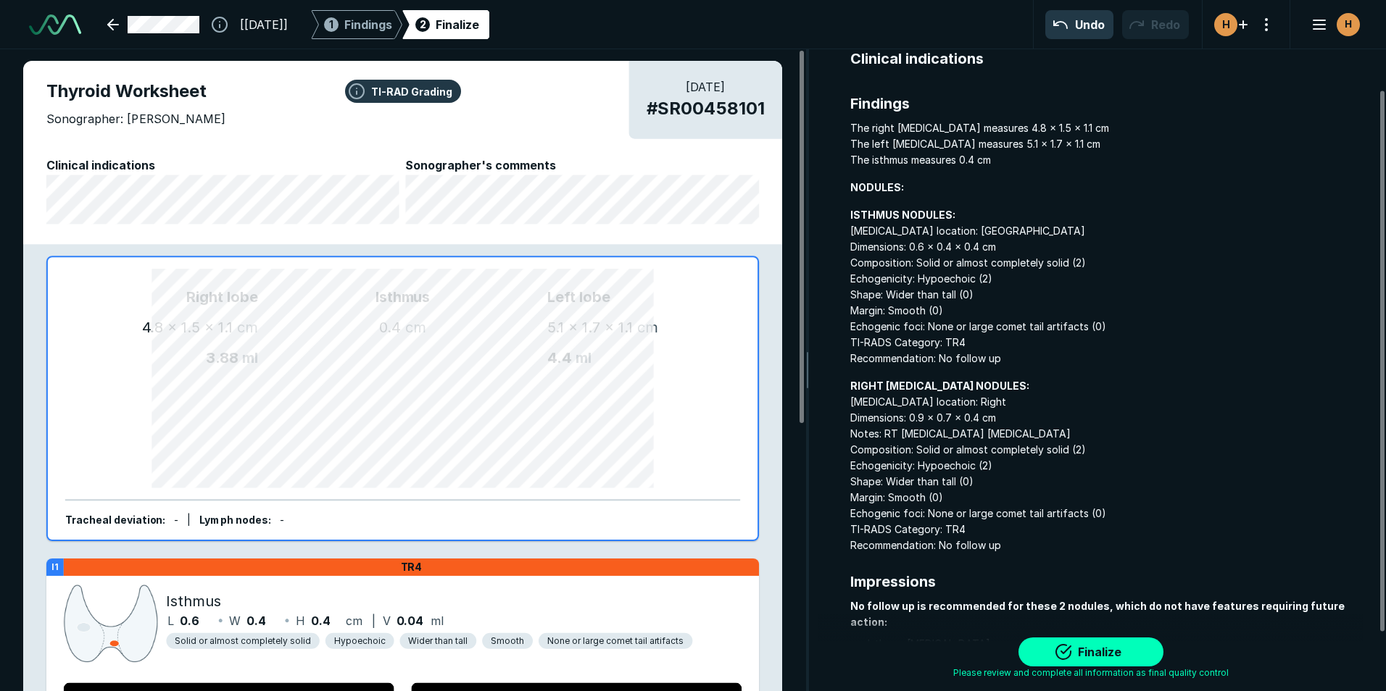
scroll to position [117, 0]
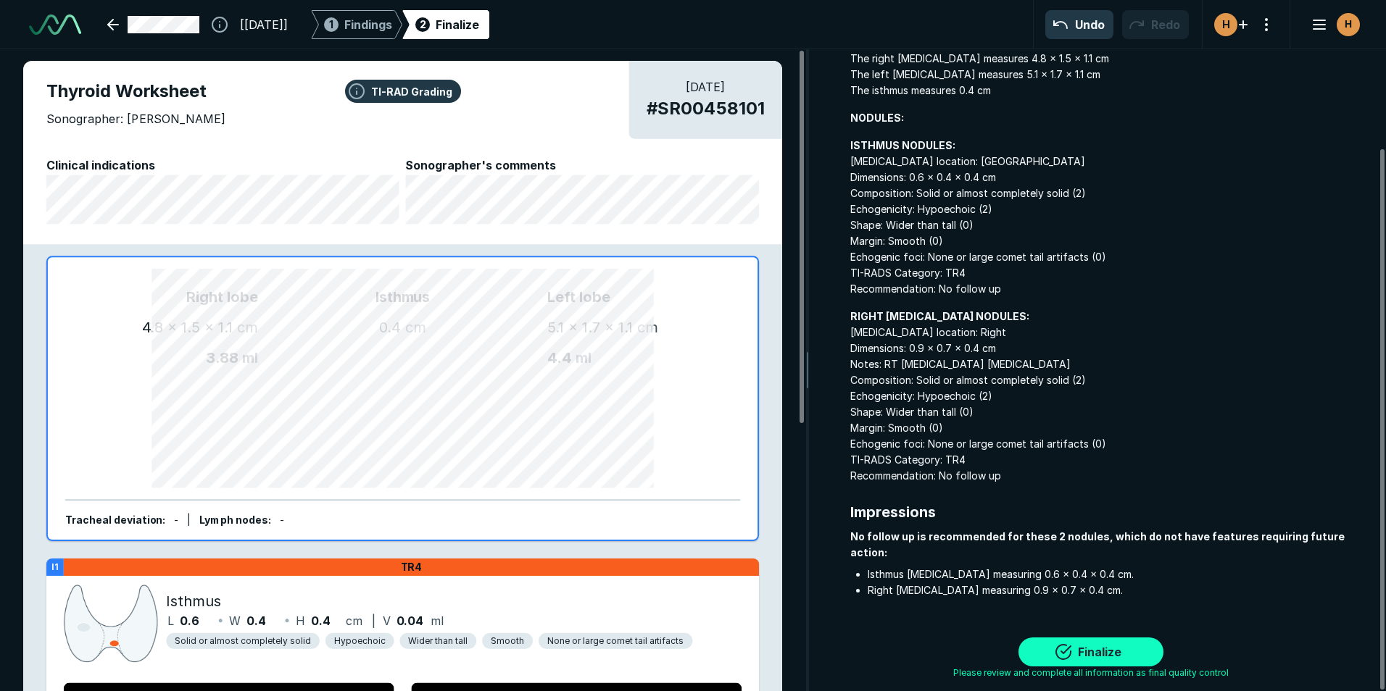
click at [1113, 654] on button "Finalize" at bounding box center [1090, 652] width 145 height 29
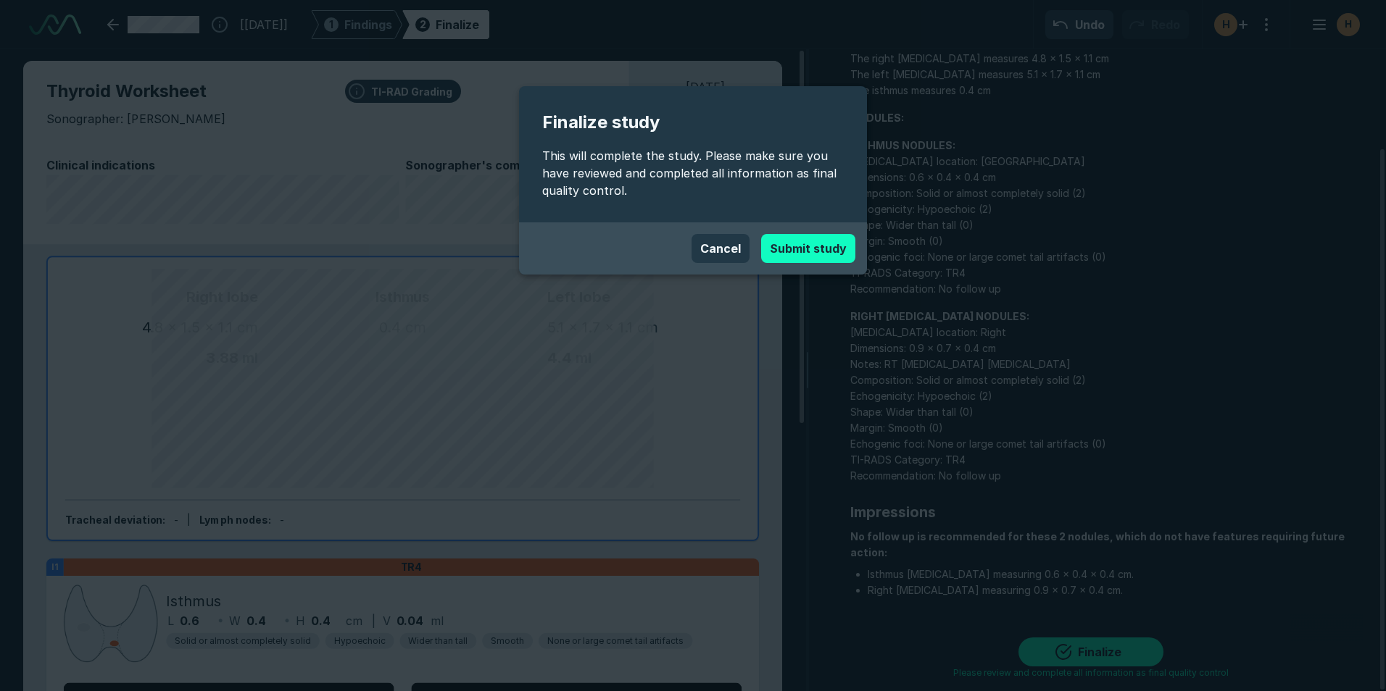
click at [809, 250] on button "Submit study" at bounding box center [808, 248] width 94 height 29
type textarea "x"
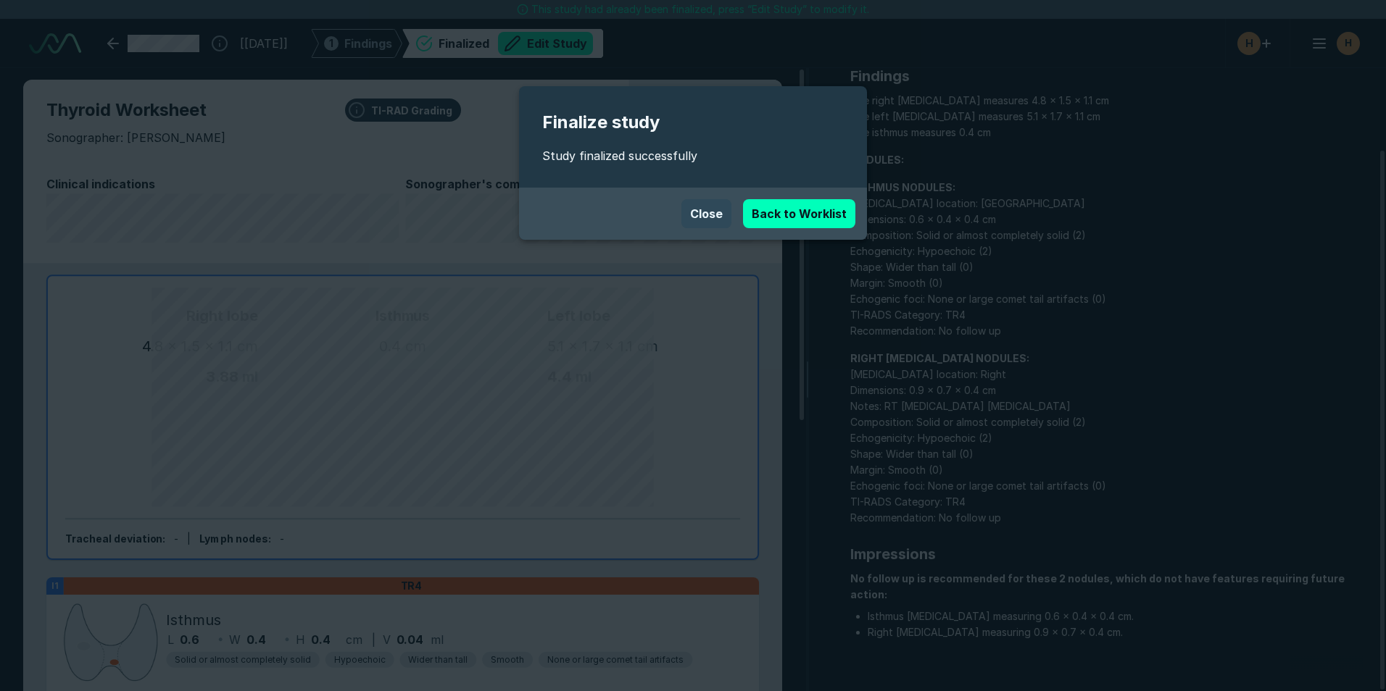
click at [712, 211] on button "Close" at bounding box center [706, 213] width 50 height 29
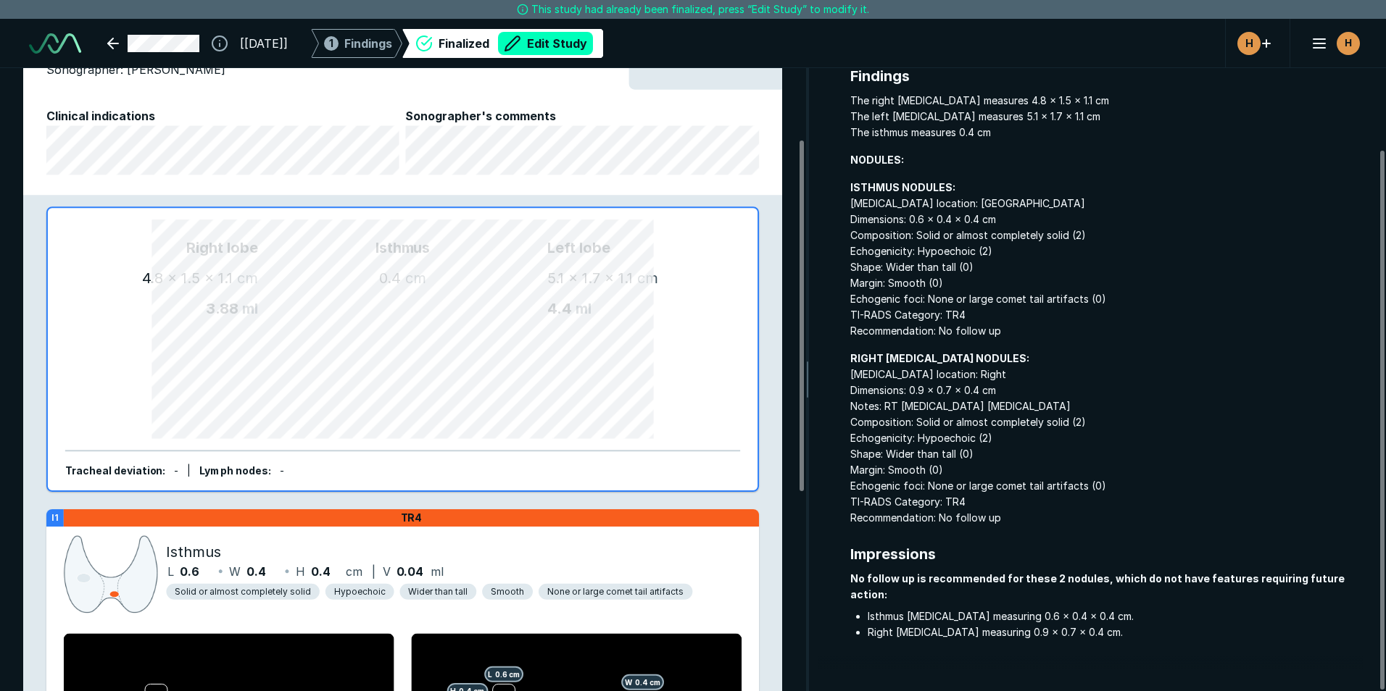
scroll to position [0, 0]
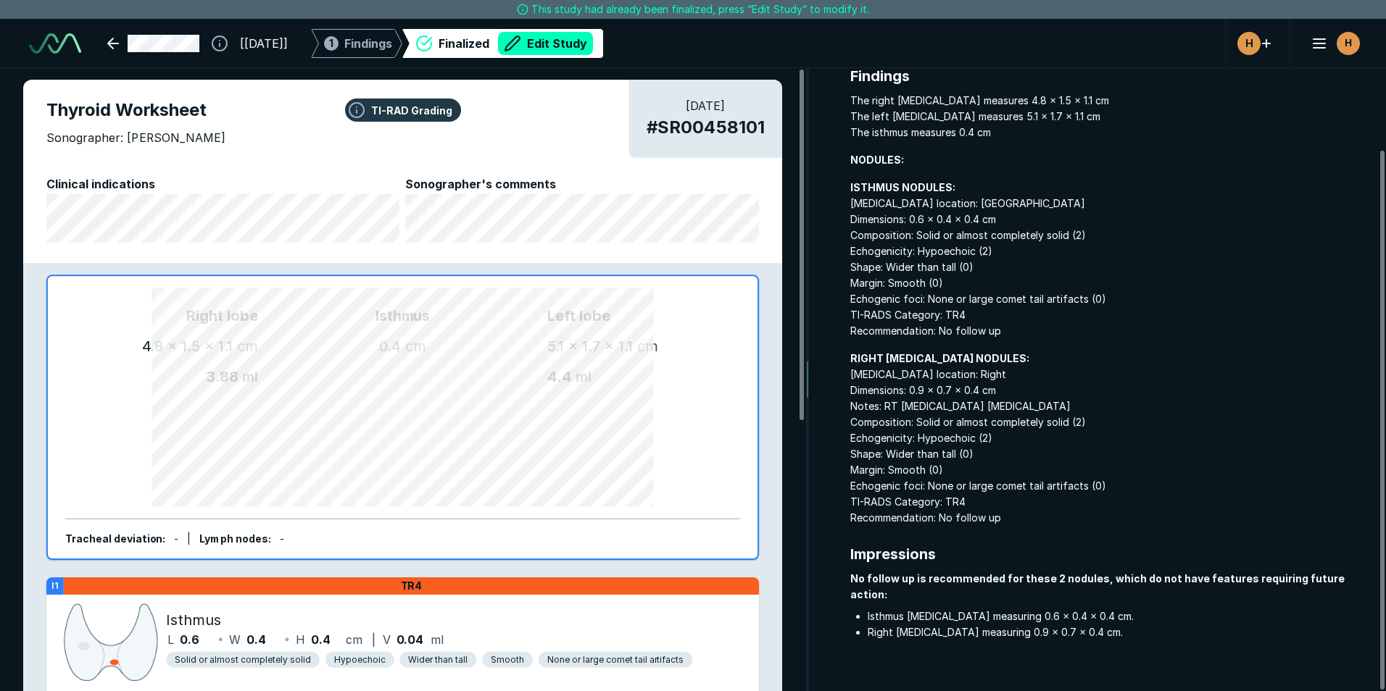
drag, startPoint x: 345, startPoint y: 406, endPoint x: 340, endPoint y: 468, distance: 62.5
click at [340, 468] on div "Isthmus 0.4 cm" at bounding box center [402, 417] width 289 height 225
